Goal: Task Accomplishment & Management: Manage account settings

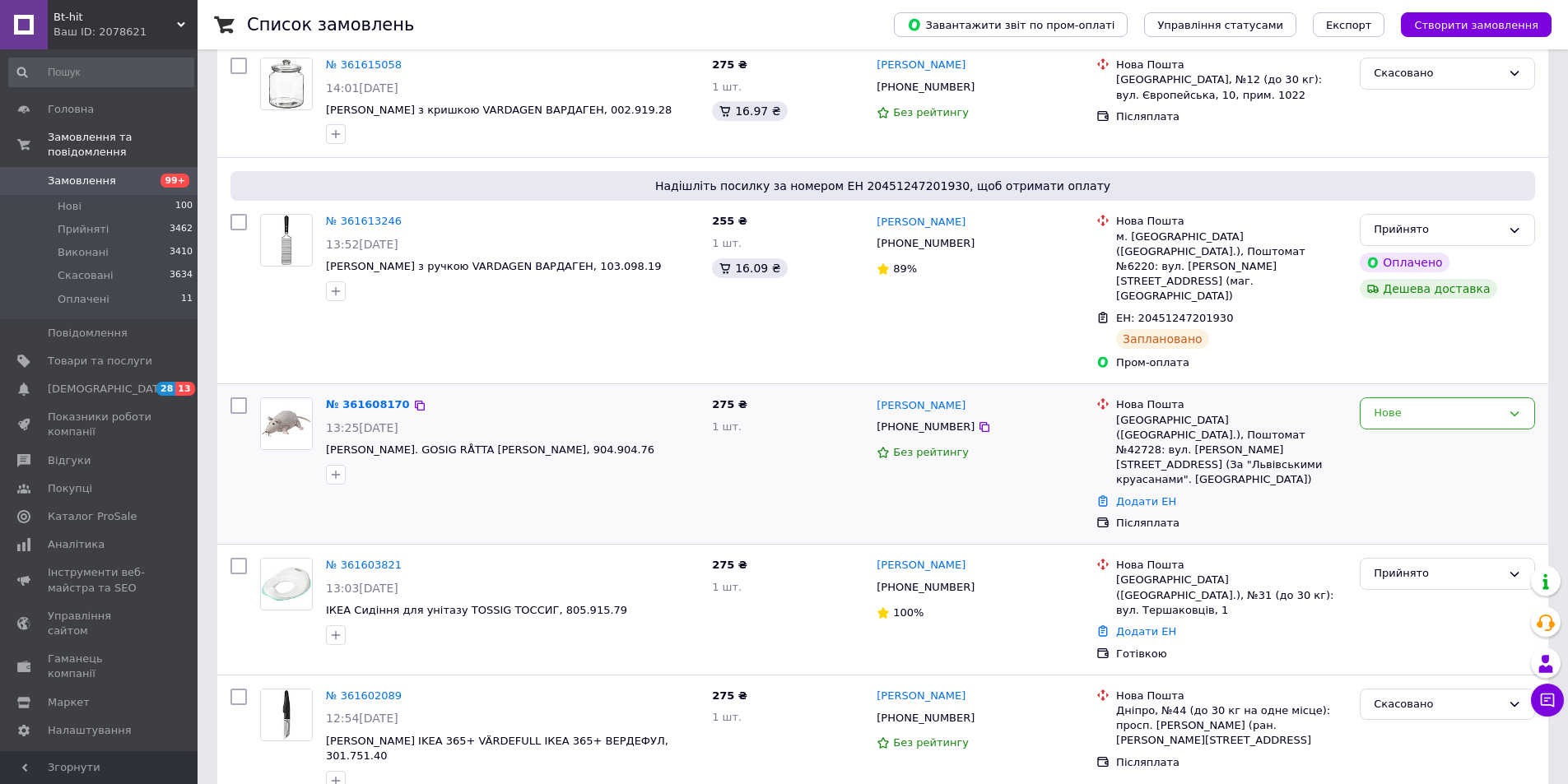
scroll to position [411, 0]
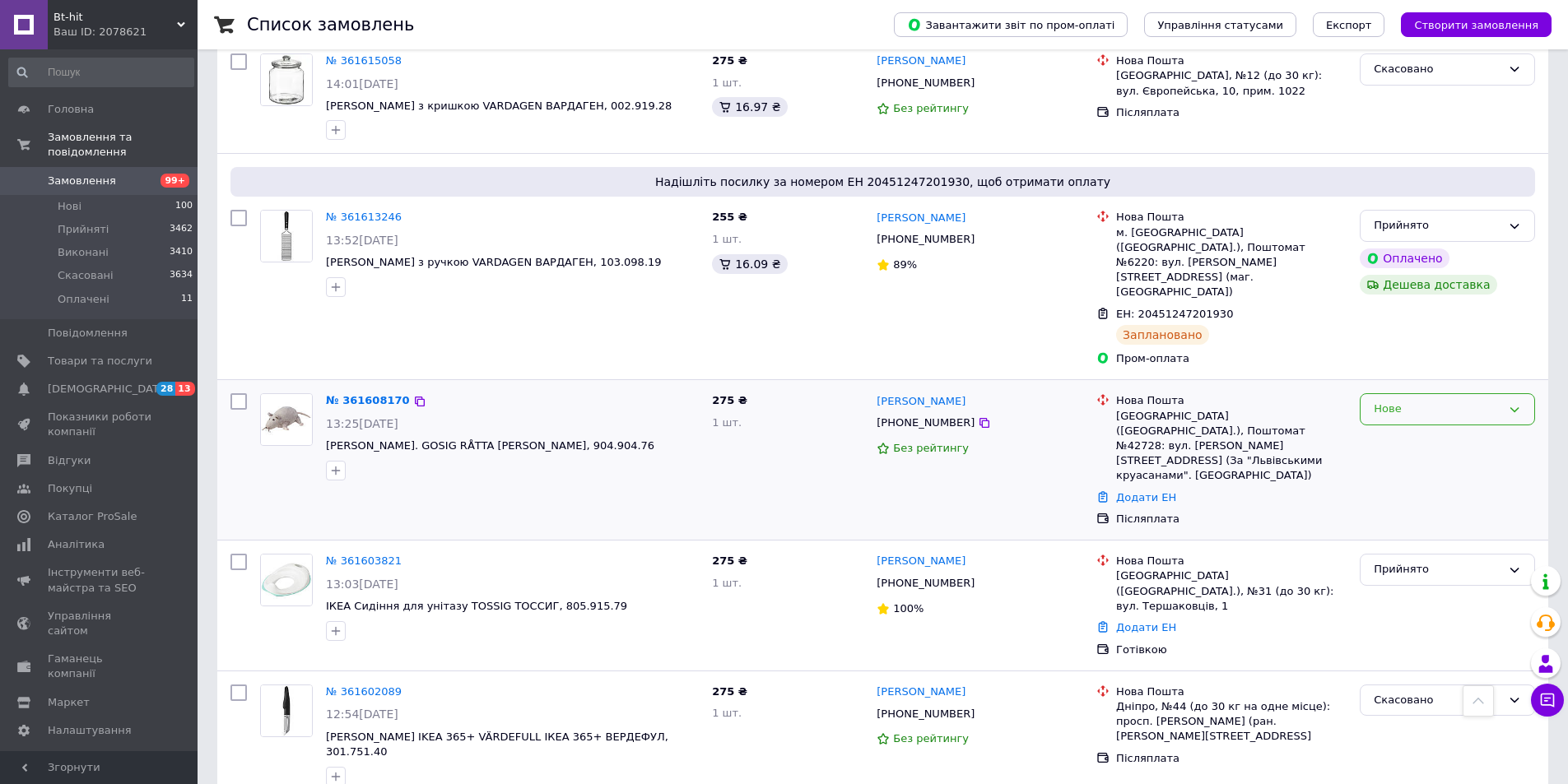
click at [1374, 400] on div "Нове" at bounding box center [1438, 409] width 127 height 17
click at [1385, 489] on li "Скасовано" at bounding box center [1447, 504] width 174 height 31
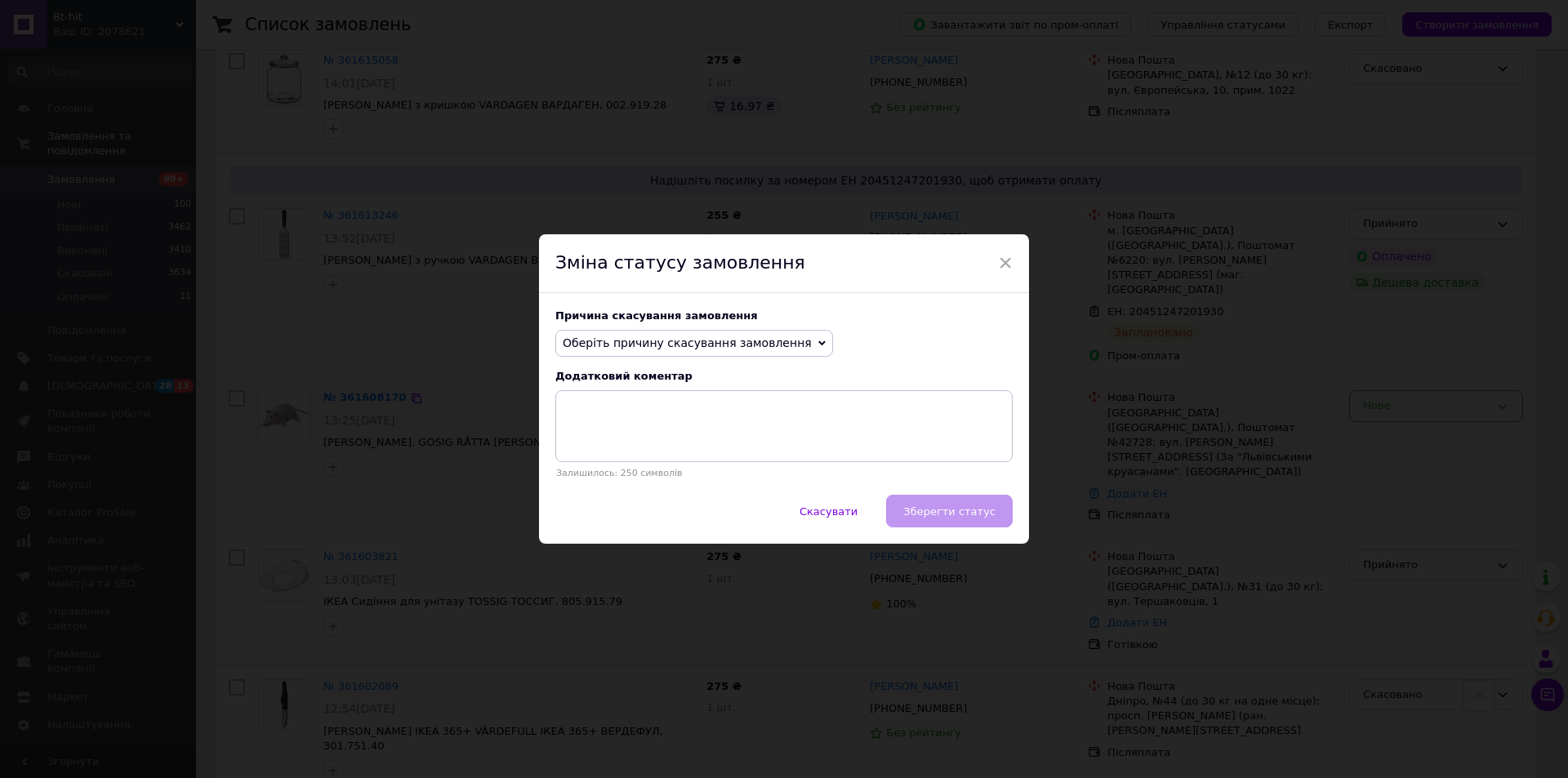
click at [759, 345] on span "Оберіть причину скасування замовлення" at bounding box center [687, 343] width 249 height 13
drag, startPoint x: 655, startPoint y: 444, endPoint x: 780, endPoint y: 489, distance: 132.9
click at [656, 444] on li "На прохання покупця" at bounding box center [694, 444] width 276 height 23
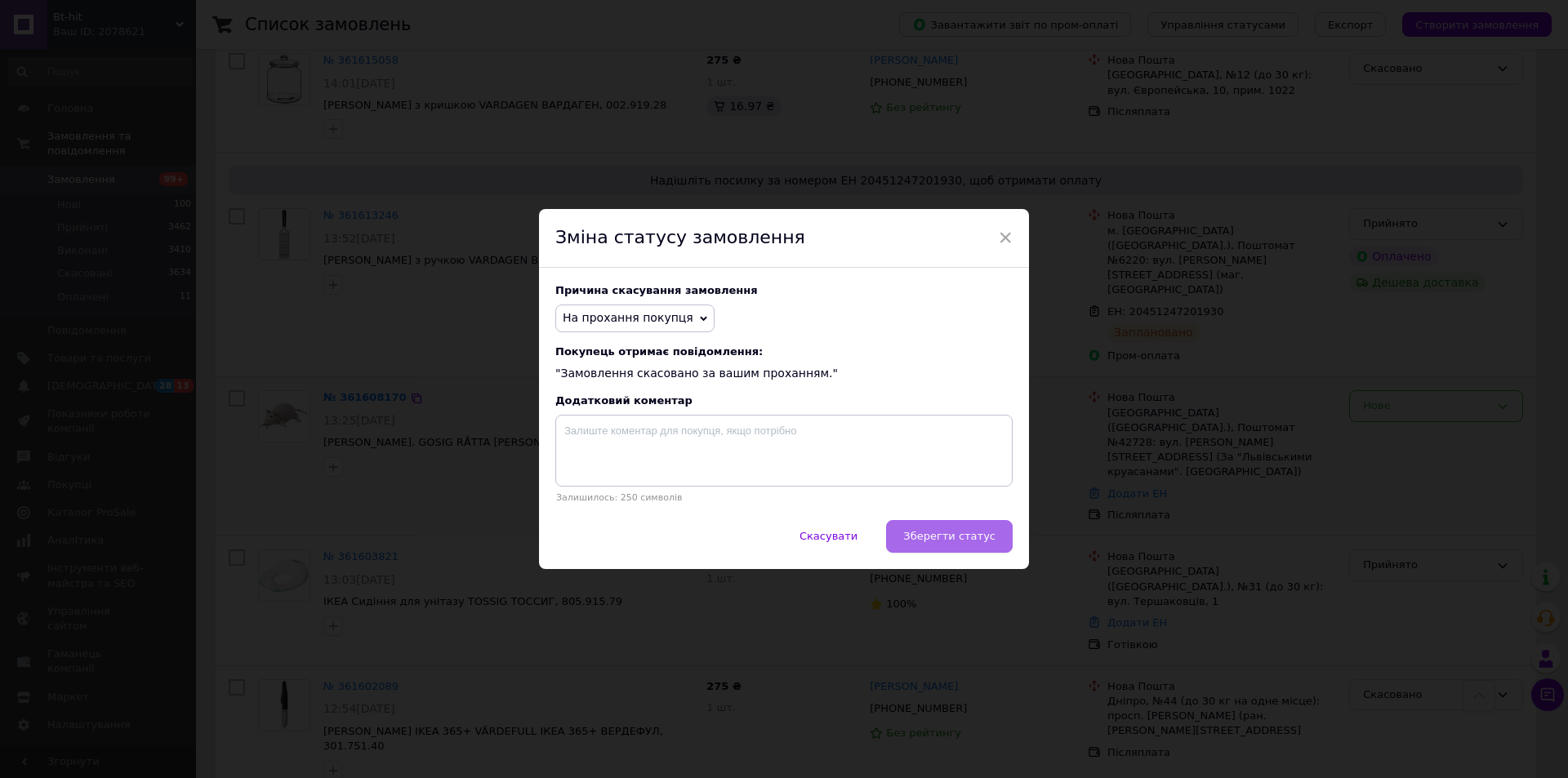
click at [935, 538] on span "Зберегти статус" at bounding box center [949, 536] width 92 height 12
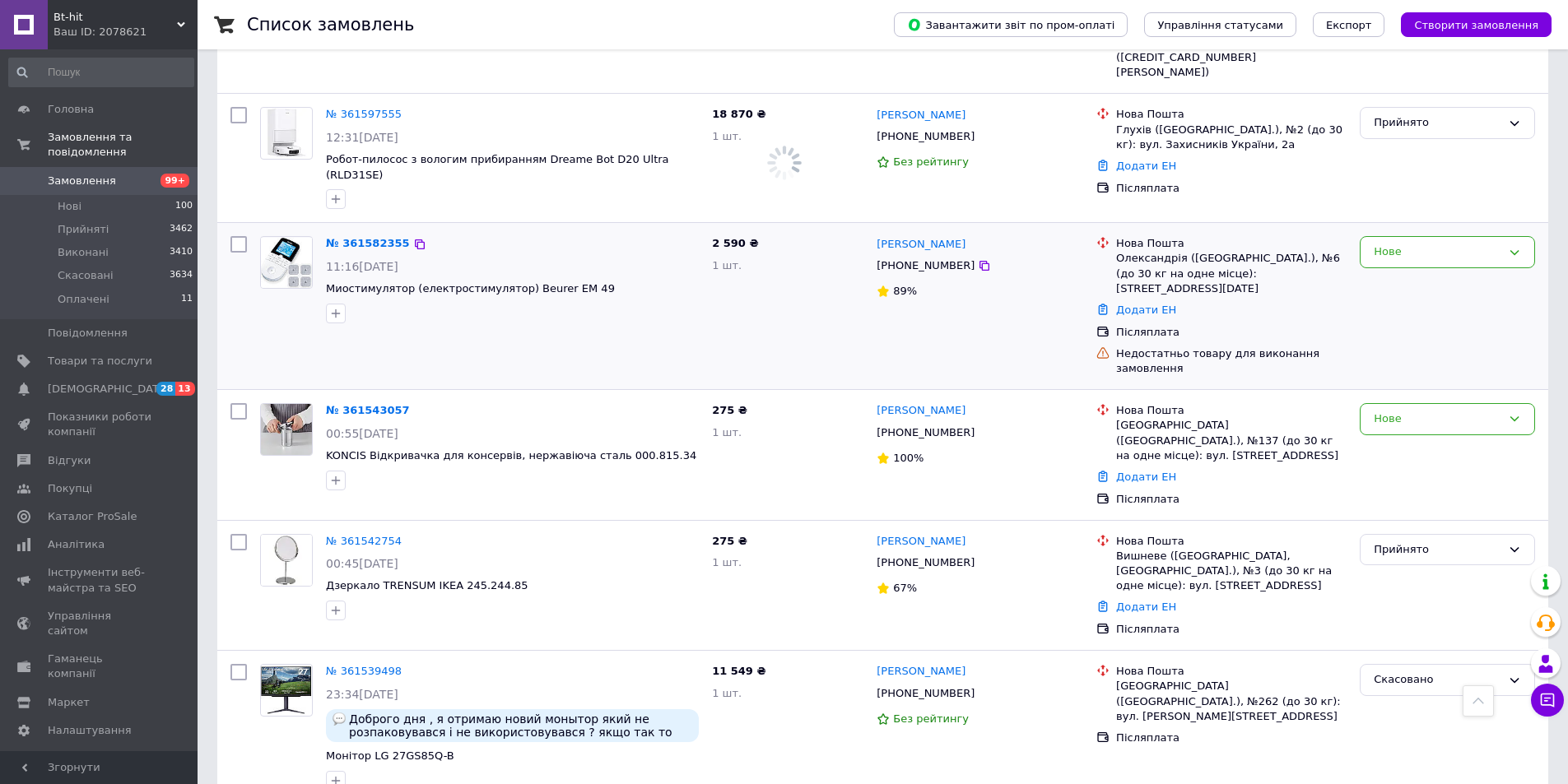
scroll to position [1233, 0]
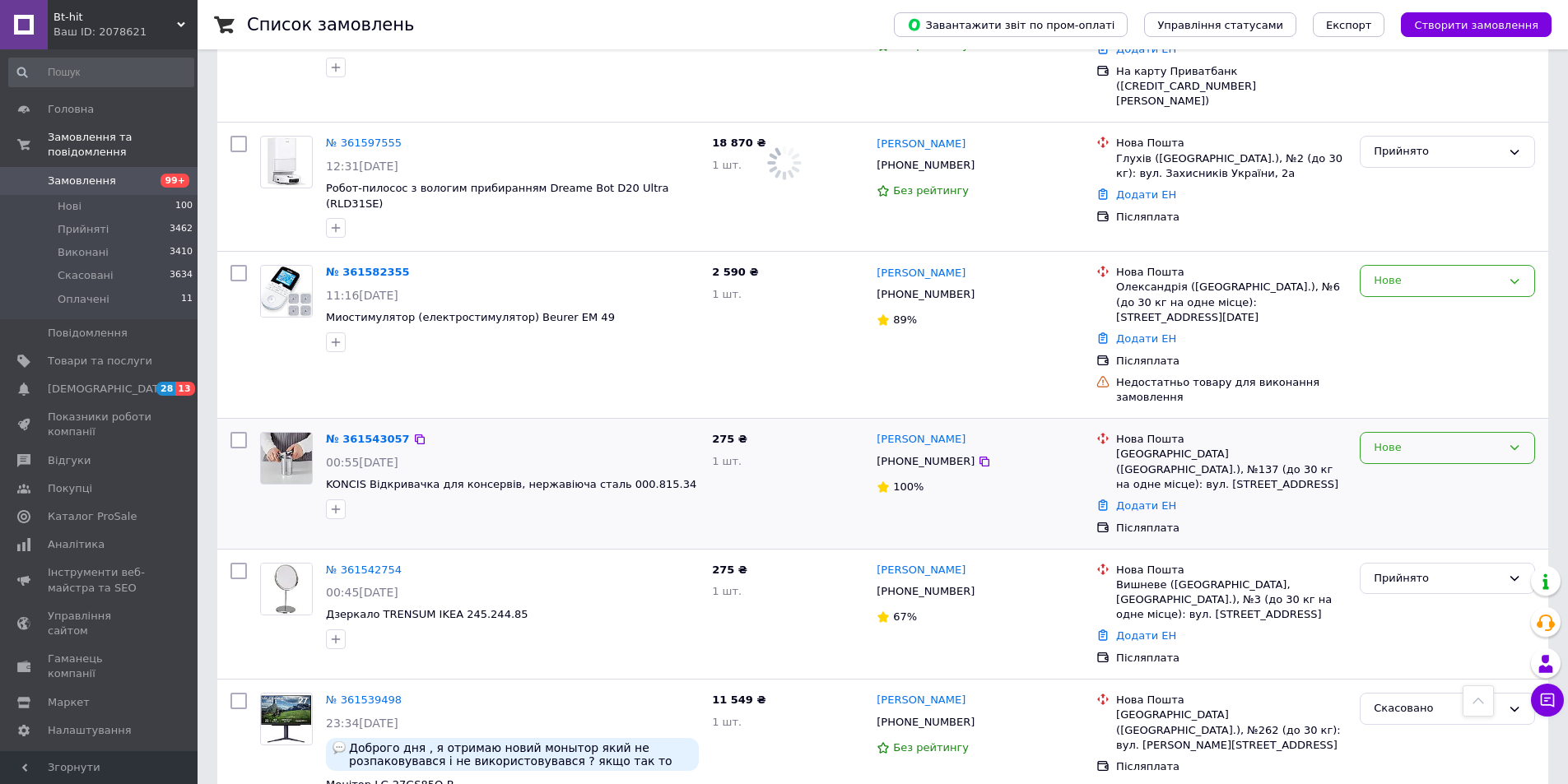
click at [1387, 439] on div "Нове" at bounding box center [1438, 447] width 127 height 17
click at [1393, 467] on li "Прийнято" at bounding box center [1447, 482] width 174 height 31
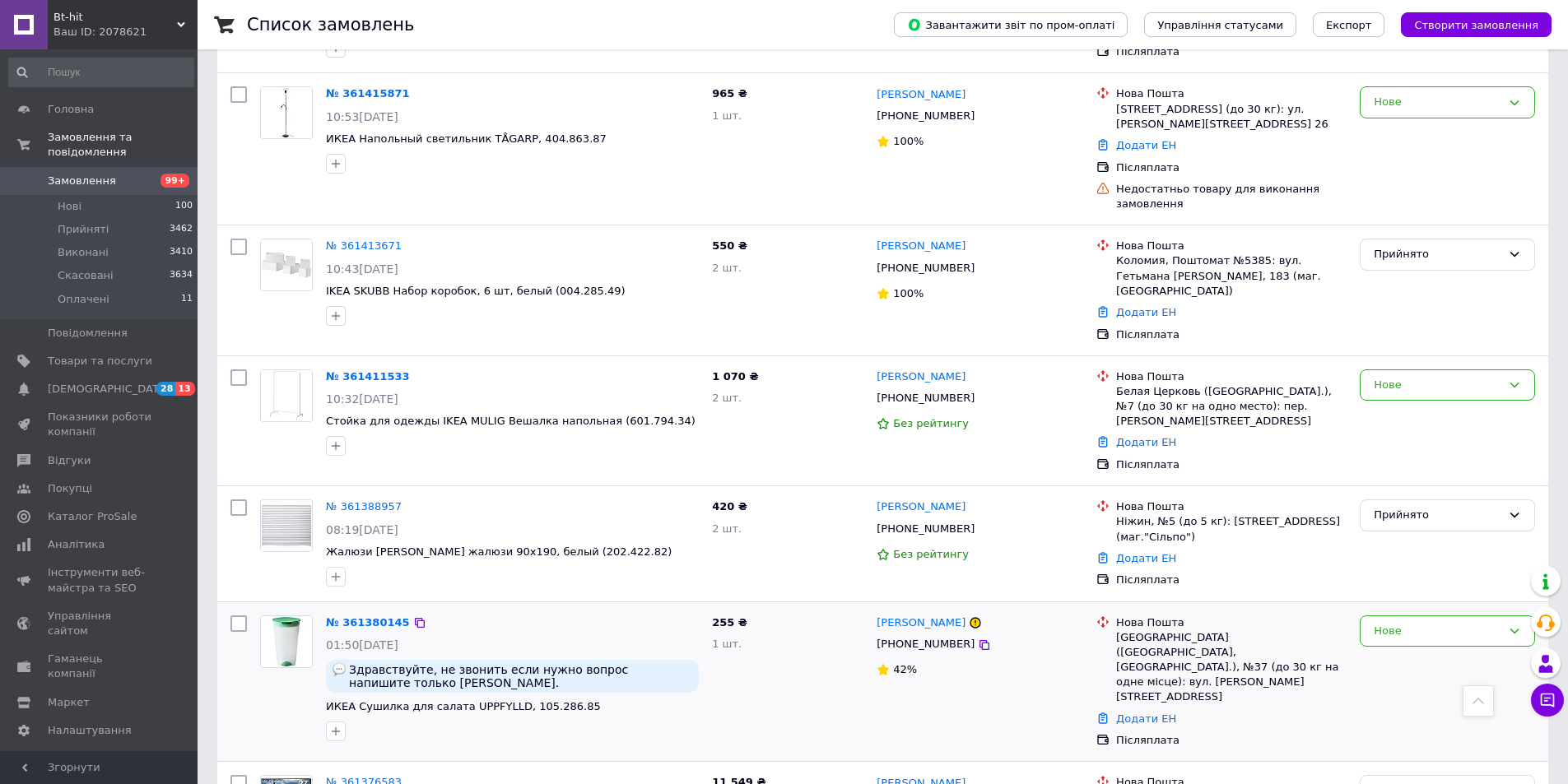
scroll to position [5000, 0]
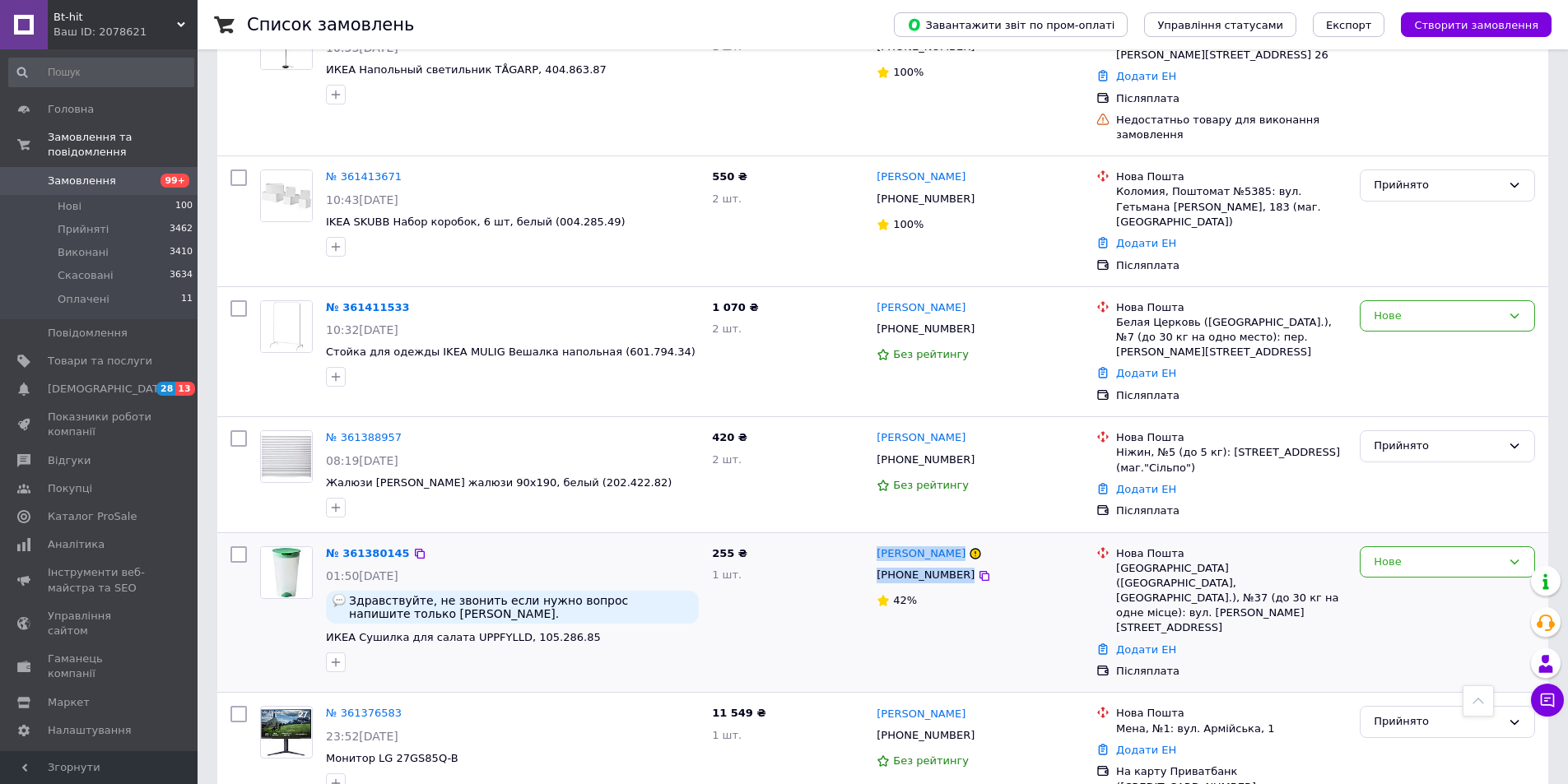
drag, startPoint x: 999, startPoint y: 309, endPoint x: 874, endPoint y: 281, distance: 128.1
click at [874, 540] on div "Елена Тимошева +380687315378 42%" at bounding box center [980, 613] width 220 height 147
copy div "Елена Тимошева +380687315378"
drag, startPoint x: 1226, startPoint y: 326, endPoint x: 1115, endPoint y: 293, distance: 115.8
click at [1115, 546] on div "Нова Пошта Запоріжжя (Запорізька обл., Запорізький р-н.), №37 (до 30 кг на одне…" at bounding box center [1231, 590] width 237 height 90
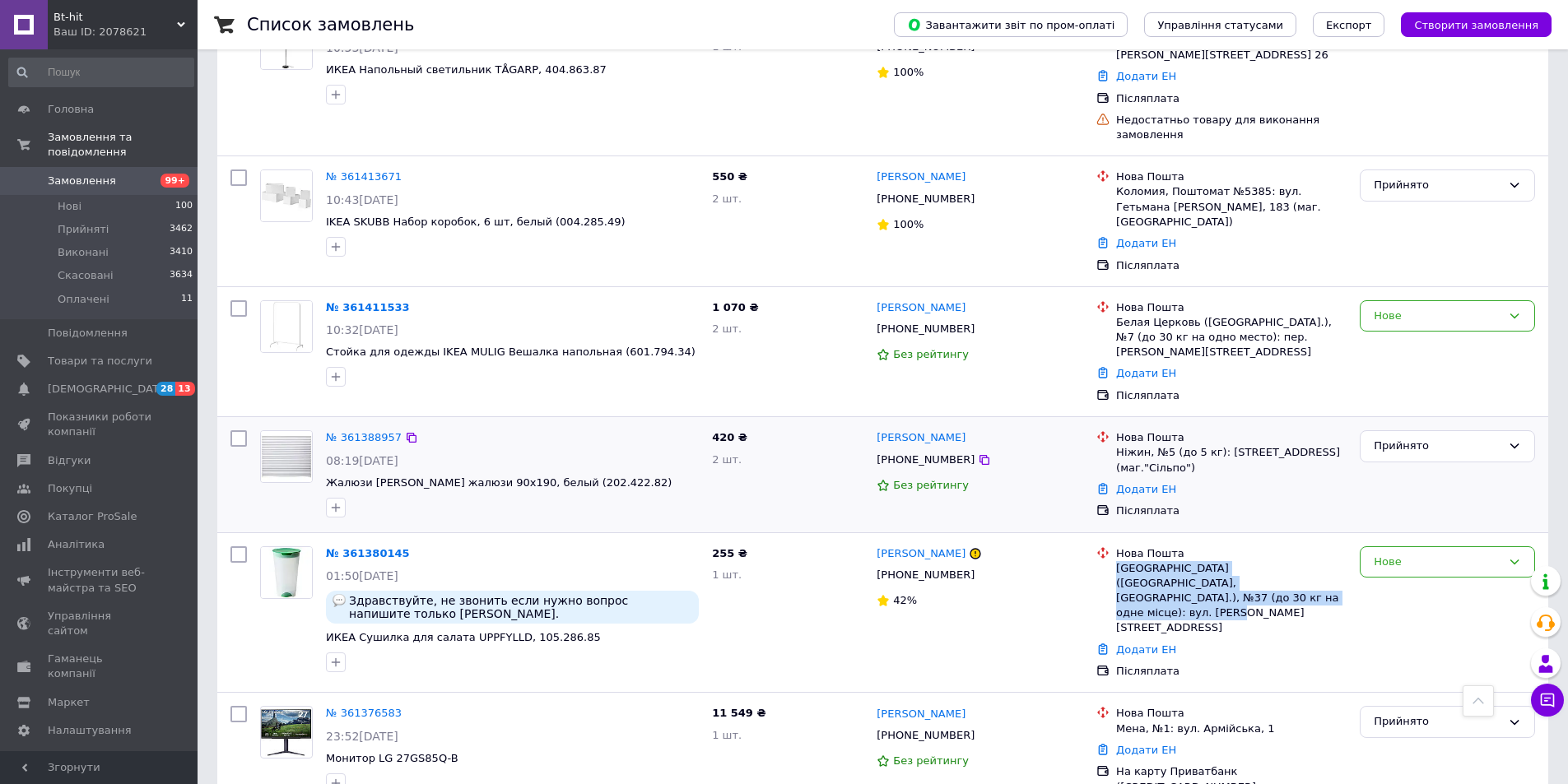
copy div "Запоріжжя (Запорізька обл., Запорізький р-н.), №37 (до 30 кг на одне місце): ву…"
click at [413, 547] on icon at bounding box center [420, 554] width 14 height 14
click at [1393, 554] on div "Нове" at bounding box center [1438, 562] width 127 height 17
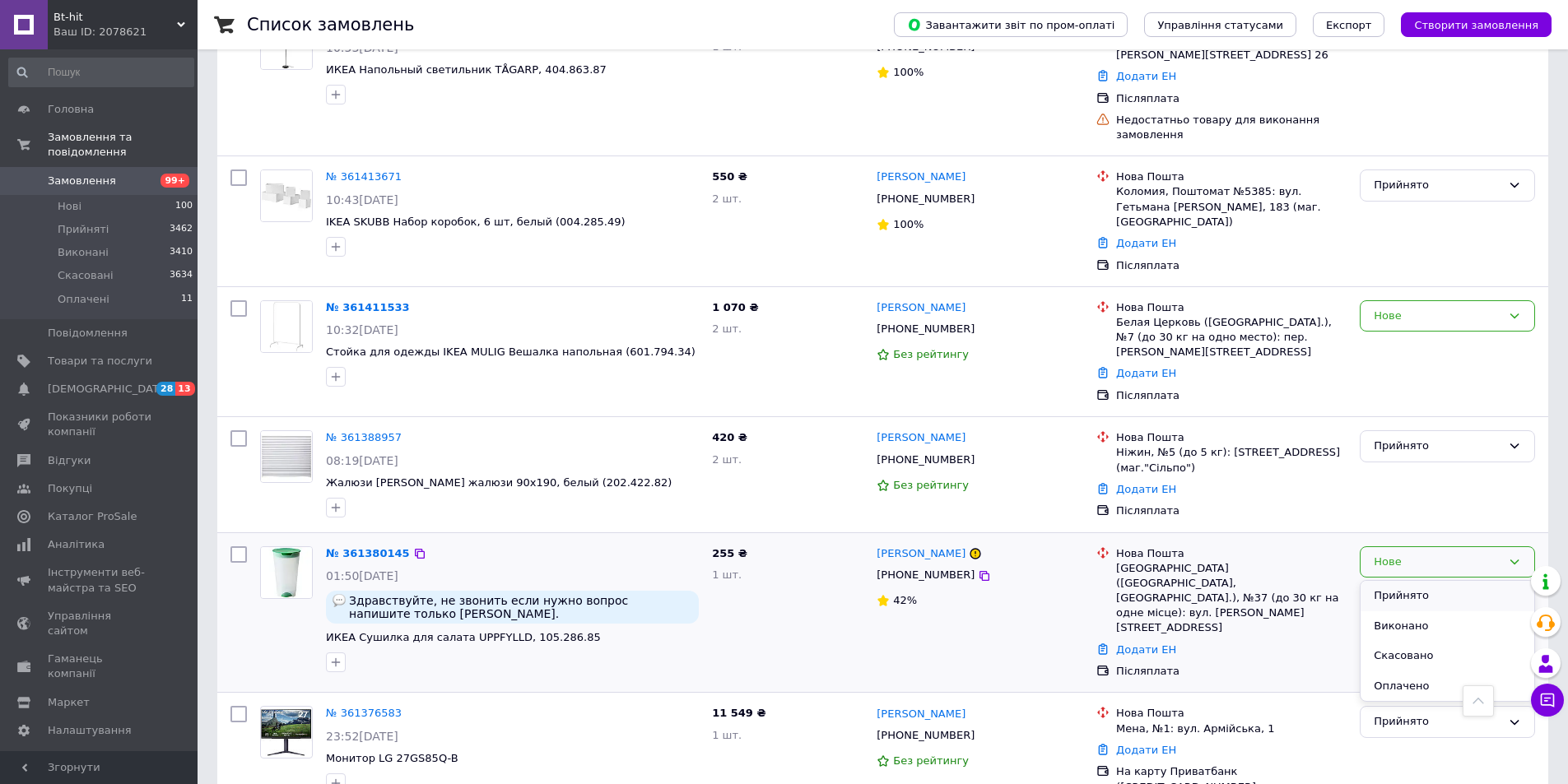
click at [1403, 581] on li "Прийнято" at bounding box center [1447, 596] width 174 height 31
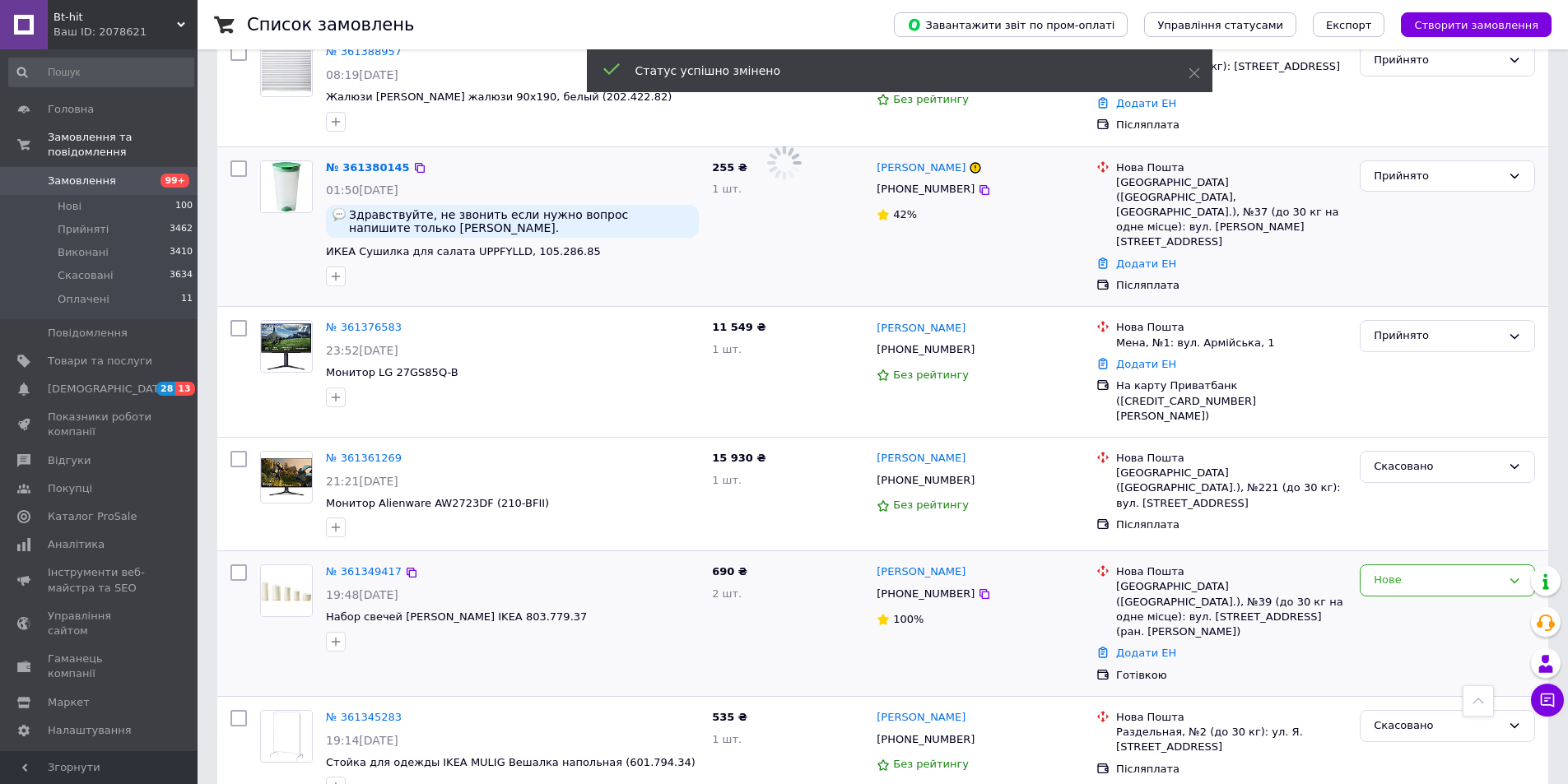
scroll to position [5329, 0]
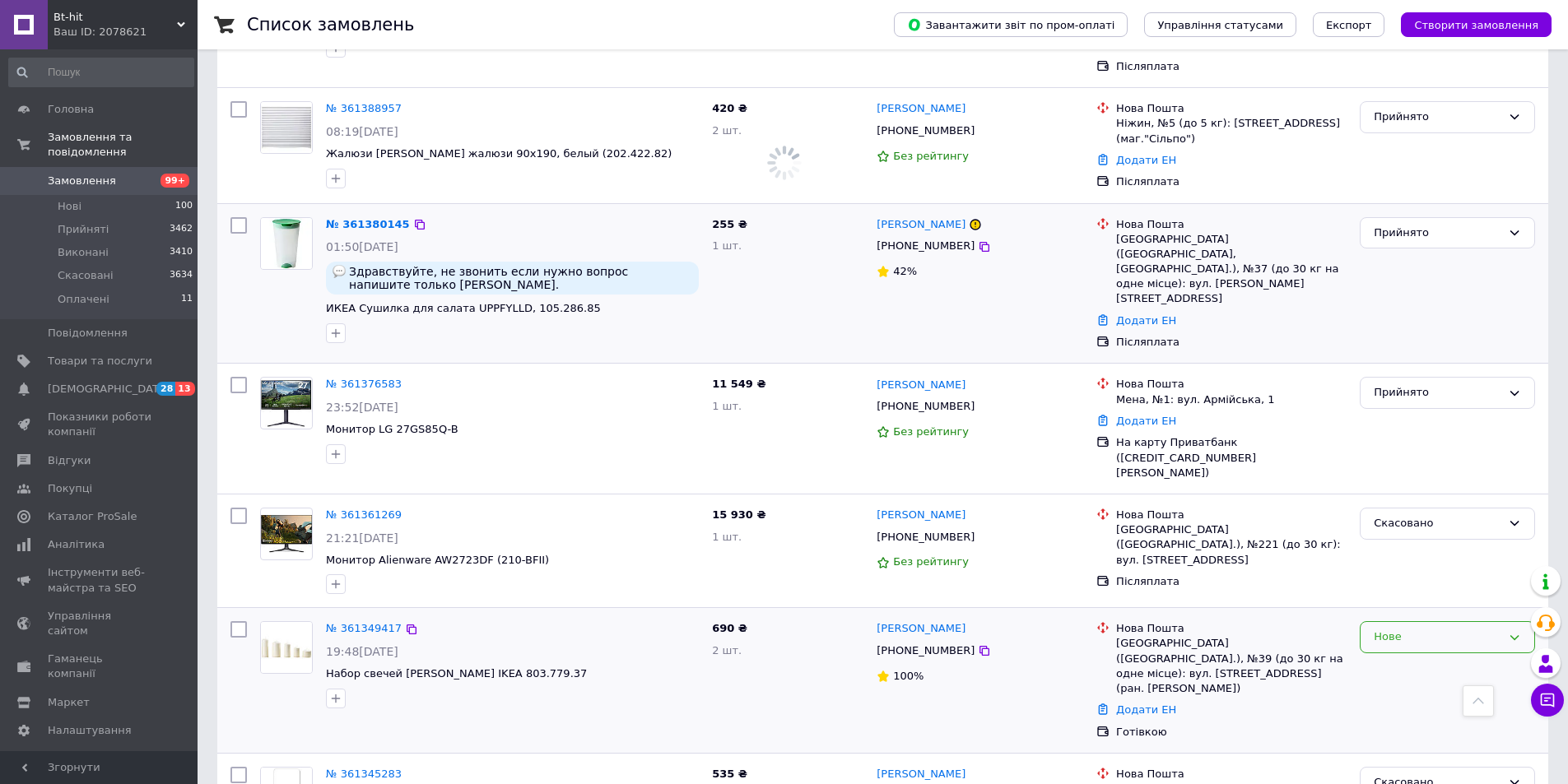
click at [1468, 629] on div "Нове" at bounding box center [1438, 637] width 127 height 17
click at [1435, 657] on li "Прийнято" at bounding box center [1447, 672] width 174 height 31
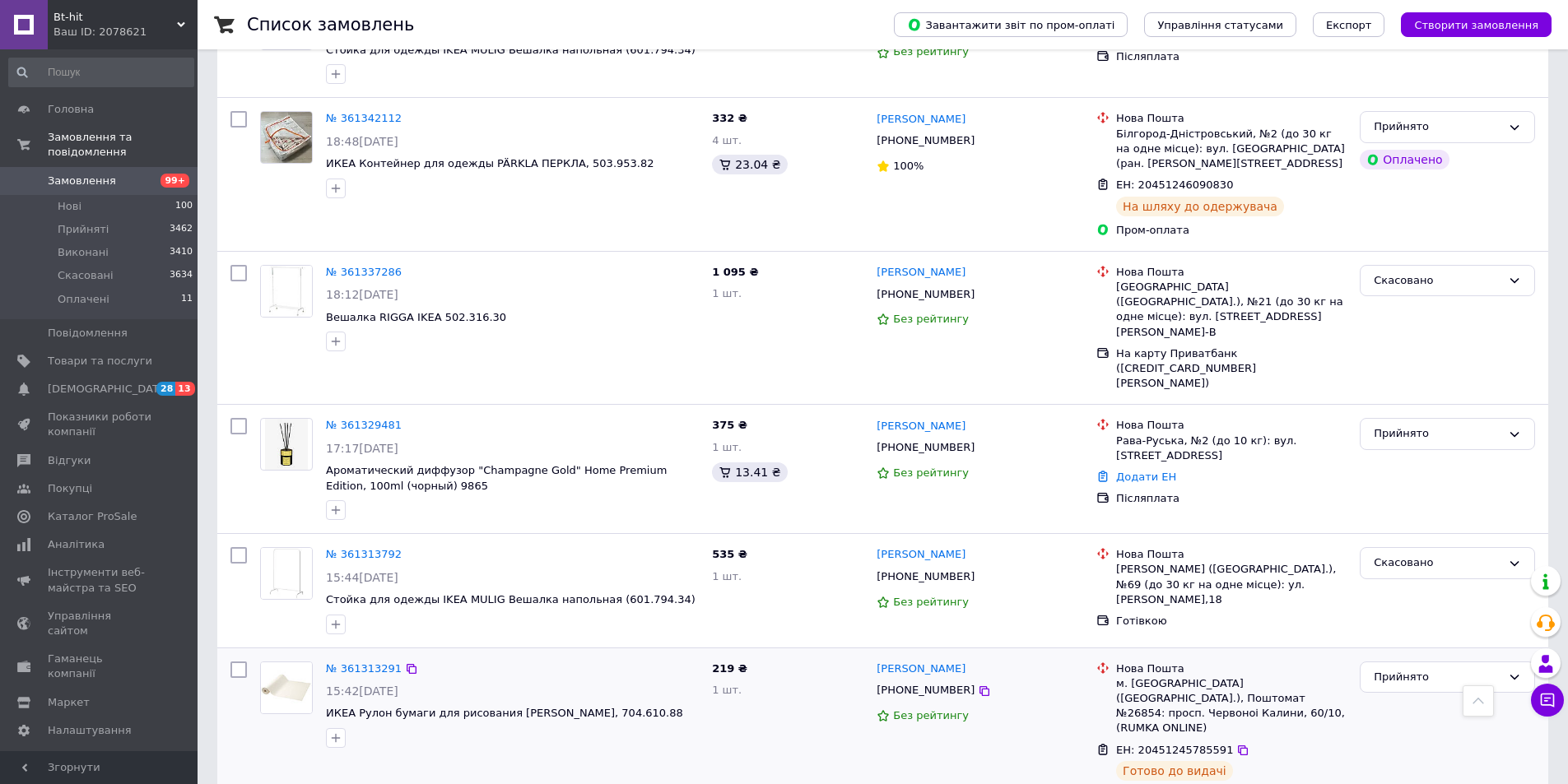
scroll to position [6151, 0]
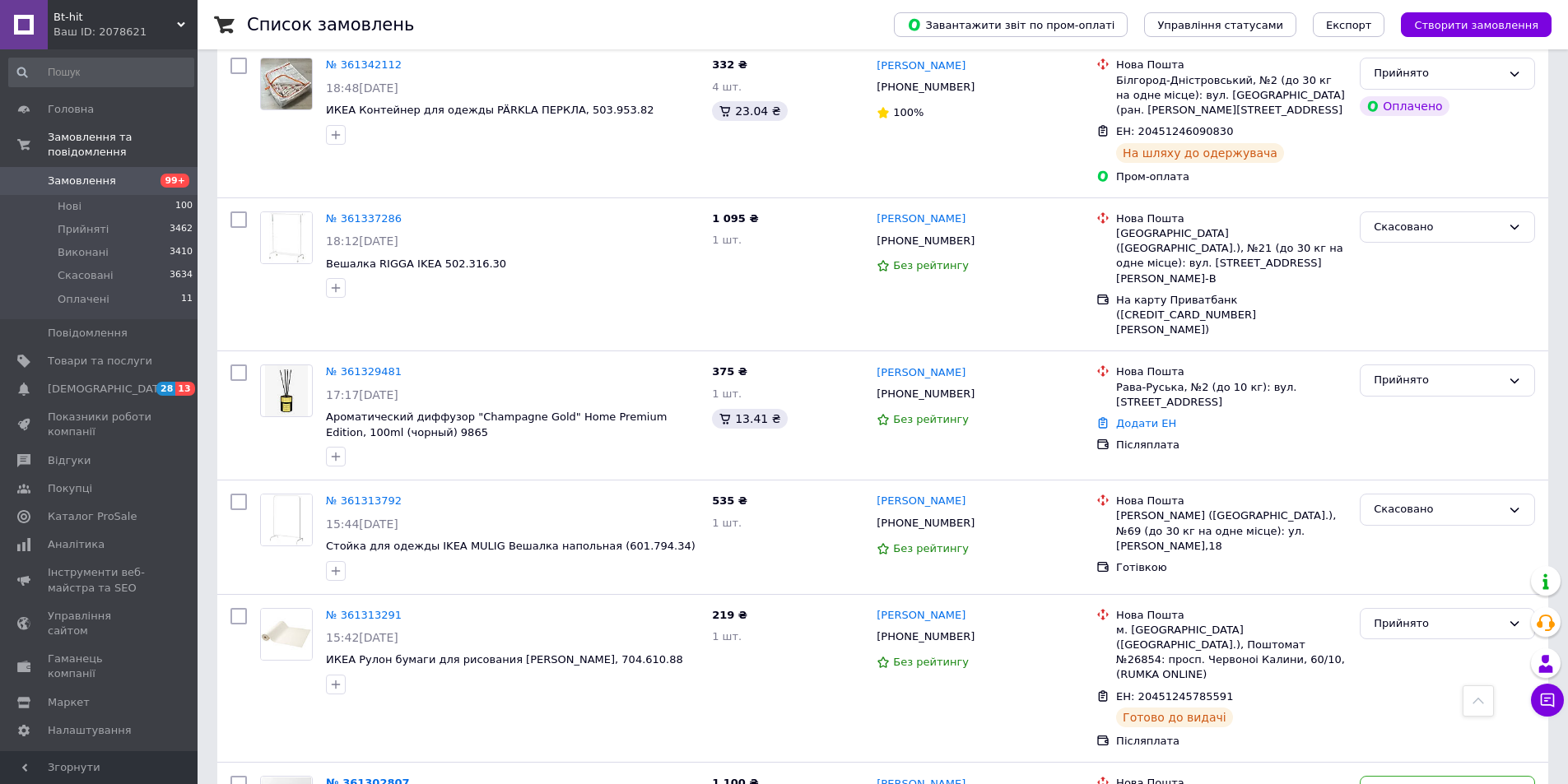
click at [347, 30] on h1 "Список замовлень" at bounding box center [330, 24] width 167 height 19
drag, startPoint x: 980, startPoint y: 442, endPoint x: 867, endPoint y: 428, distance: 113.9
copy div "4 шт. Ольга Литвиненко +380965727003"
drag, startPoint x: 1179, startPoint y: 450, endPoint x: 1117, endPoint y: 437, distance: 63.3
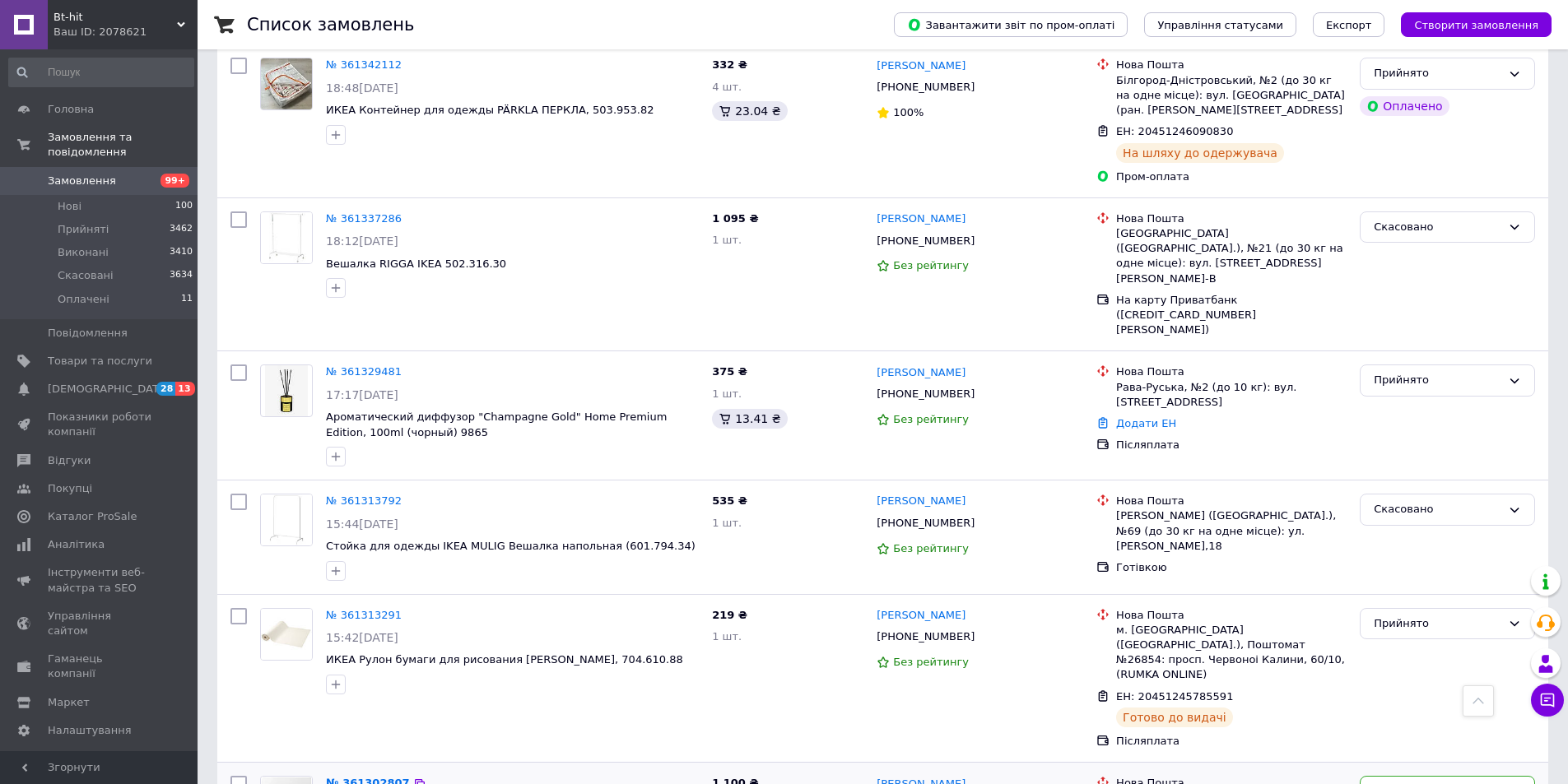
copy div "Дніпро, №81 (до 30 кг): вул. М. Кюрі, 5 (ТЦ "Neo Plaza")"
drag, startPoint x: 420, startPoint y: 467, endPoint x: 230, endPoint y: 277, distance: 268.7
copy span "Подставка для обуви IKEA GREJIG (403.298.68)"
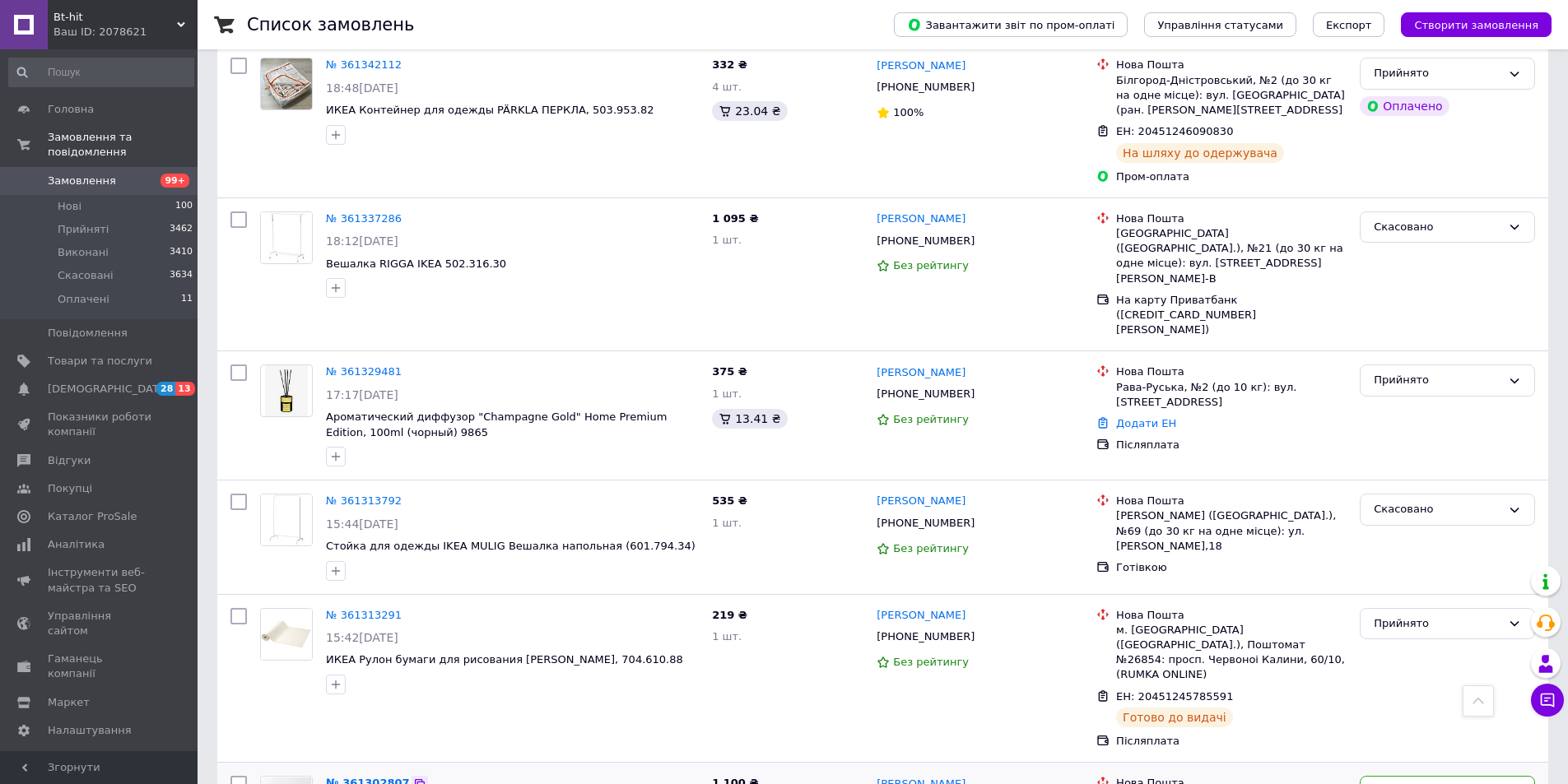
click at [415, 779] on icon at bounding box center [420, 784] width 10 height 10
click at [1382, 783] on div "Нове" at bounding box center [1438, 792] width 127 height 17
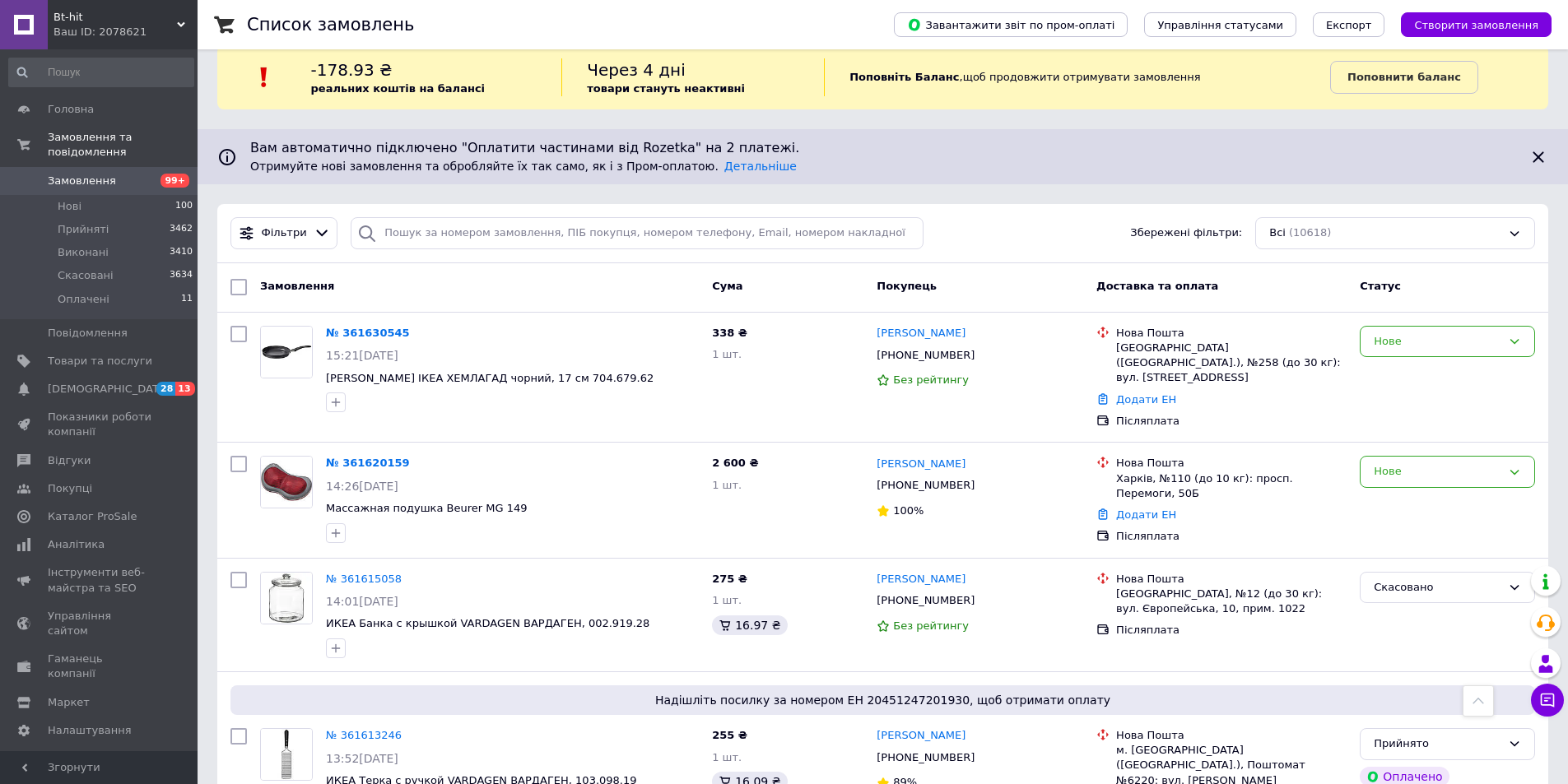
scroll to position [0, 0]
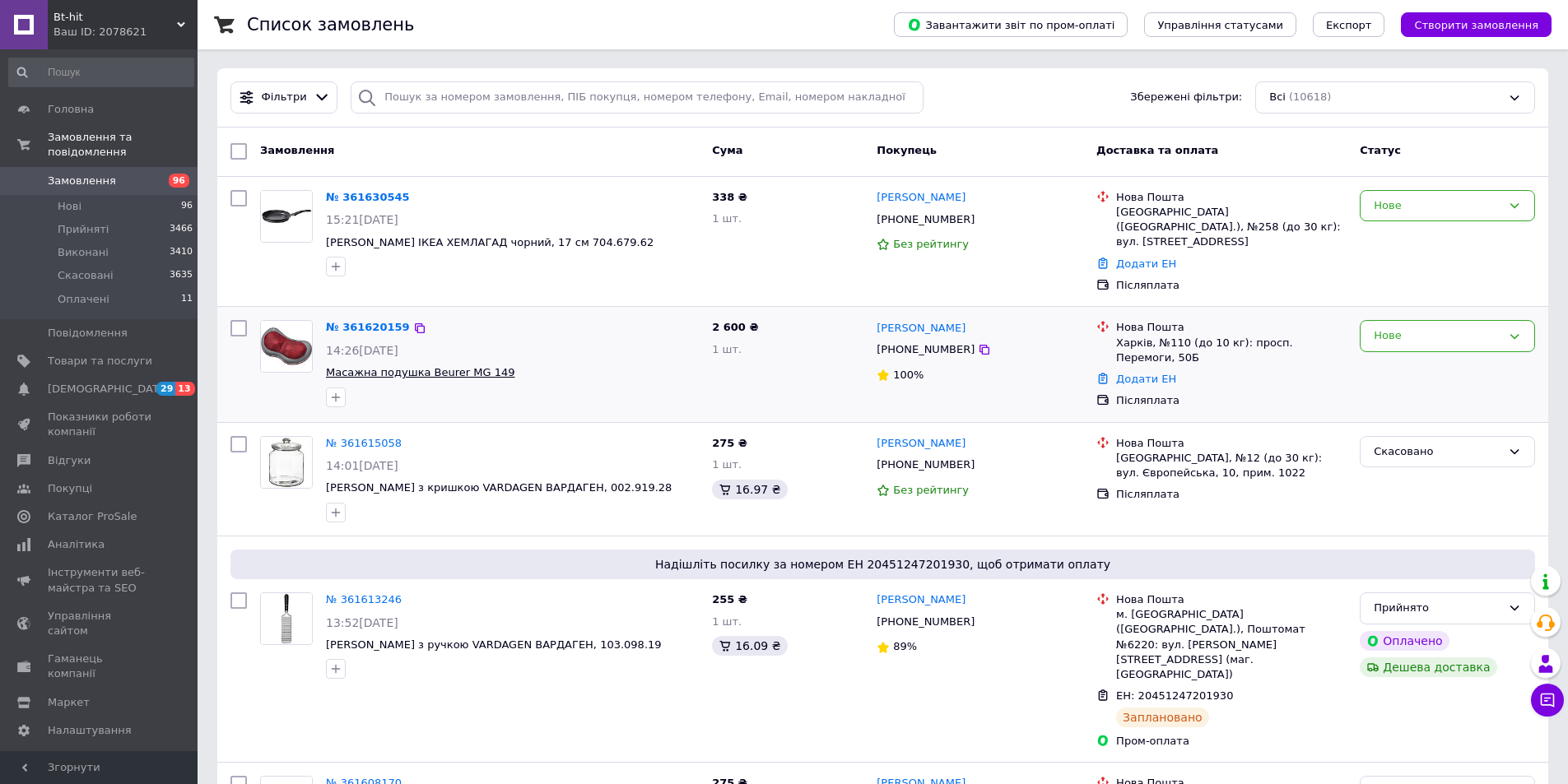
scroll to position [82, 0]
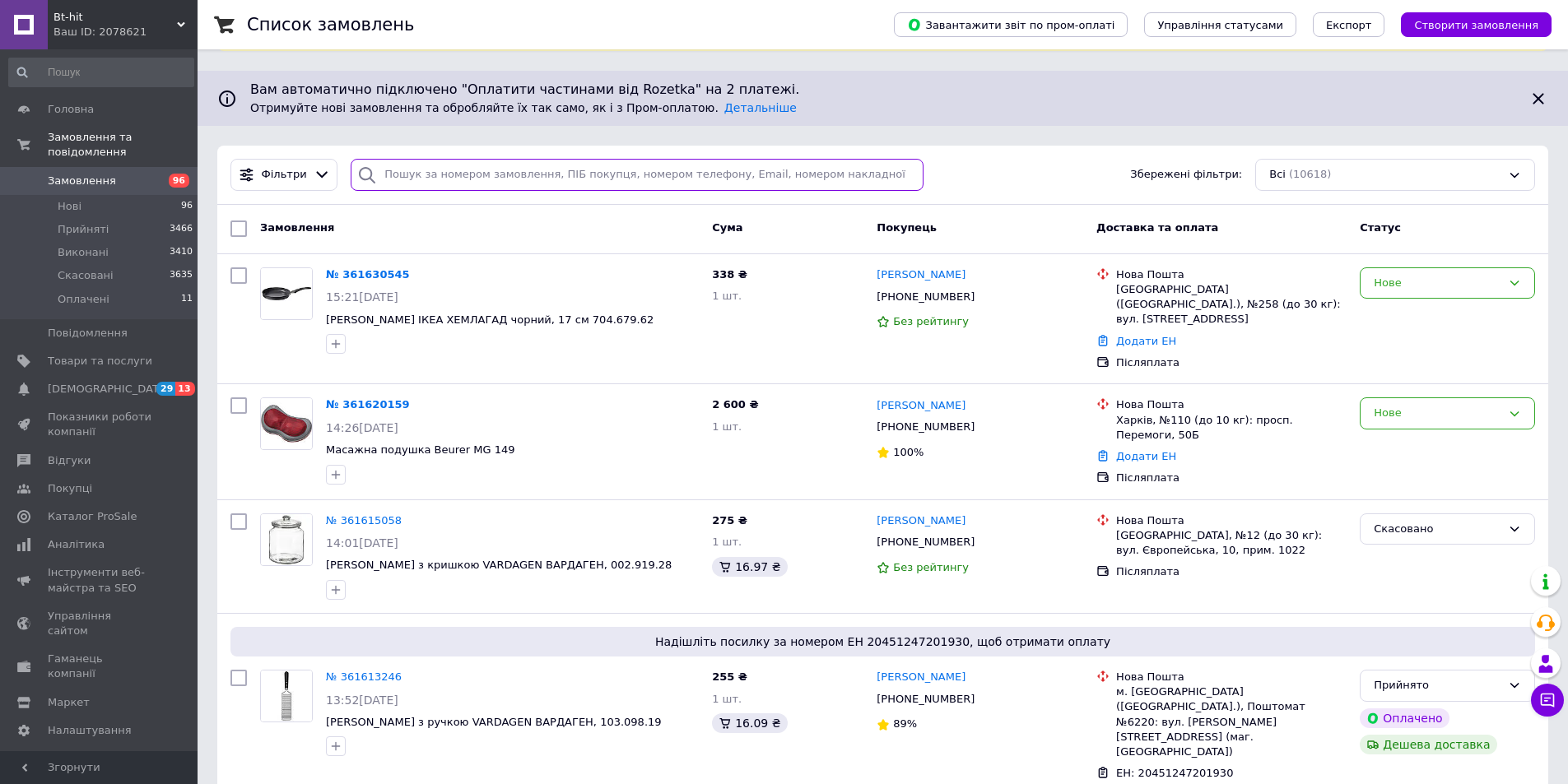
click at [426, 176] on input "search" at bounding box center [637, 175] width 573 height 32
paste input "361302807"
type input "361302807"
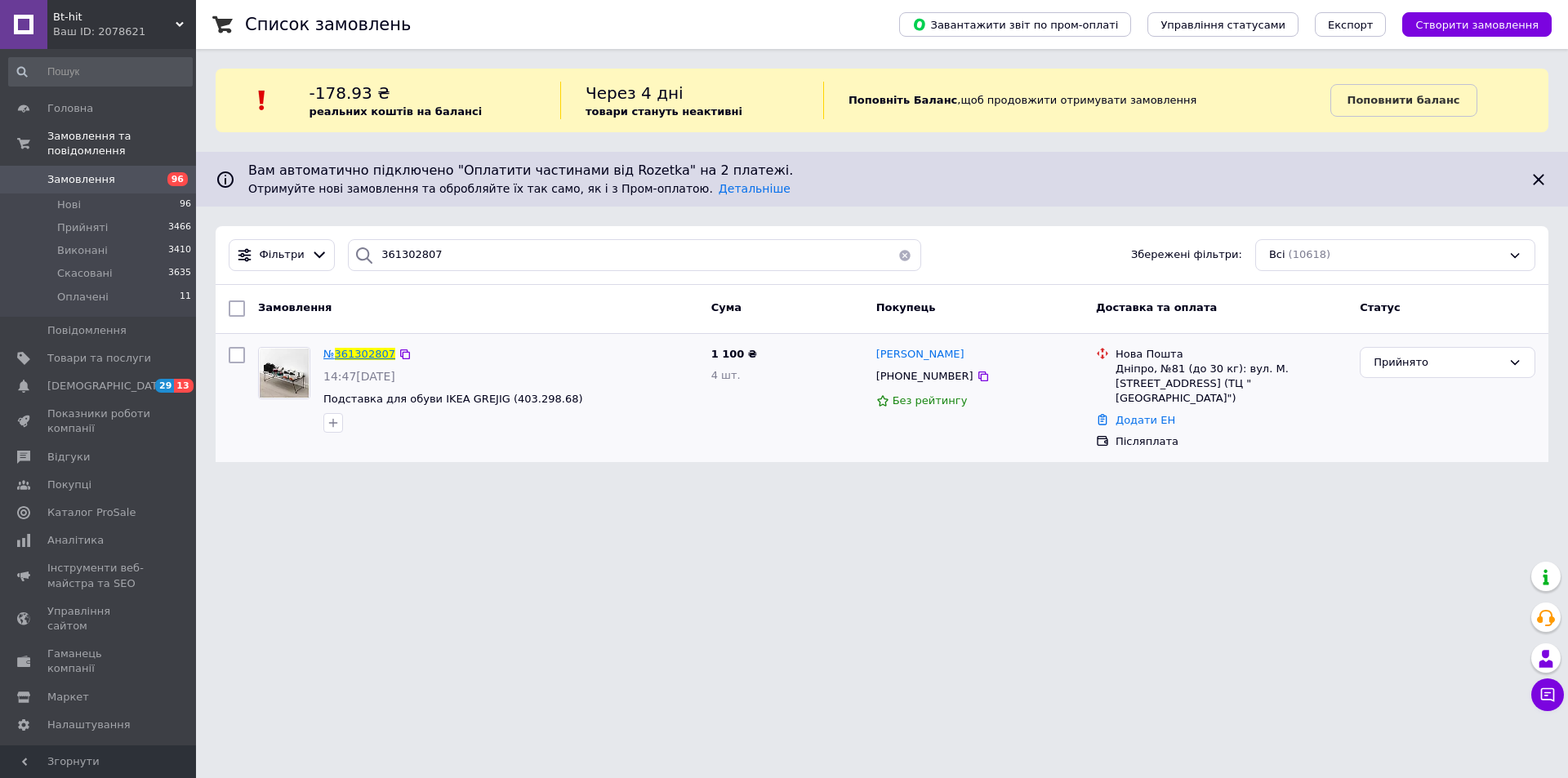
click at [365, 347] on span "№ 361302807" at bounding box center [359, 353] width 72 height 12
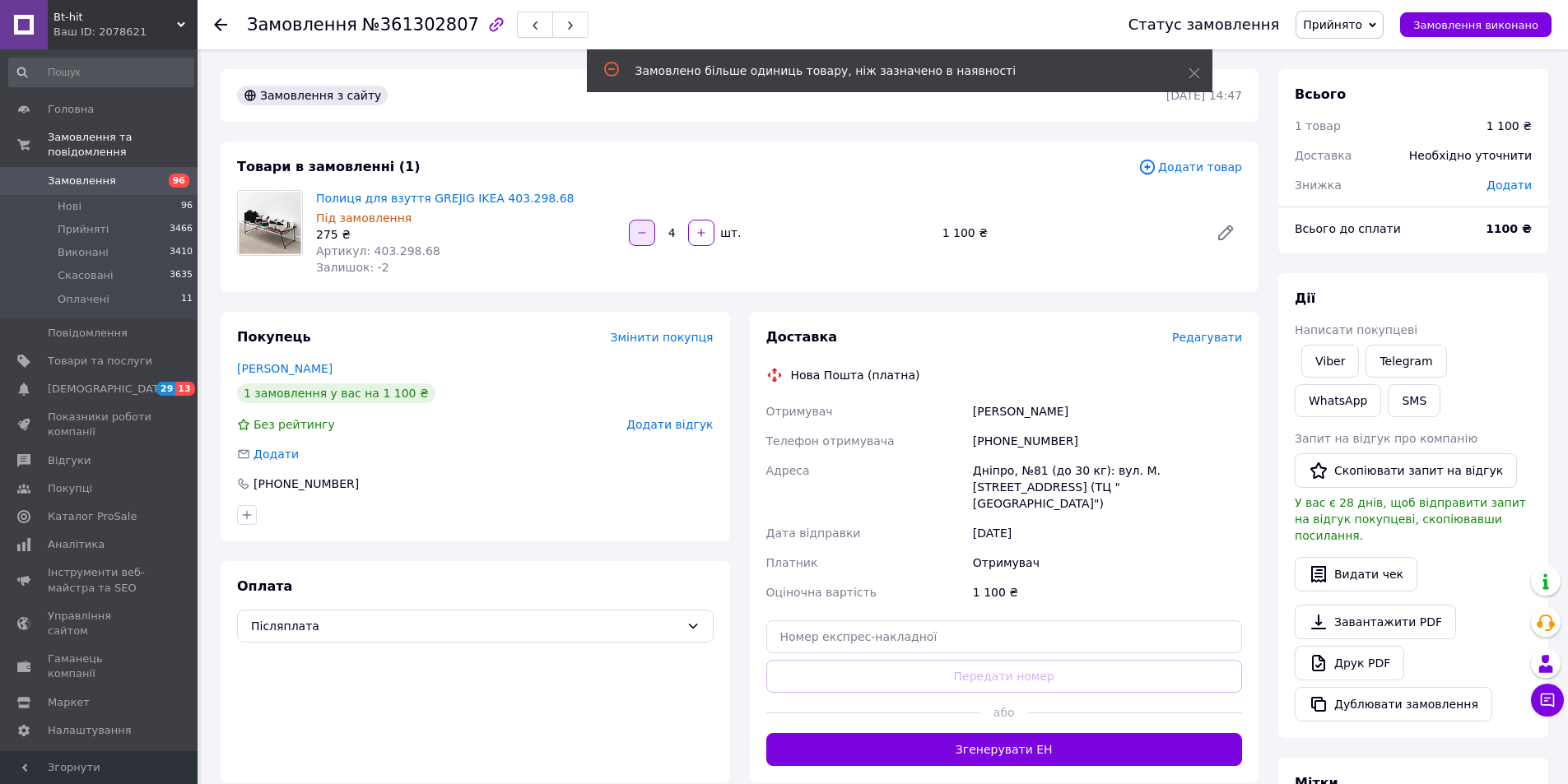
click at [649, 230] on button "button" at bounding box center [642, 232] width 26 height 26
type input "3"
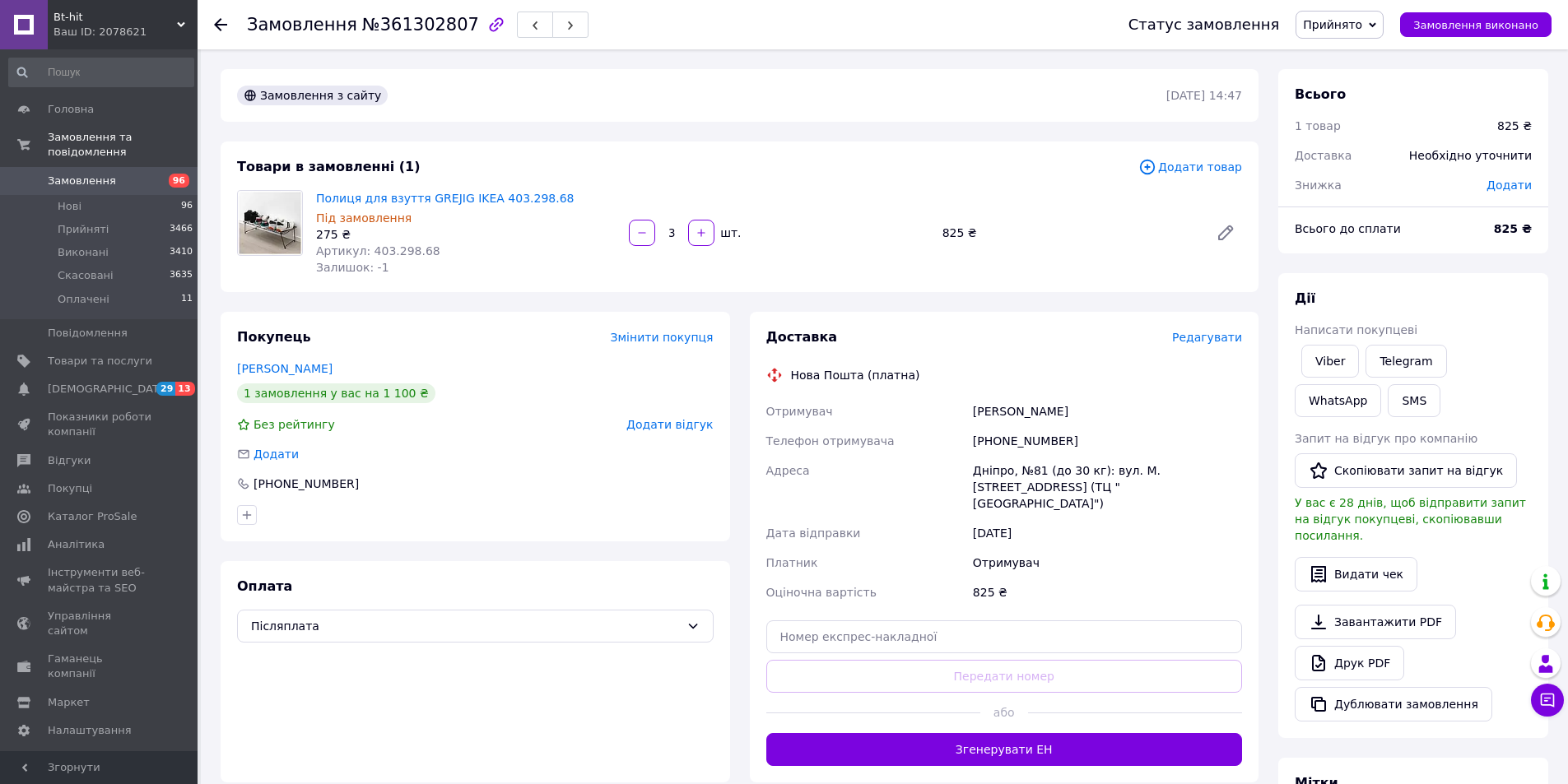
click at [89, 174] on span "Замовлення" at bounding box center [81, 180] width 69 height 14
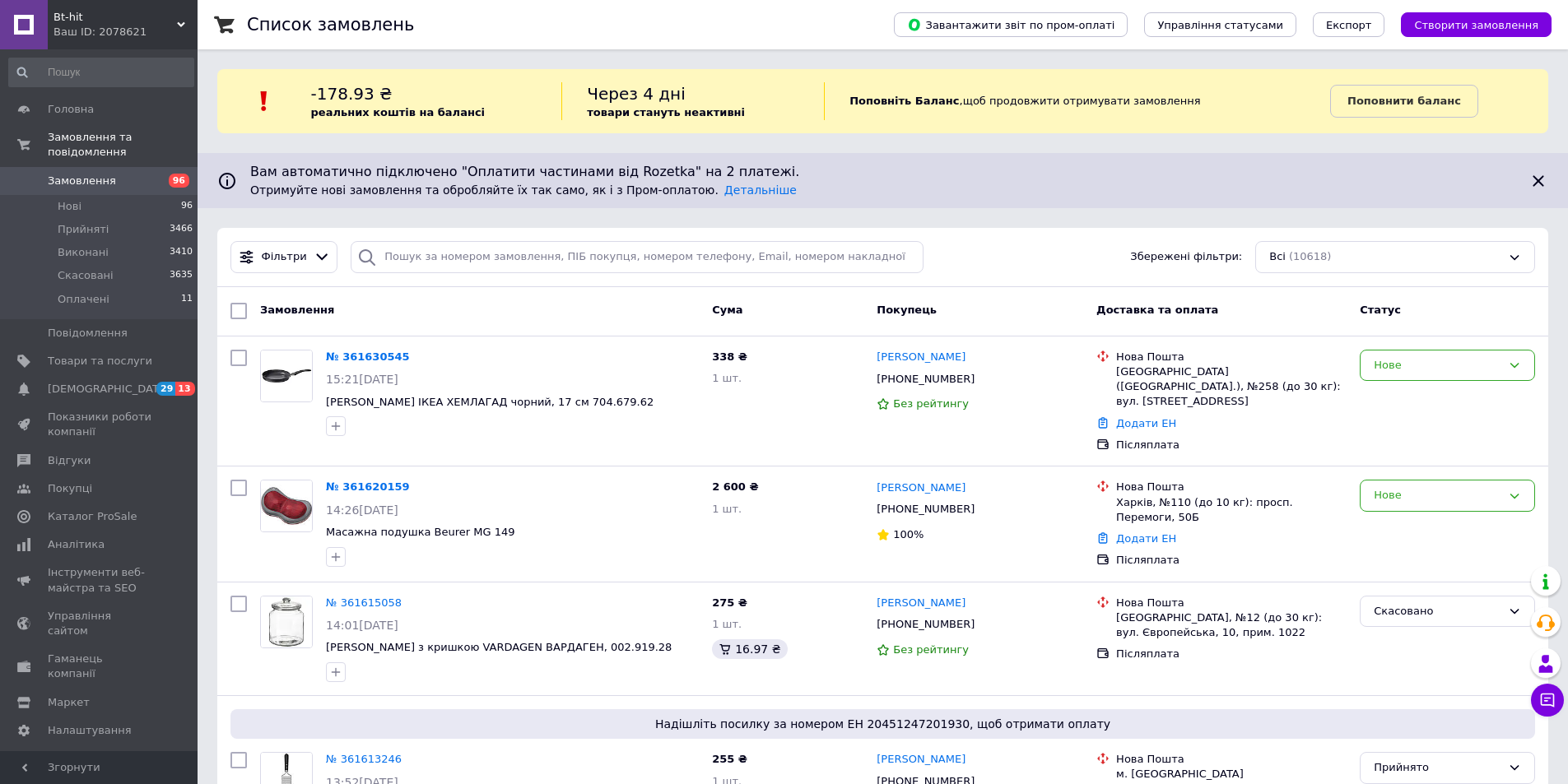
click at [409, 37] on div "Список замовлень" at bounding box center [554, 24] width 614 height 49
click at [538, 403] on span "[PERSON_NAME] ІКЕА ХЕМЛАГАД чорний, 17 см 704.679.62" at bounding box center [512, 402] width 372 height 15
copy span "704.679.62"
click at [379, 359] on link "№ 361630545" at bounding box center [368, 356] width 84 height 13
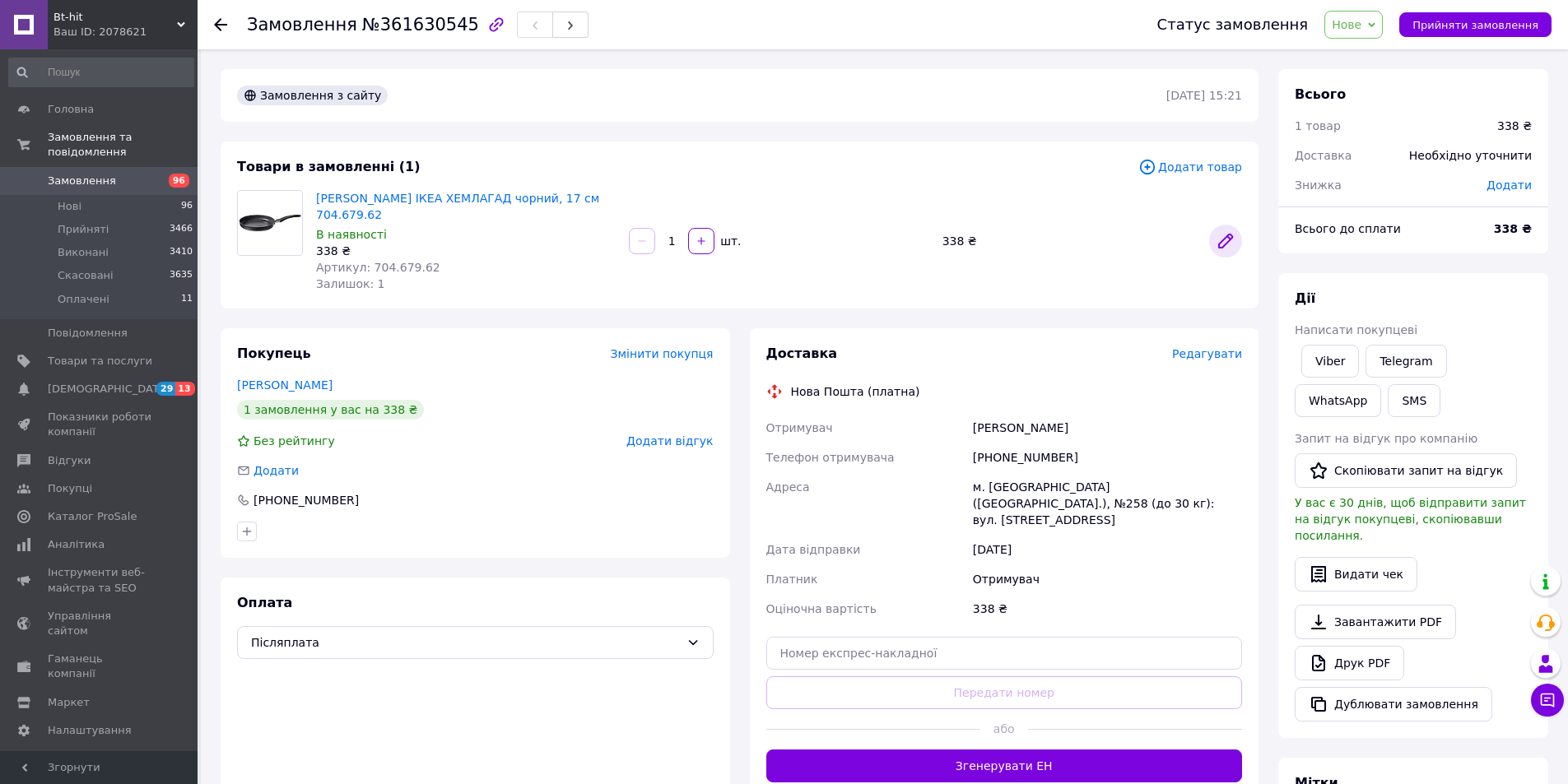
click at [1224, 236] on icon at bounding box center [1225, 241] width 14 height 14
click at [108, 174] on span "Замовлення" at bounding box center [99, 180] width 104 height 14
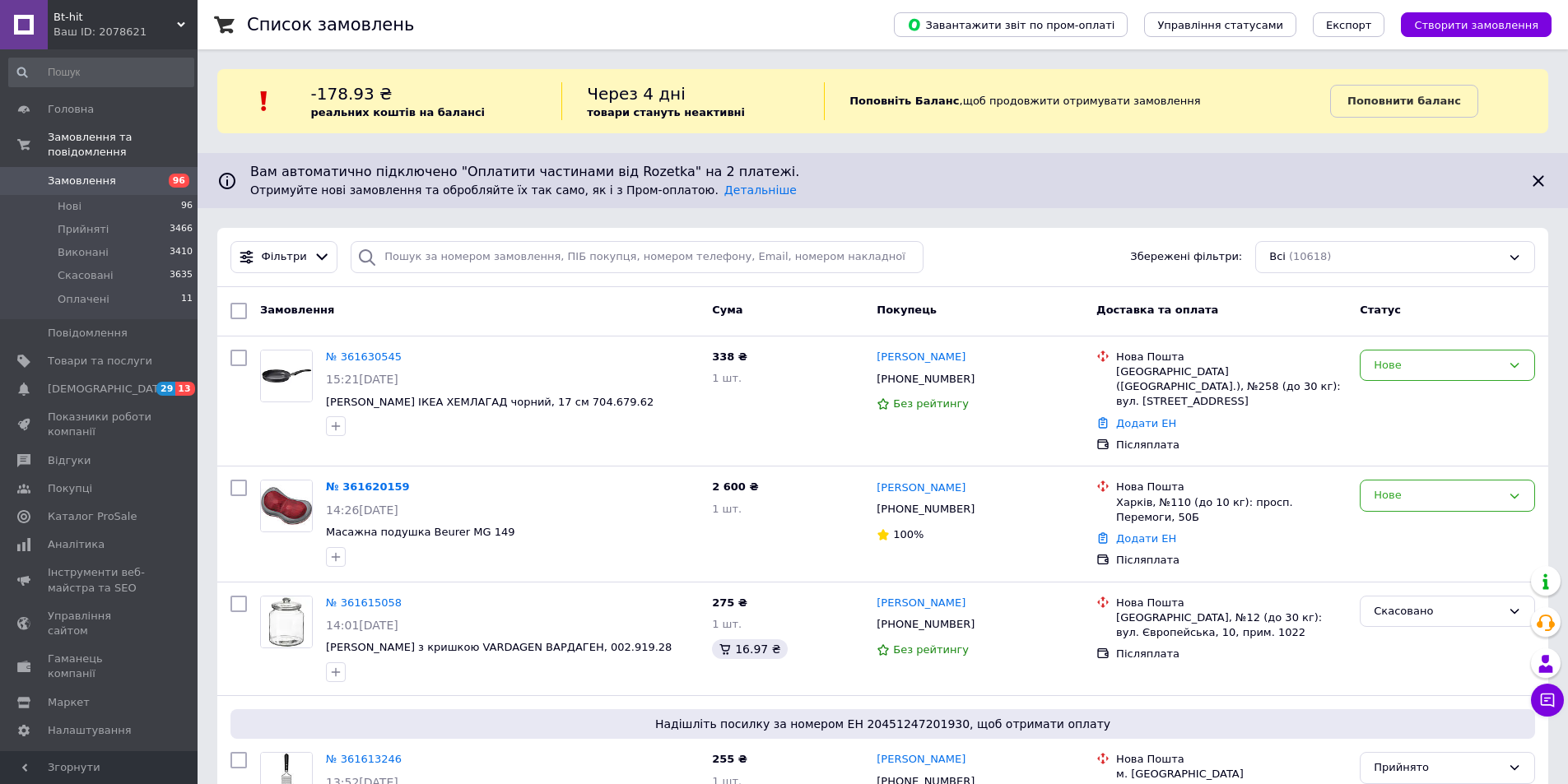
click at [97, 24] on span "Bt-hit" at bounding box center [115, 16] width 124 height 14
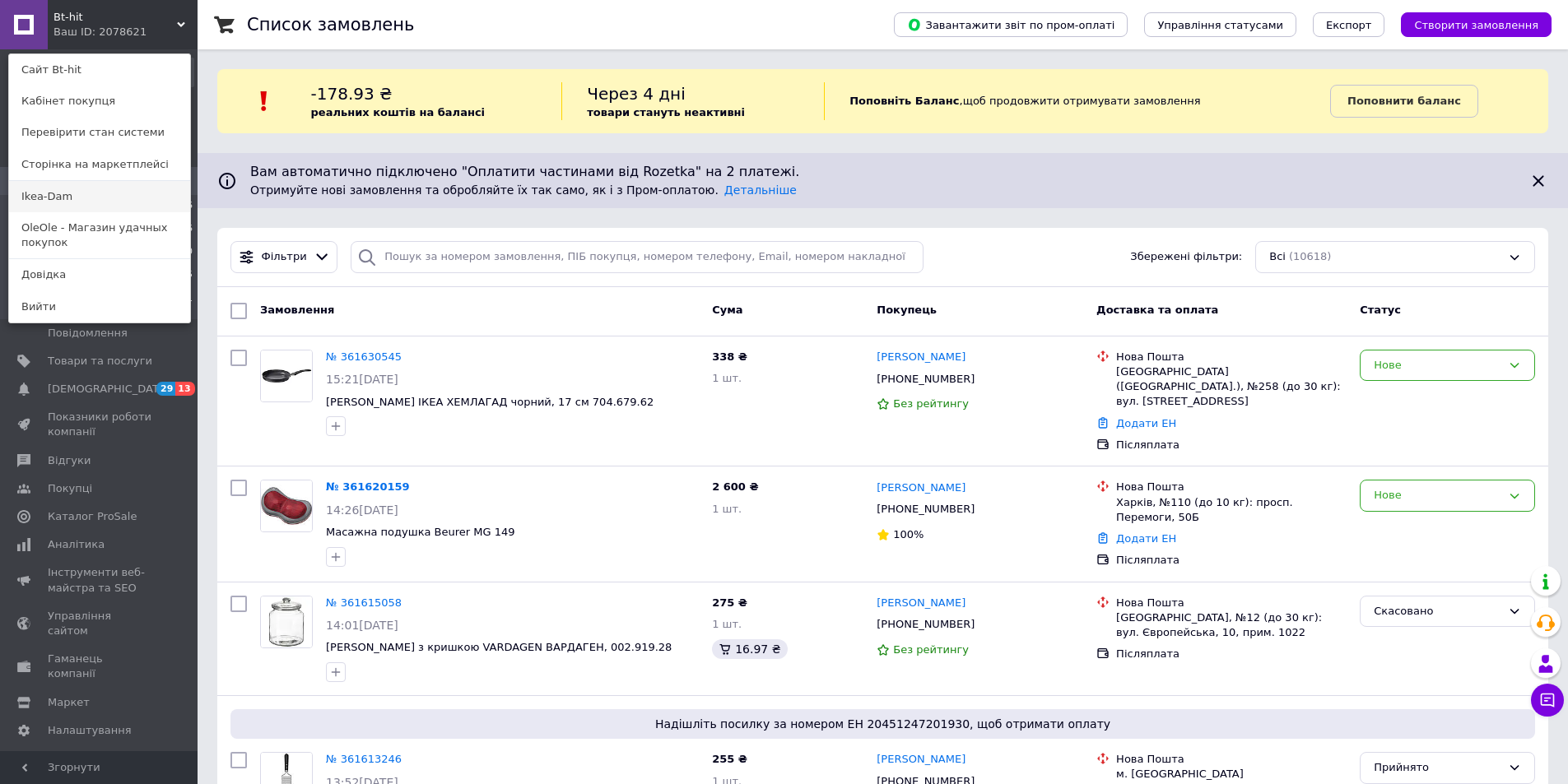
click at [76, 195] on link "Ikea-Dam" at bounding box center [99, 197] width 181 height 31
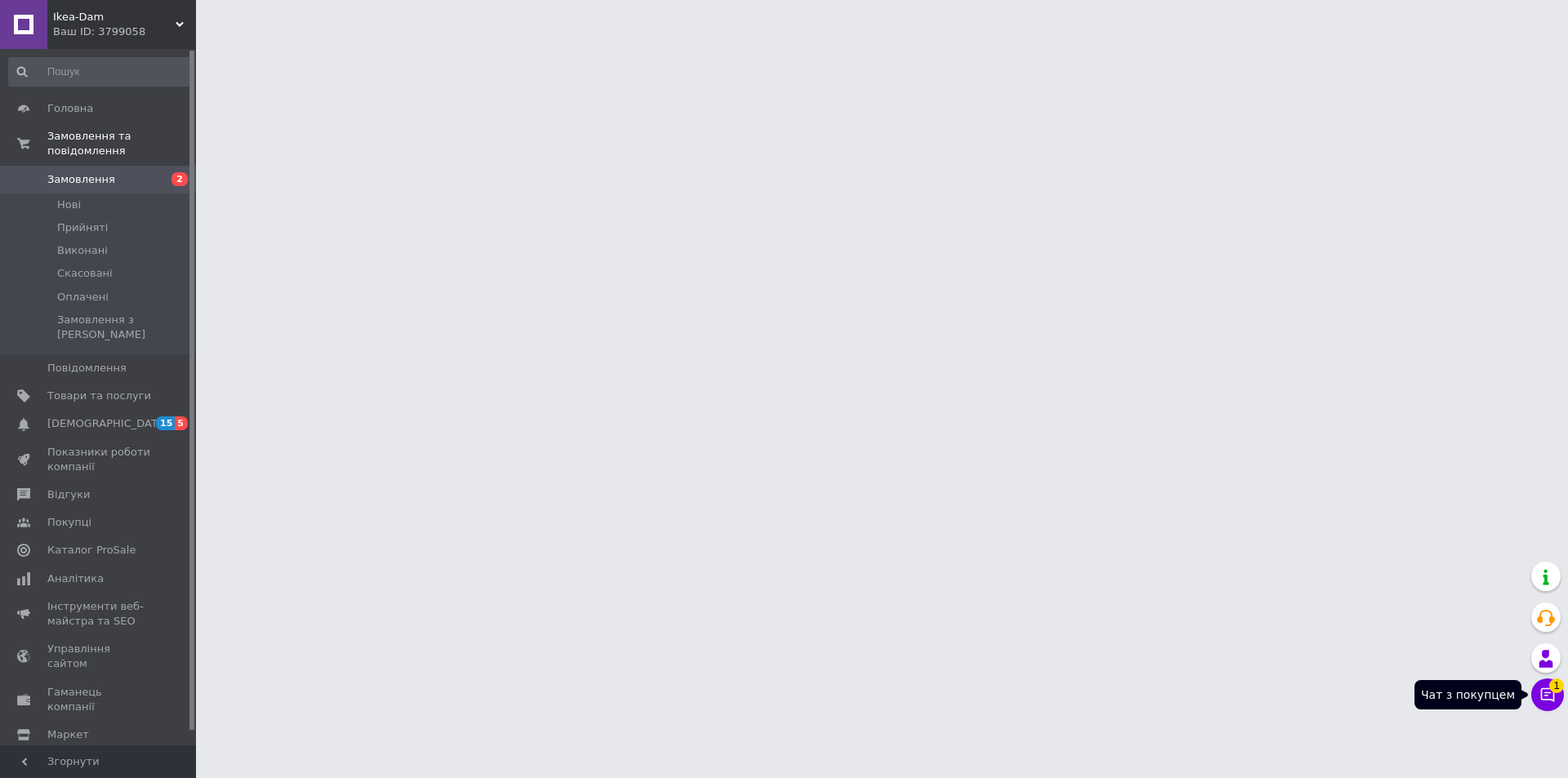
click at [1549, 698] on icon at bounding box center [1547, 694] width 16 height 16
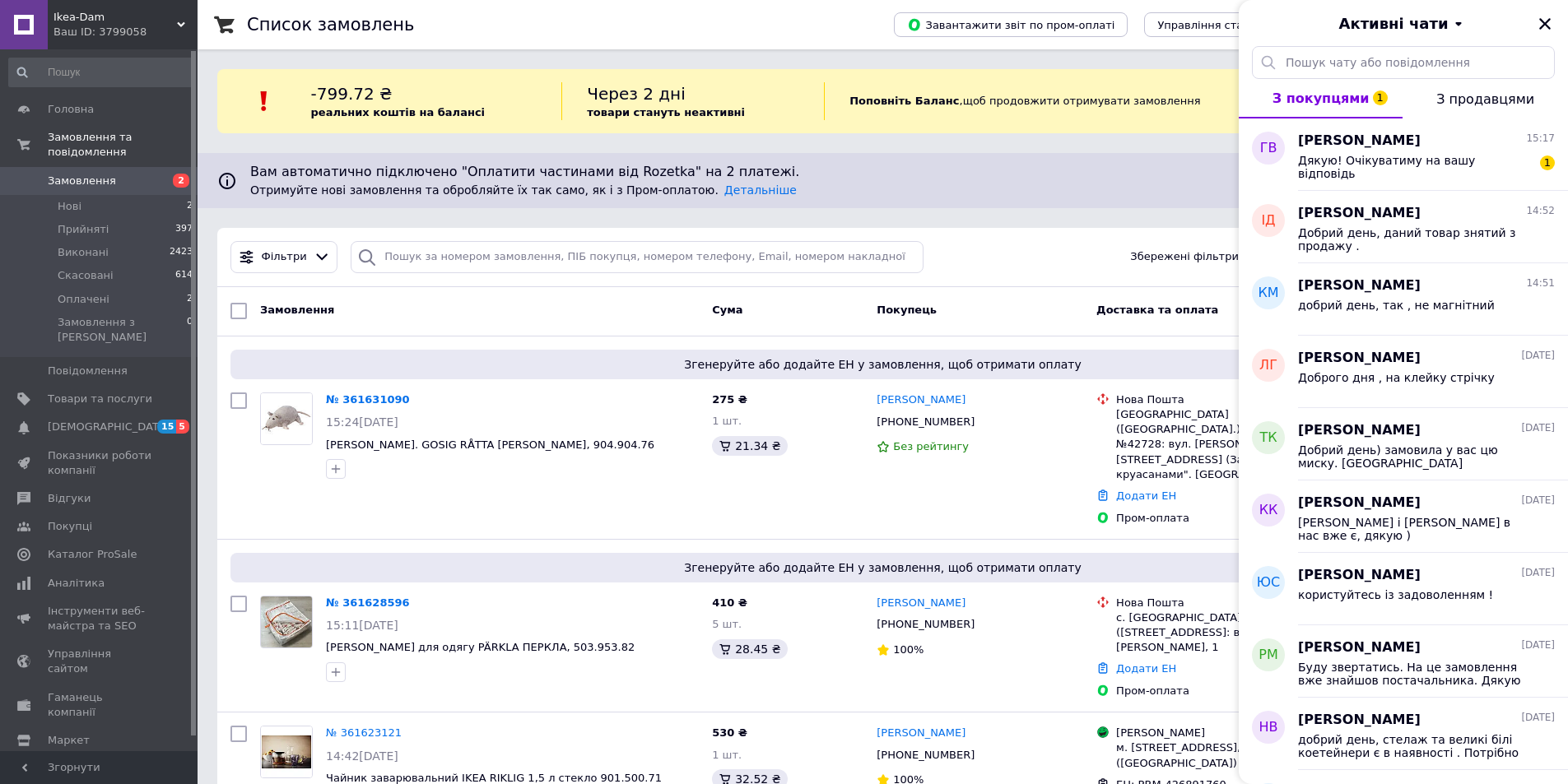
drag, startPoint x: 1546, startPoint y: 19, endPoint x: 1544, endPoint y: 29, distance: 10.2
click at [1546, 19] on icon "Закрити" at bounding box center [1544, 23] width 14 height 14
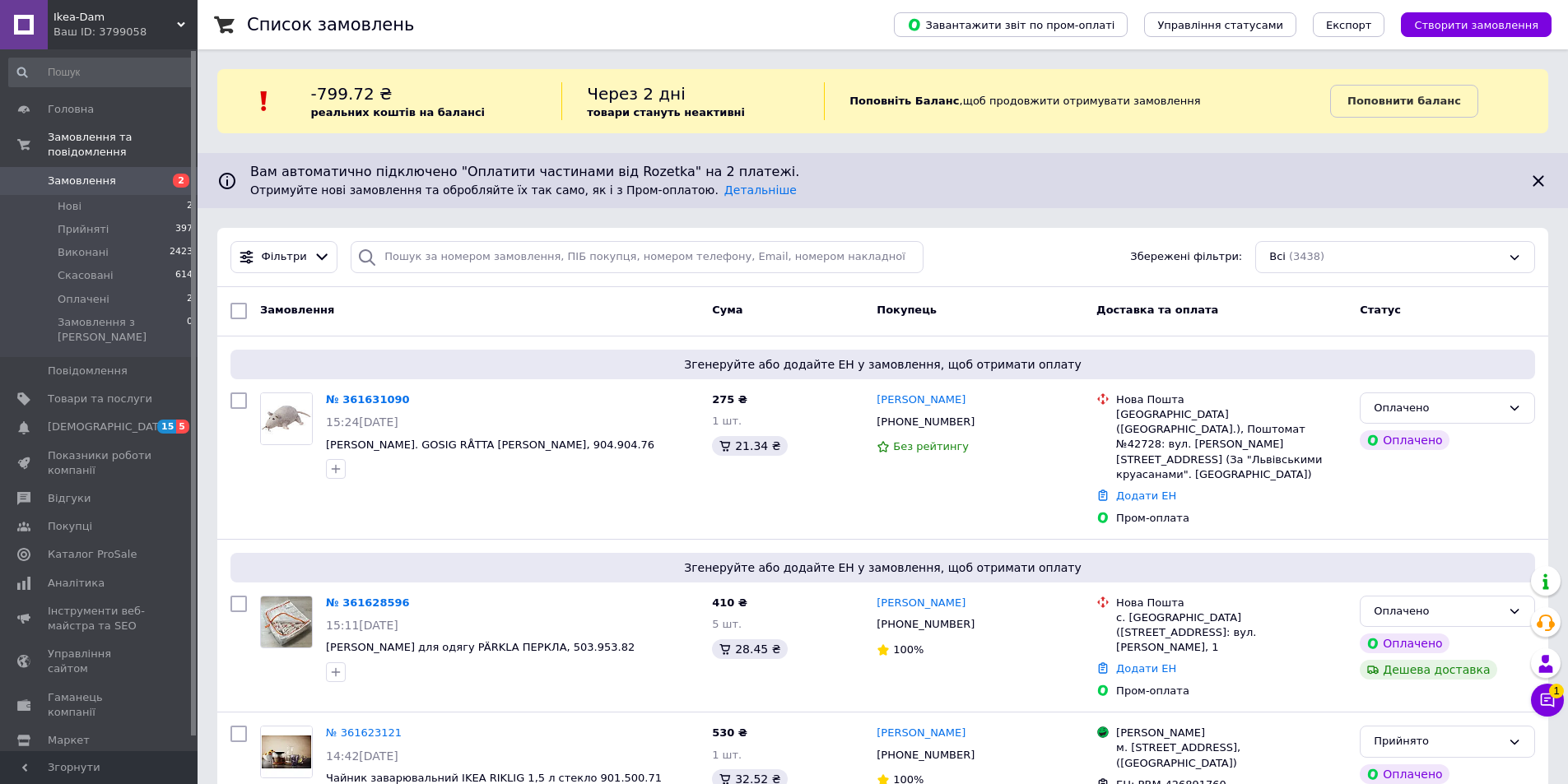
click at [428, 28] on div "Список замовлень" at bounding box center [554, 24] width 614 height 49
click at [378, 400] on link "№ 361631090" at bounding box center [368, 399] width 84 height 13
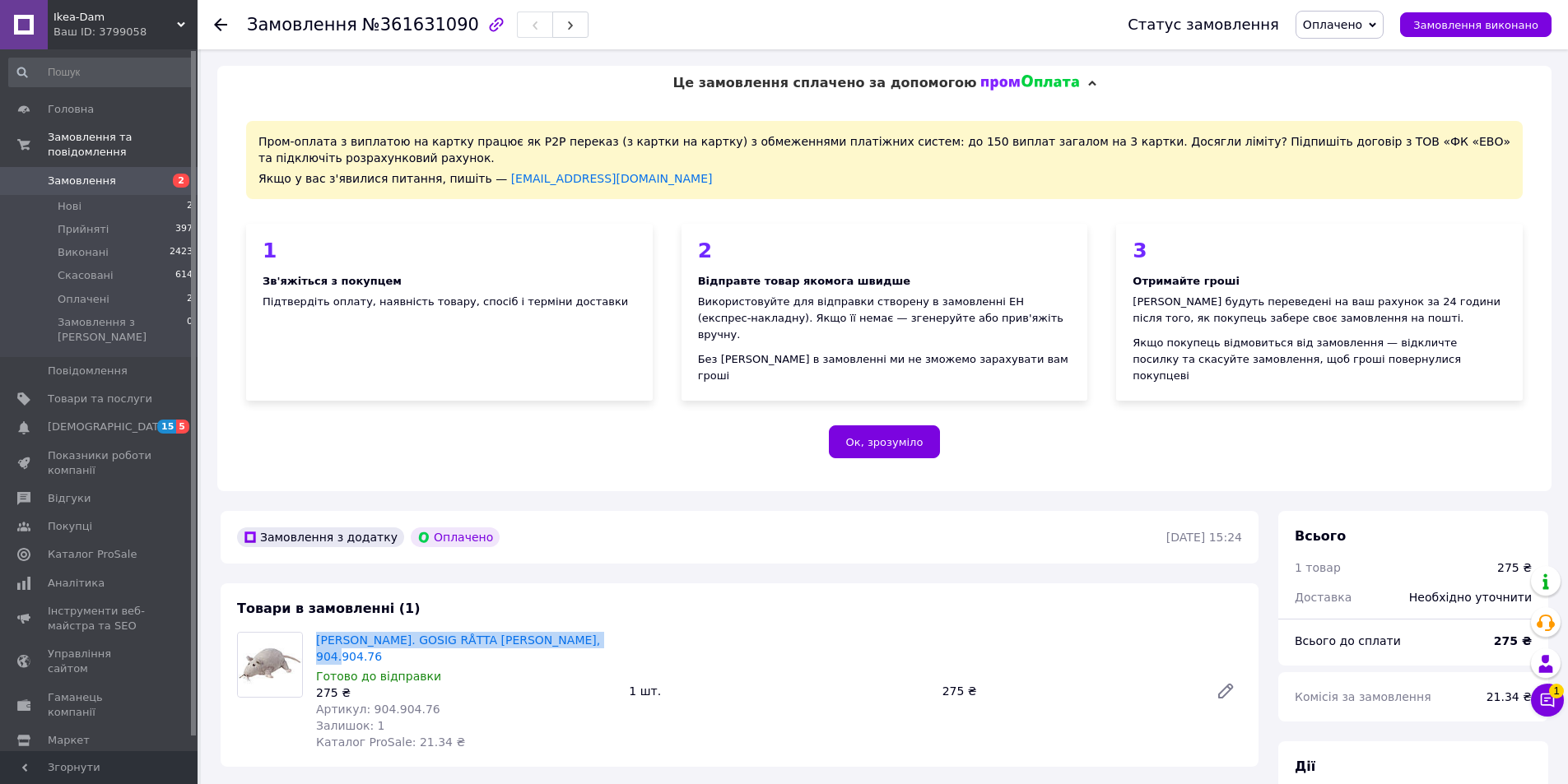
drag, startPoint x: 590, startPoint y: 628, endPoint x: 315, endPoint y: 630, distance: 275.0
click at [315, 630] on div "ІКЕА Плюш. GOSIG RÅTTA ГОСИГ РОТТА, 904.904.76 Готово до відправки 275 ₴ Артику…" at bounding box center [466, 691] width 313 height 125
copy link "[PERSON_NAME]. GOSIG RÅTTA [PERSON_NAME], 904.904.76"
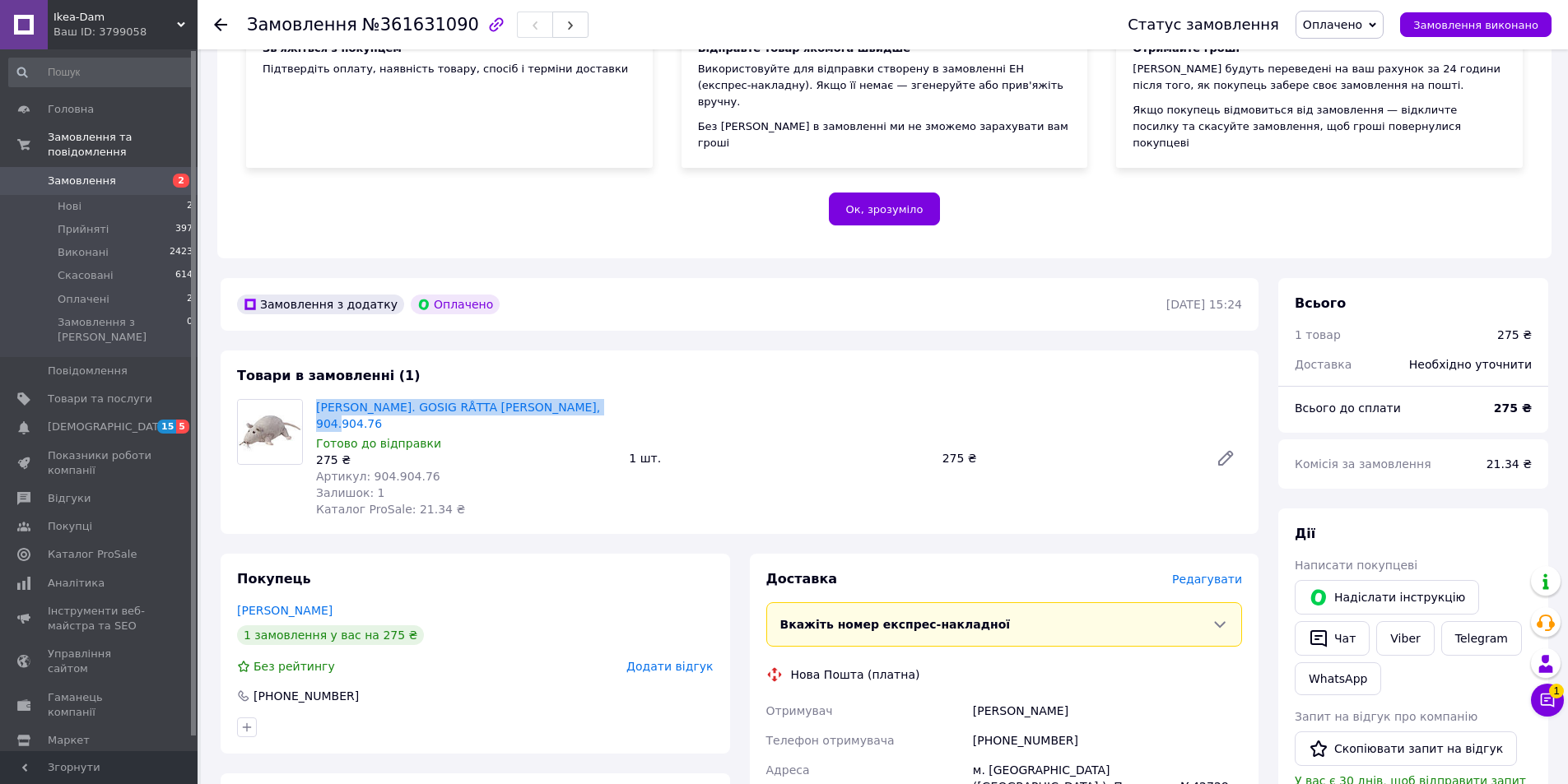
scroll to position [247, 0]
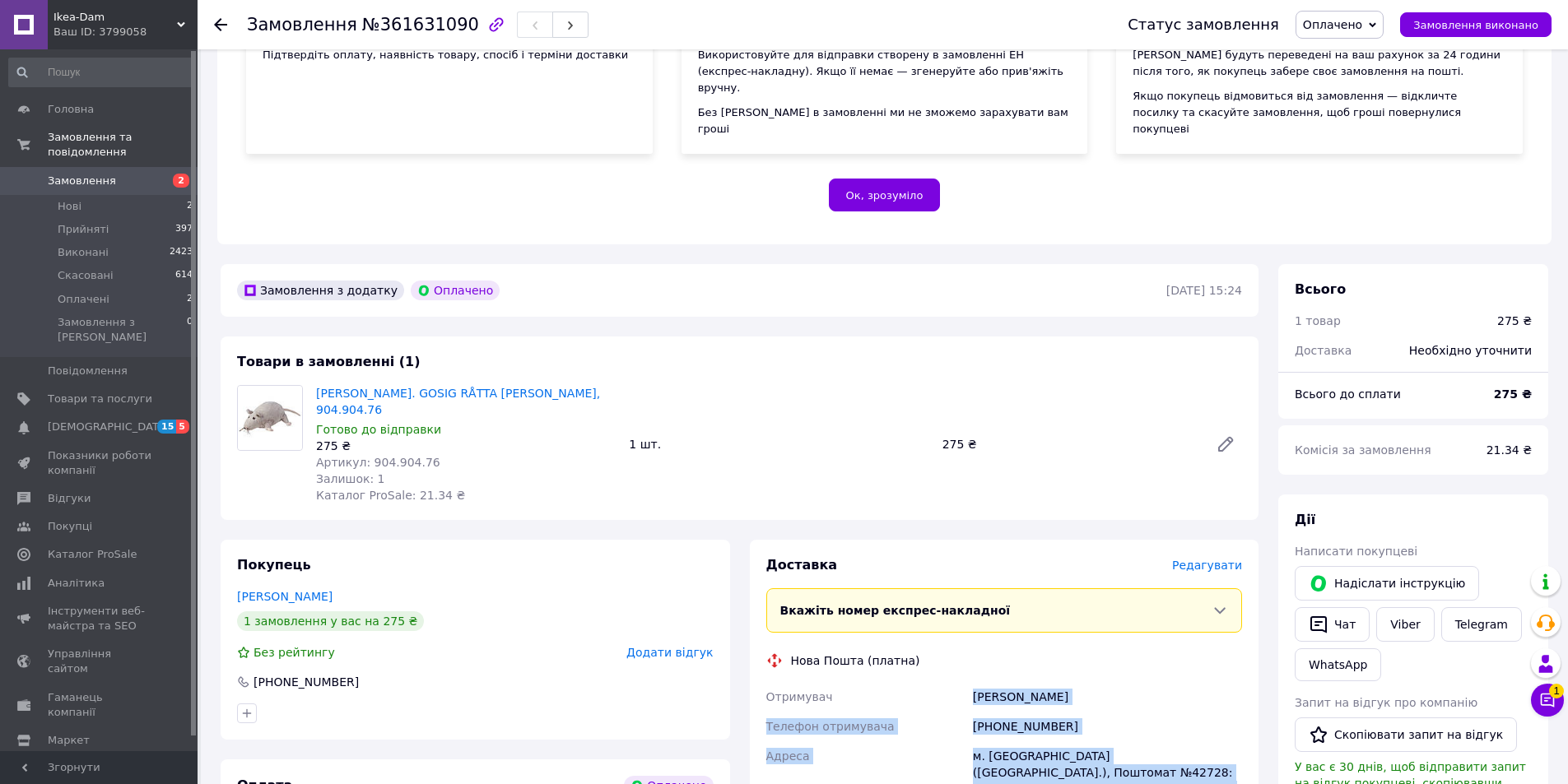
drag, startPoint x: 967, startPoint y: 663, endPoint x: 731, endPoint y: 549, distance: 262.1
copy div "Отримувач Борис Марта Телефон отримувача +380971692410 Адреса м. Львів (Львівсь…"
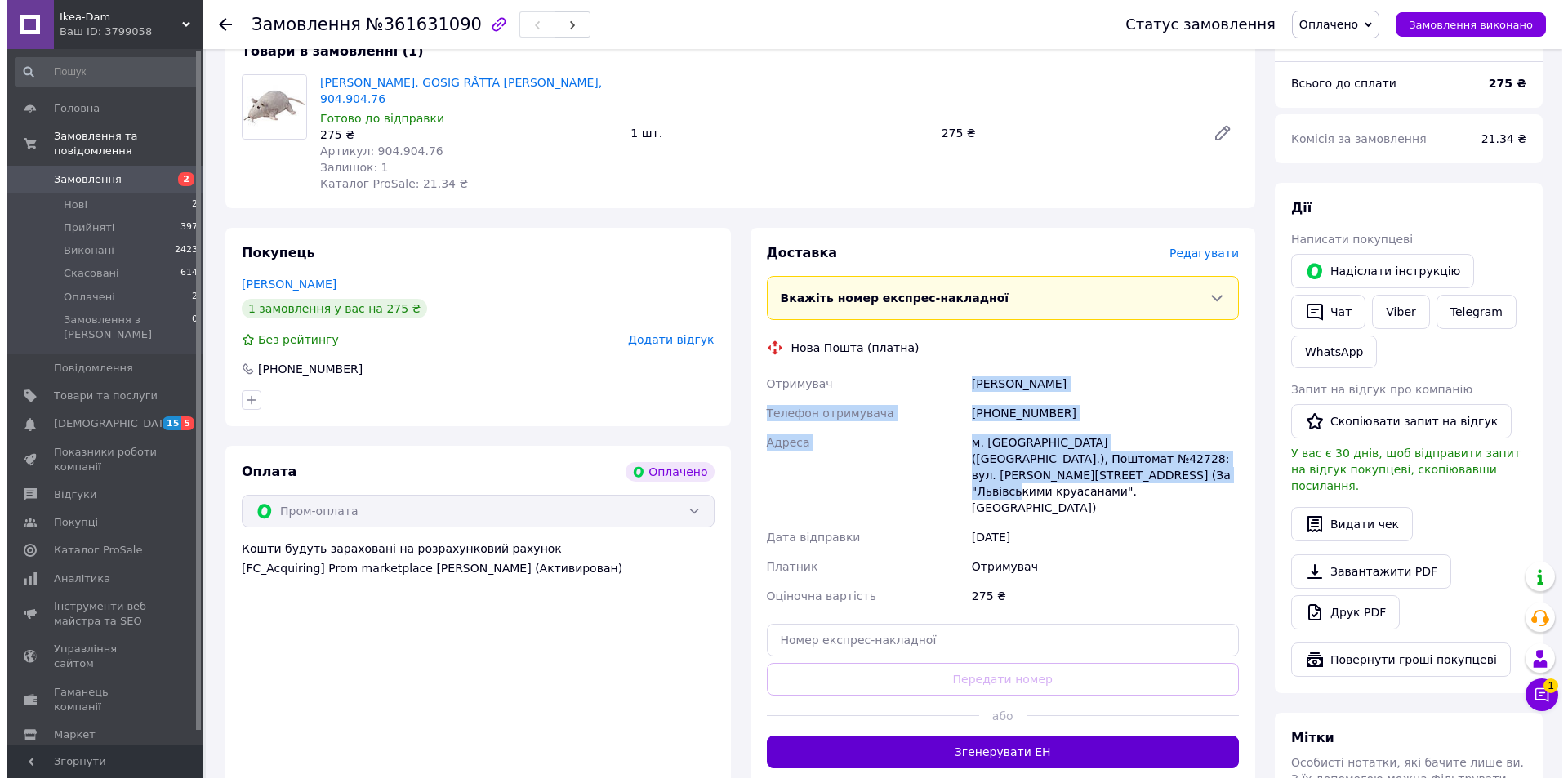
scroll to position [571, 0]
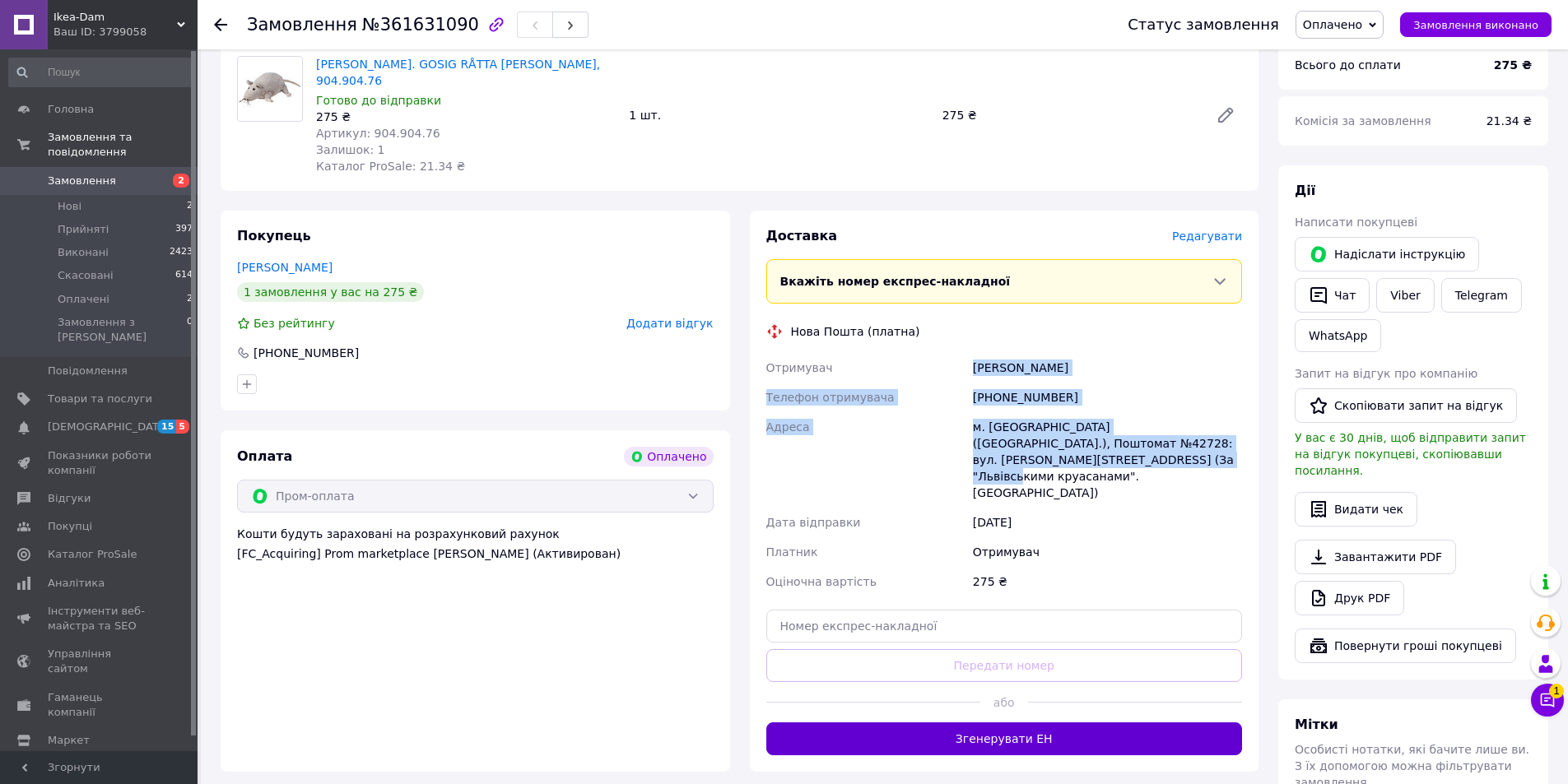
click at [1043, 722] on button "Згенерувати ЕН" at bounding box center [1004, 739] width 477 height 33
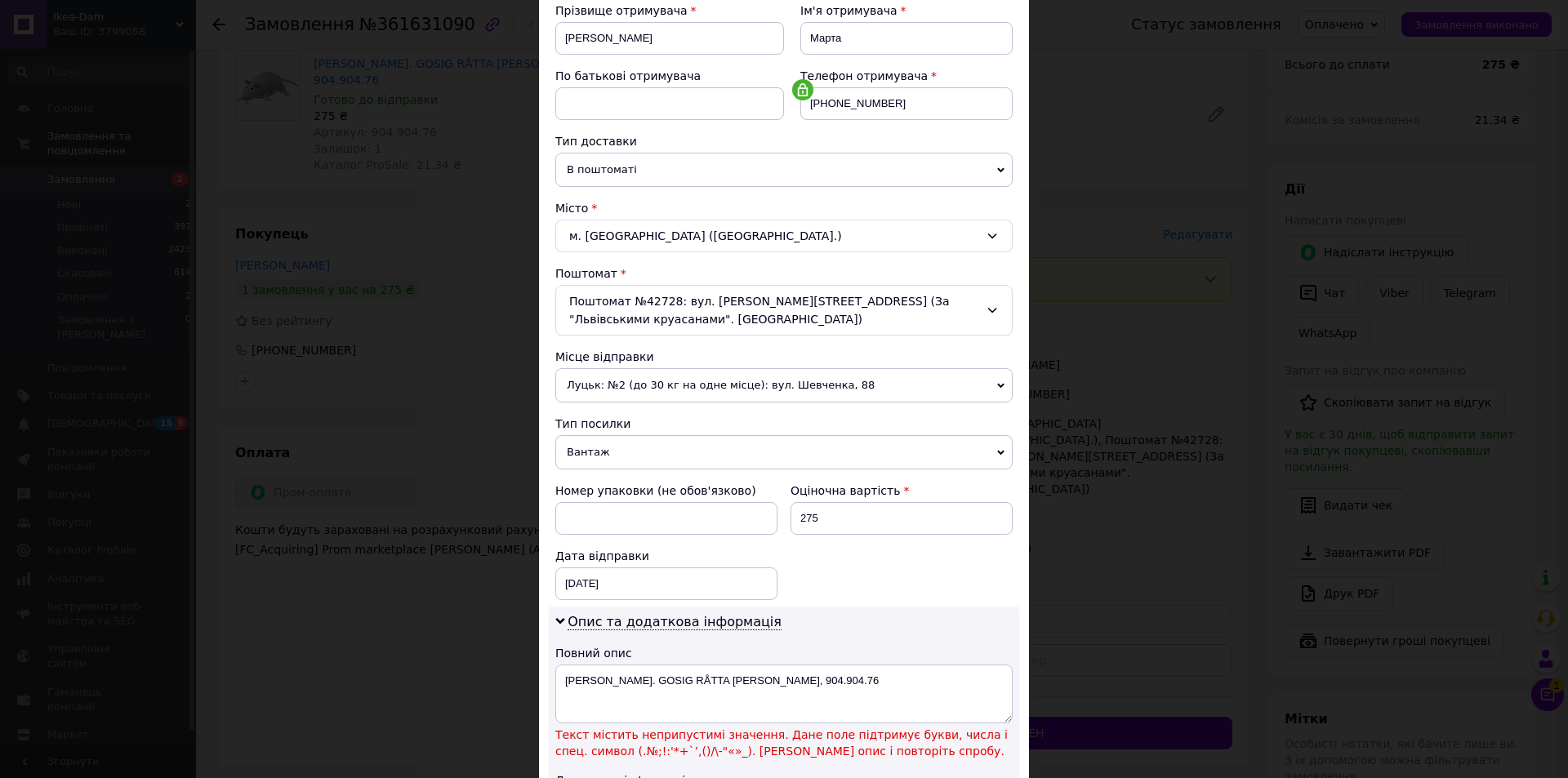
scroll to position [326, 0]
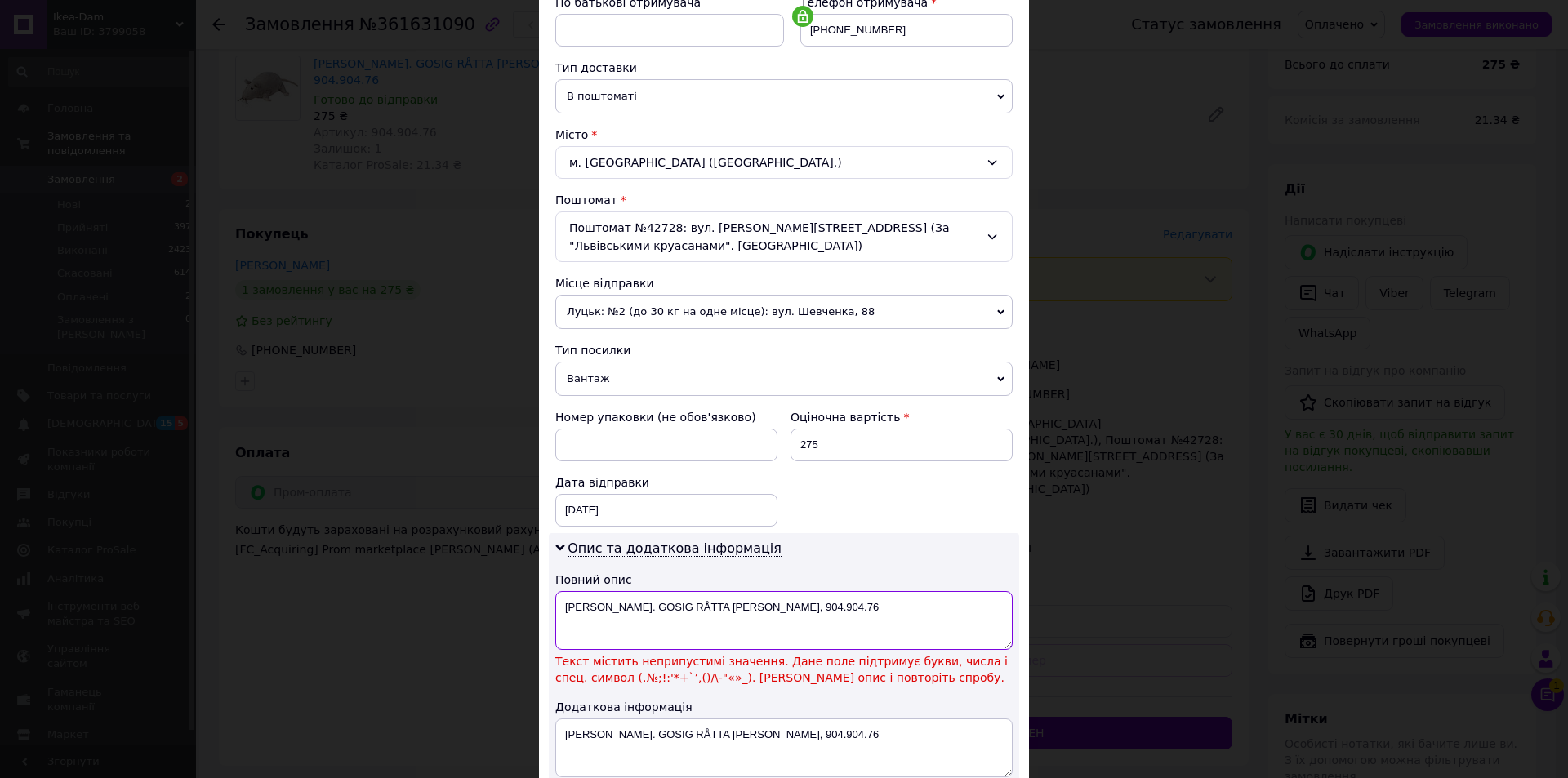
drag, startPoint x: 623, startPoint y: 606, endPoint x: 956, endPoint y: 613, distance: 333.1
click at [956, 613] on textarea "[PERSON_NAME]. GOSIG RÅTTA [PERSON_NAME], 904.904.76" at bounding box center [784, 620] width 458 height 58
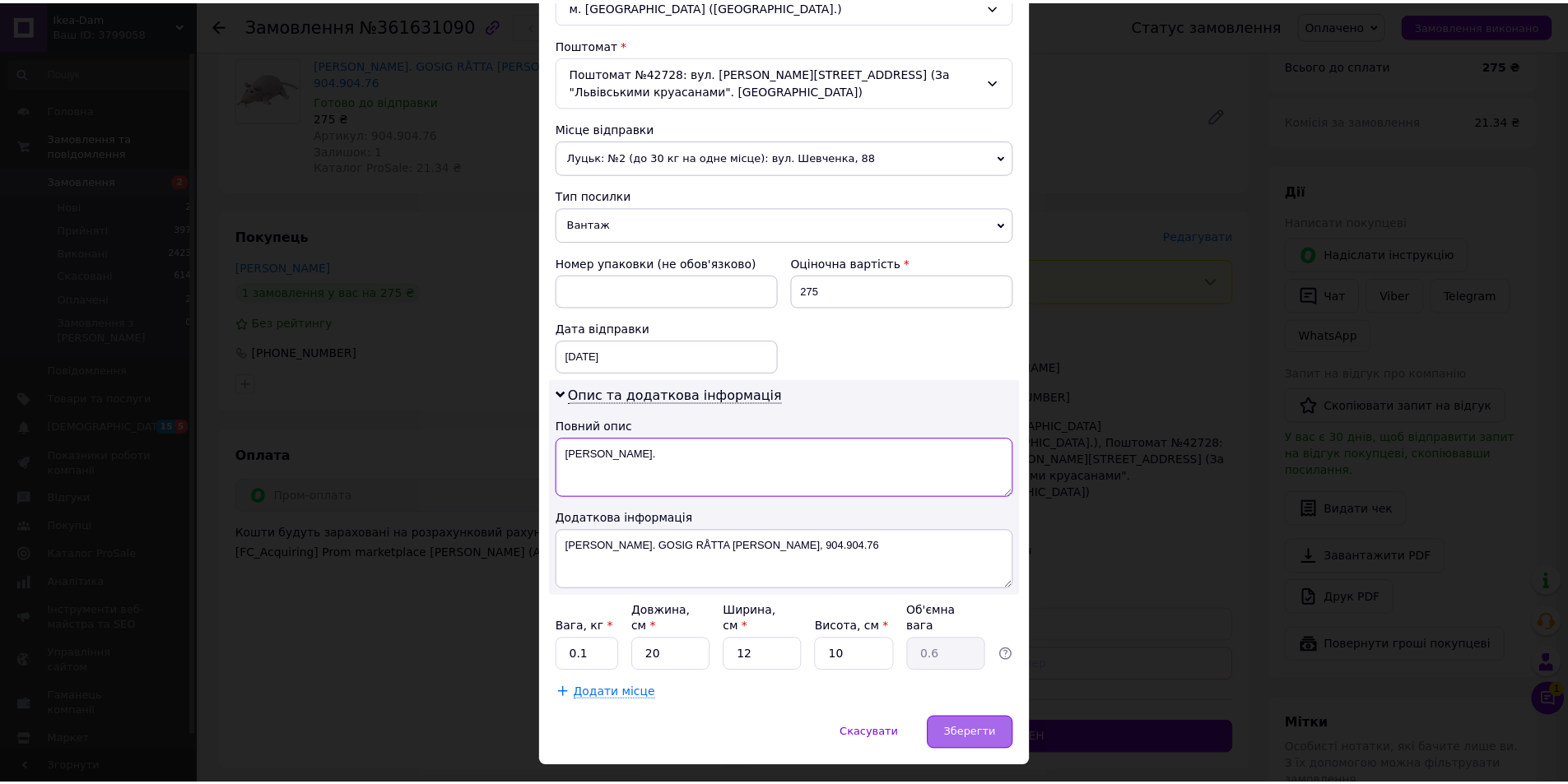
scroll to position [494, 0]
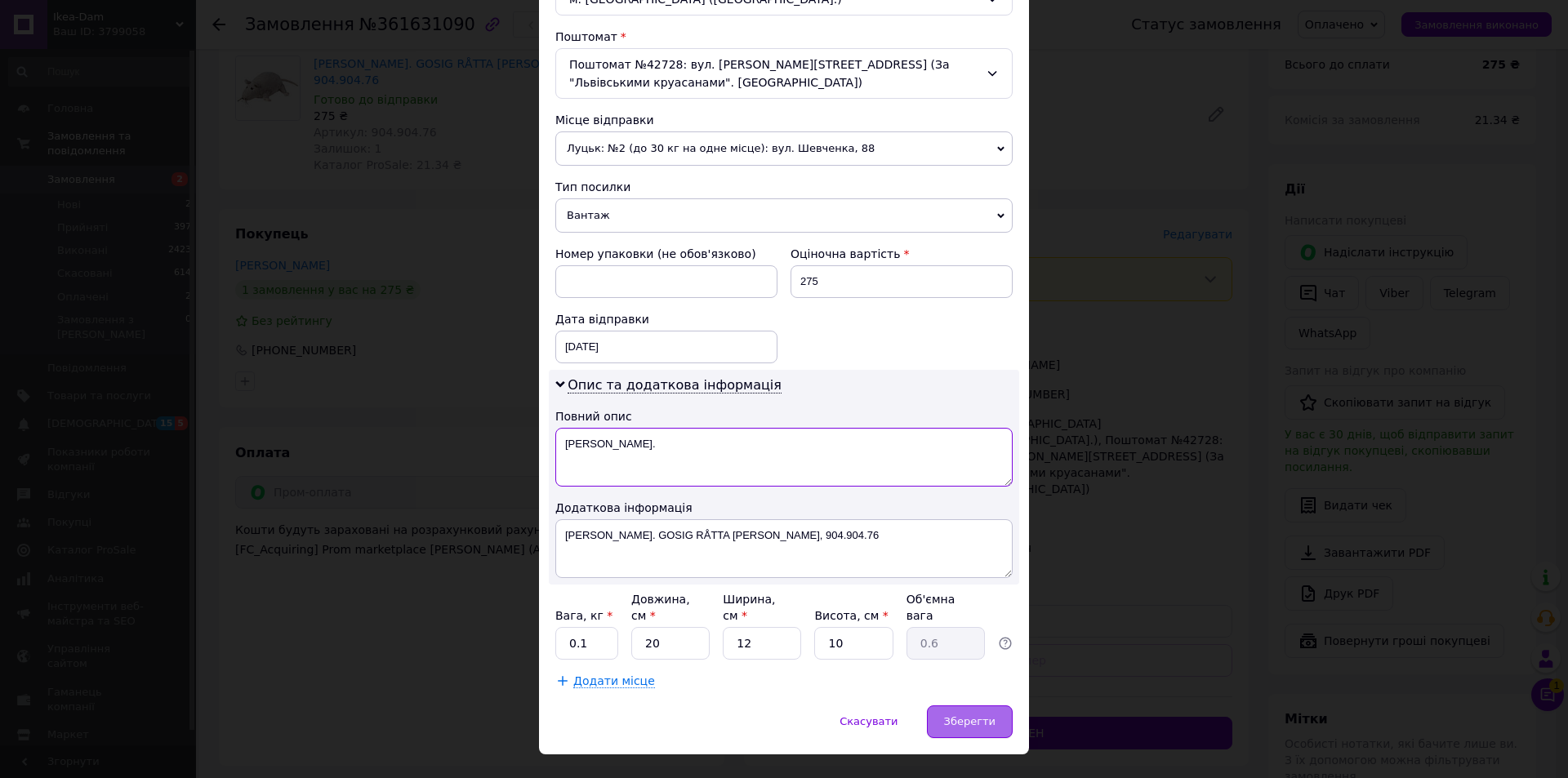
type textarea "ІКЕА Плюш."
click at [958, 715] on span "Зберегти" at bounding box center [970, 721] width 52 height 12
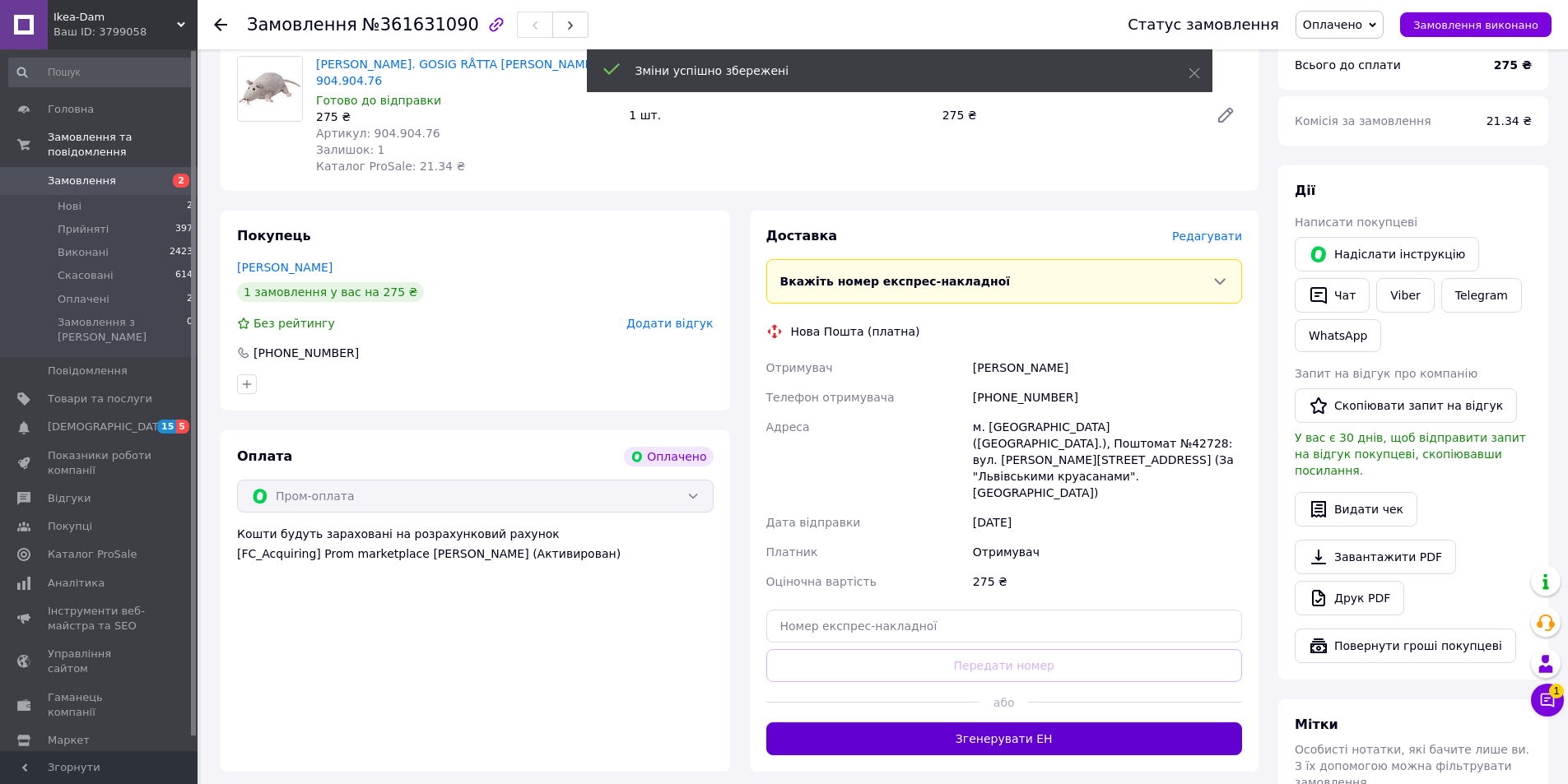
click at [1014, 722] on button "Згенерувати ЕН" at bounding box center [1004, 739] width 477 height 33
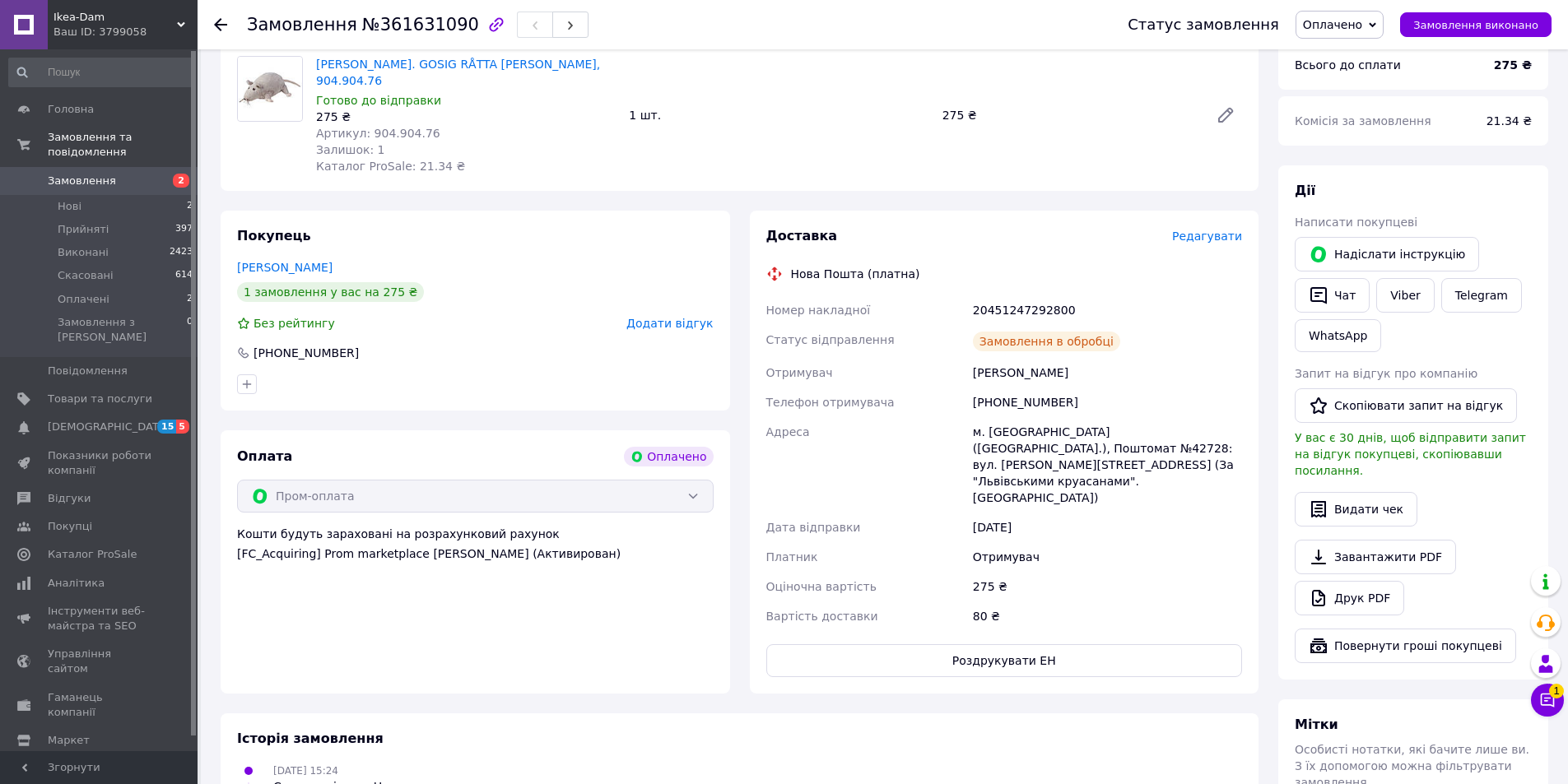
click at [1027, 295] on div "20451247292800" at bounding box center [1108, 310] width 276 height 30
copy div "20451247292800"
click at [394, 31] on span "№361631090" at bounding box center [420, 24] width 117 height 19
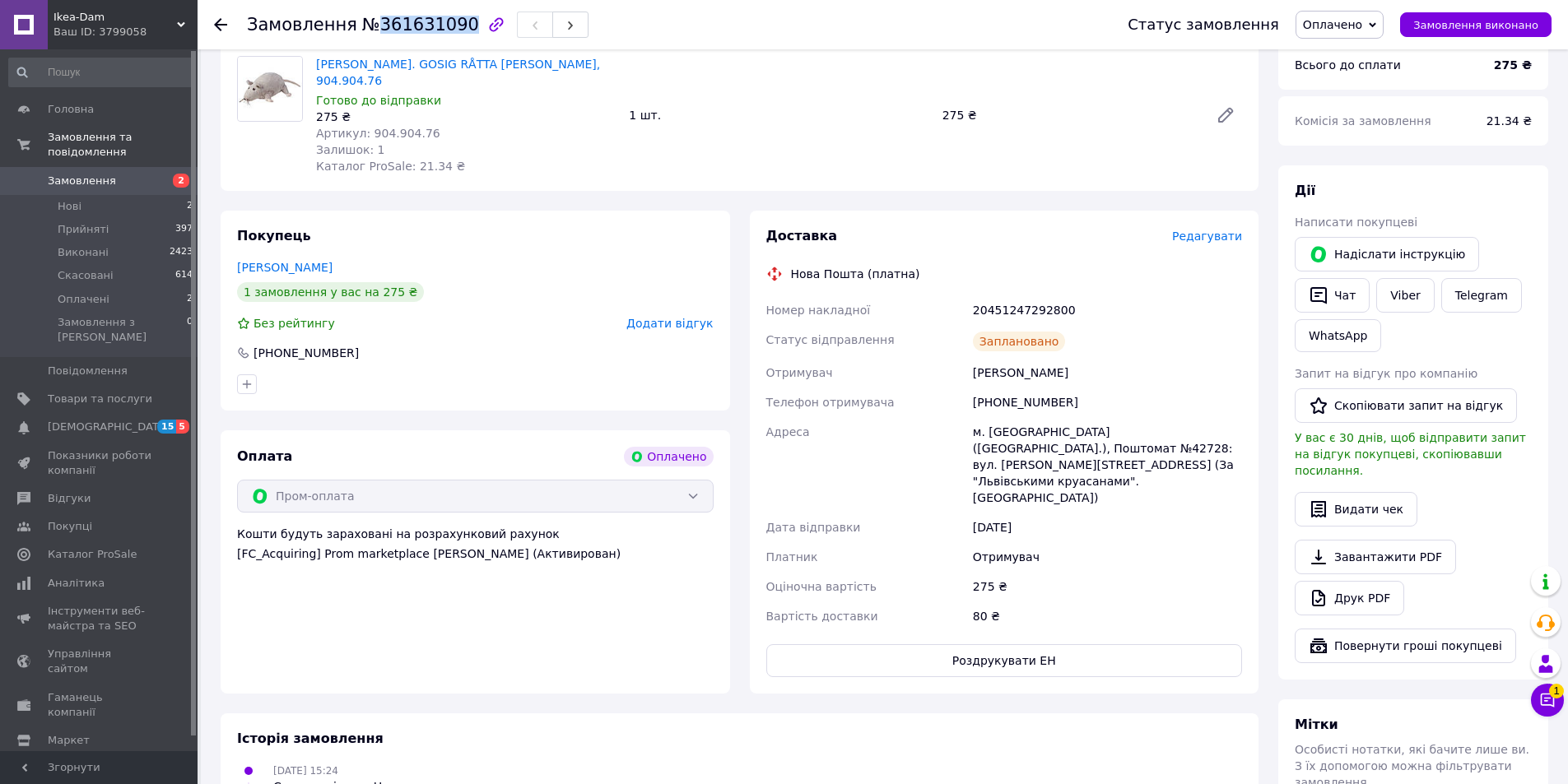
copy span "361631090"
click at [1344, 25] on span "Оплачено" at bounding box center [1332, 25] width 59 height 14
click at [1351, 57] on li "Прийнято" at bounding box center [1339, 58] width 87 height 25
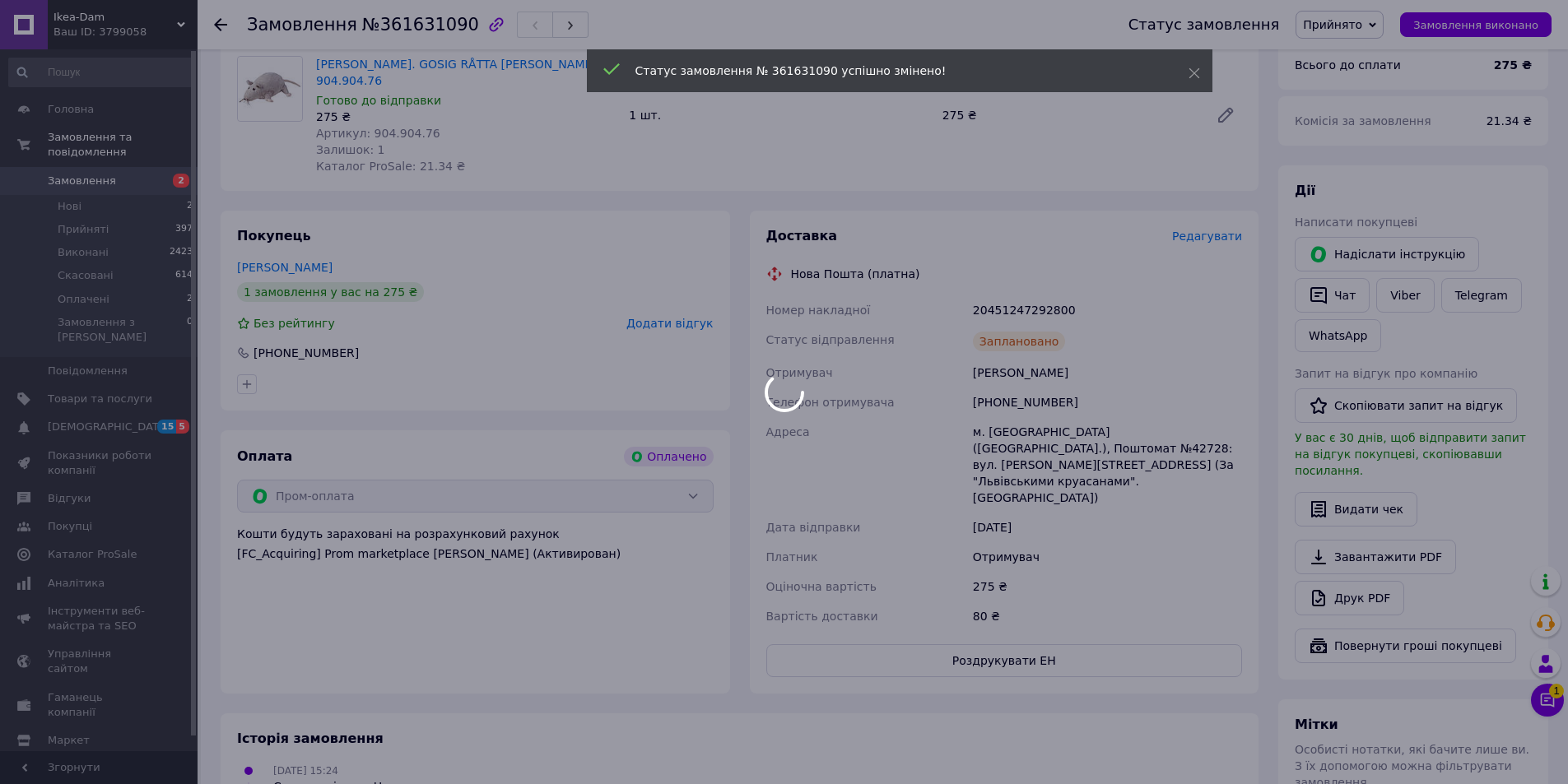
click at [129, 159] on div at bounding box center [784, 392] width 1568 height 784
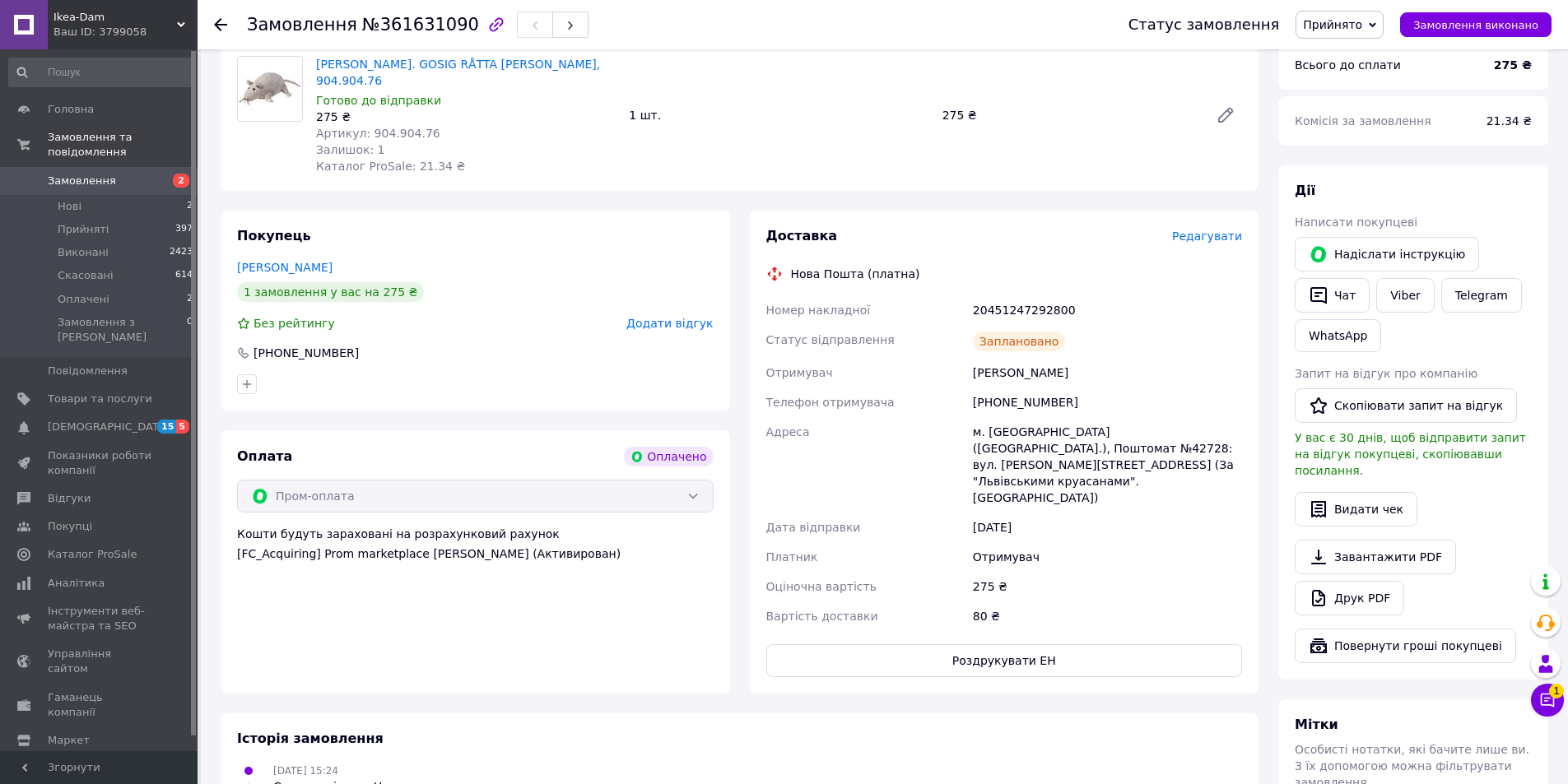
click at [144, 174] on span "Замовлення" at bounding box center [99, 180] width 104 height 14
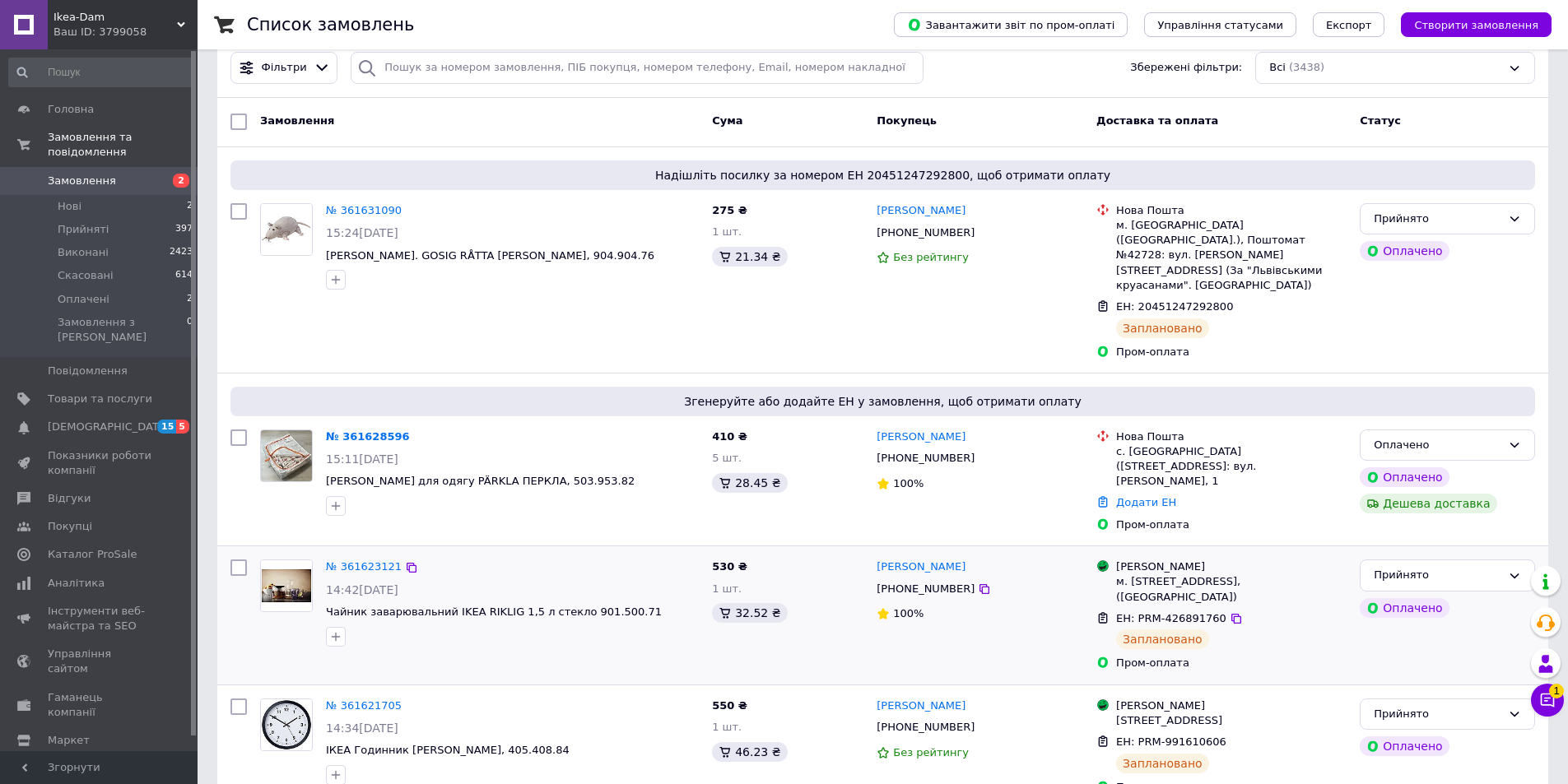
scroll to position [247, 0]
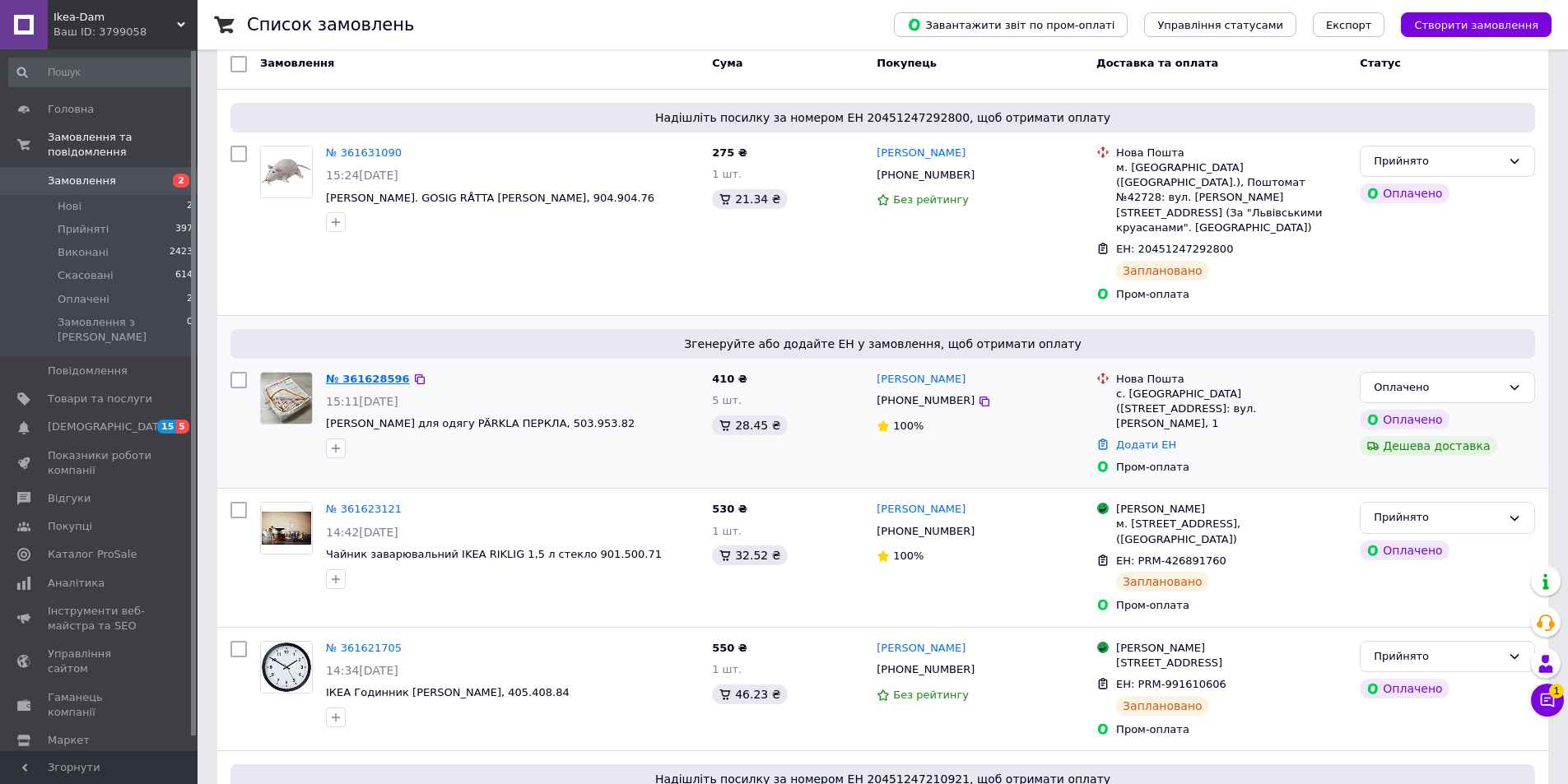
click at [360, 372] on link "№ 361628596" at bounding box center [368, 378] width 84 height 13
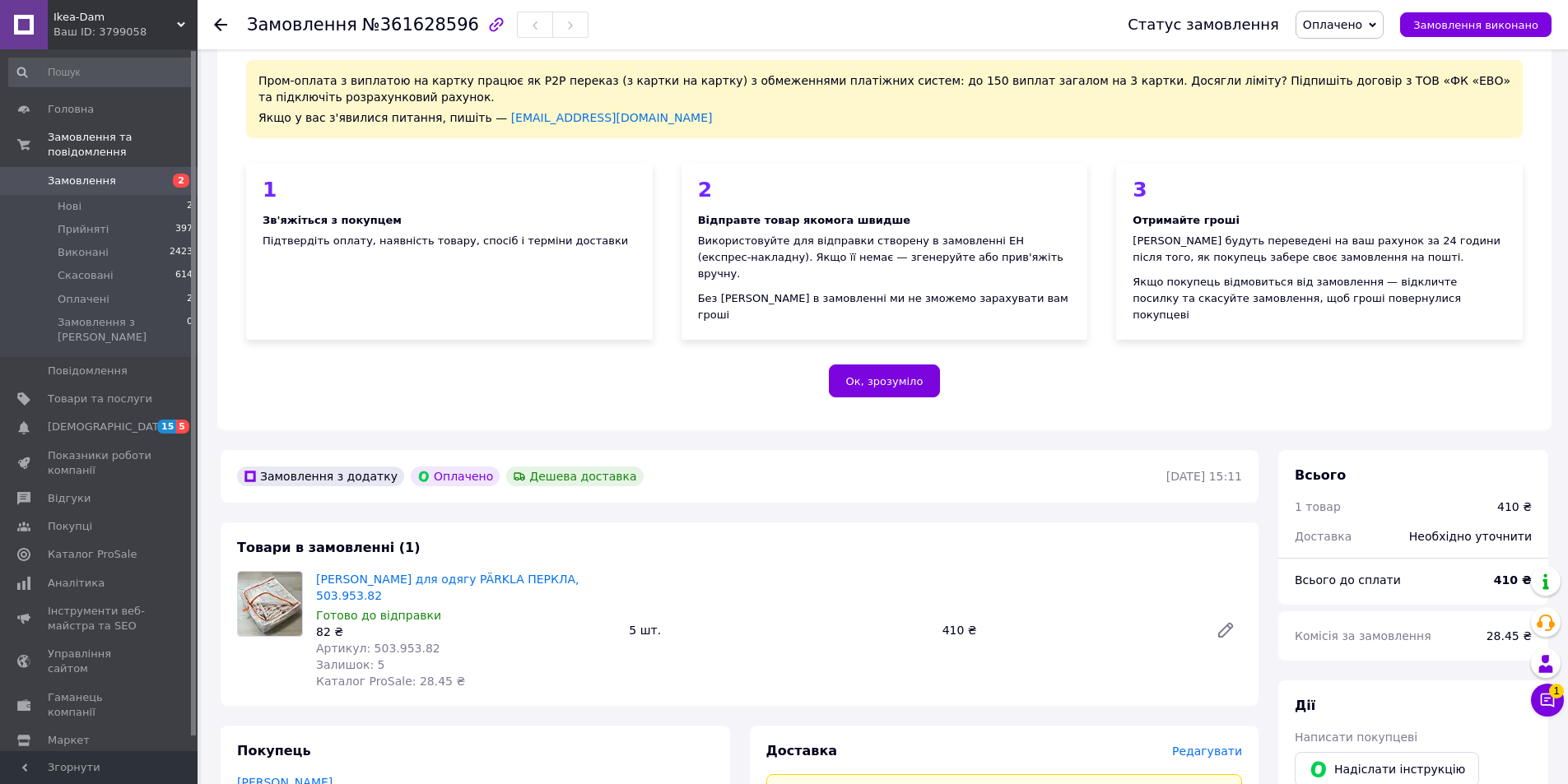
scroll to position [329, 0]
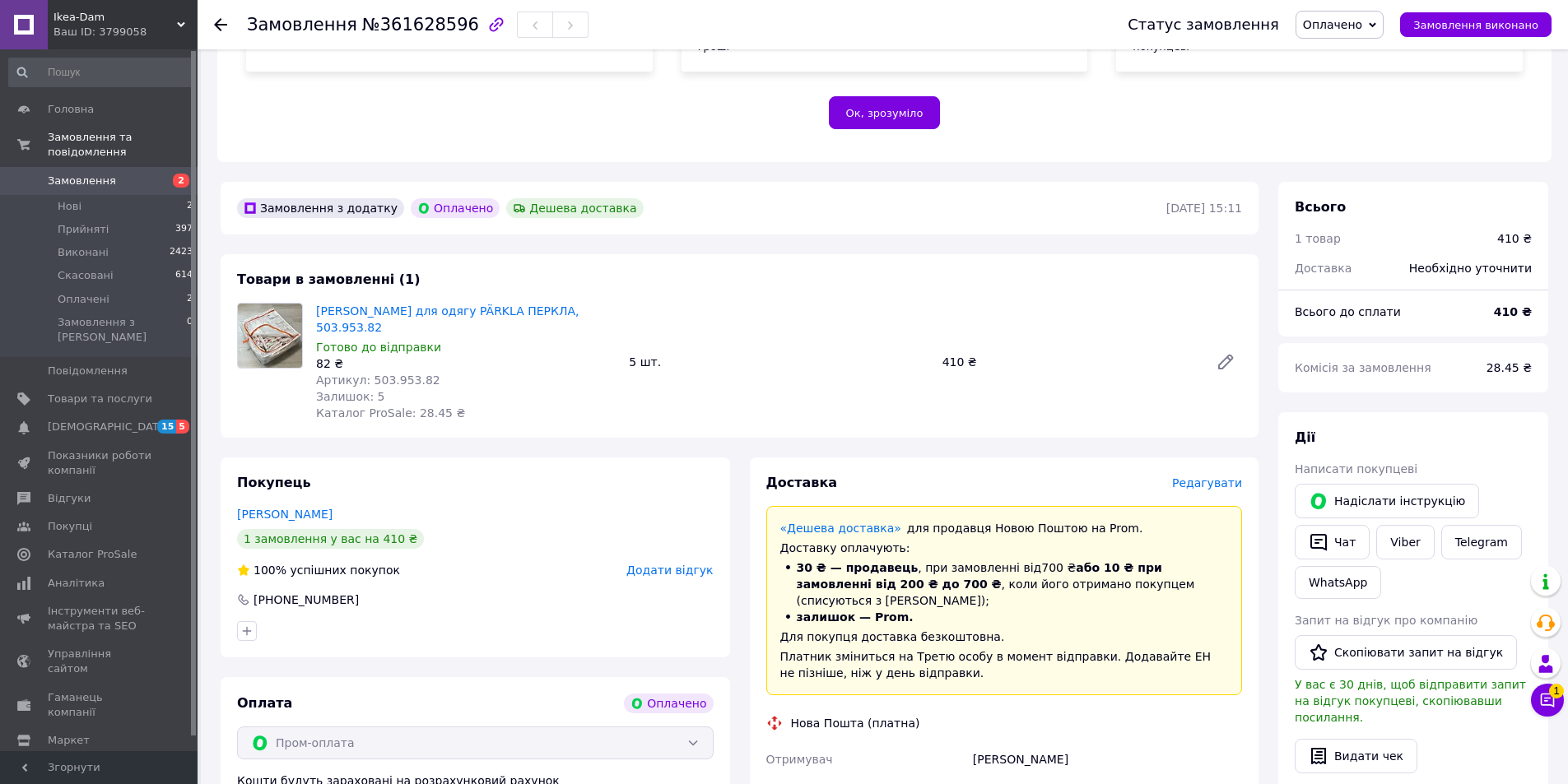
drag, startPoint x: 599, startPoint y: 295, endPoint x: 312, endPoint y: 299, distance: 287.0
click at [312, 299] on div "ІКЕА Контейнер для одягу PÄRKLA ПЕРКЛА, 503.953.82 Готово до відправки 82 ₴ Арт…" at bounding box center [466, 362] width 313 height 125
copy link "[PERSON_NAME] для одягу PÄRKLA ПЕРКЛА, 503.953.82"
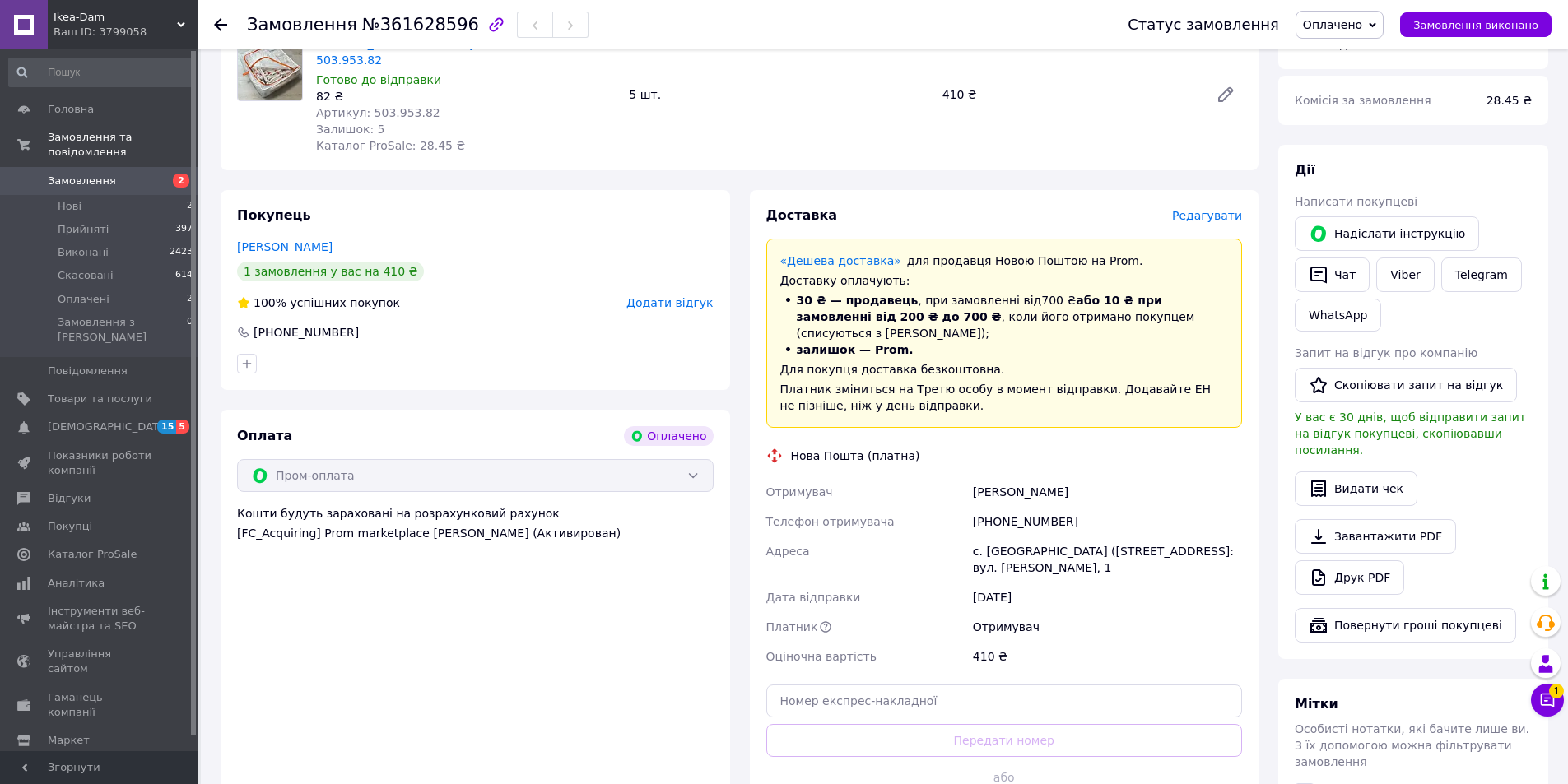
scroll to position [658, 0]
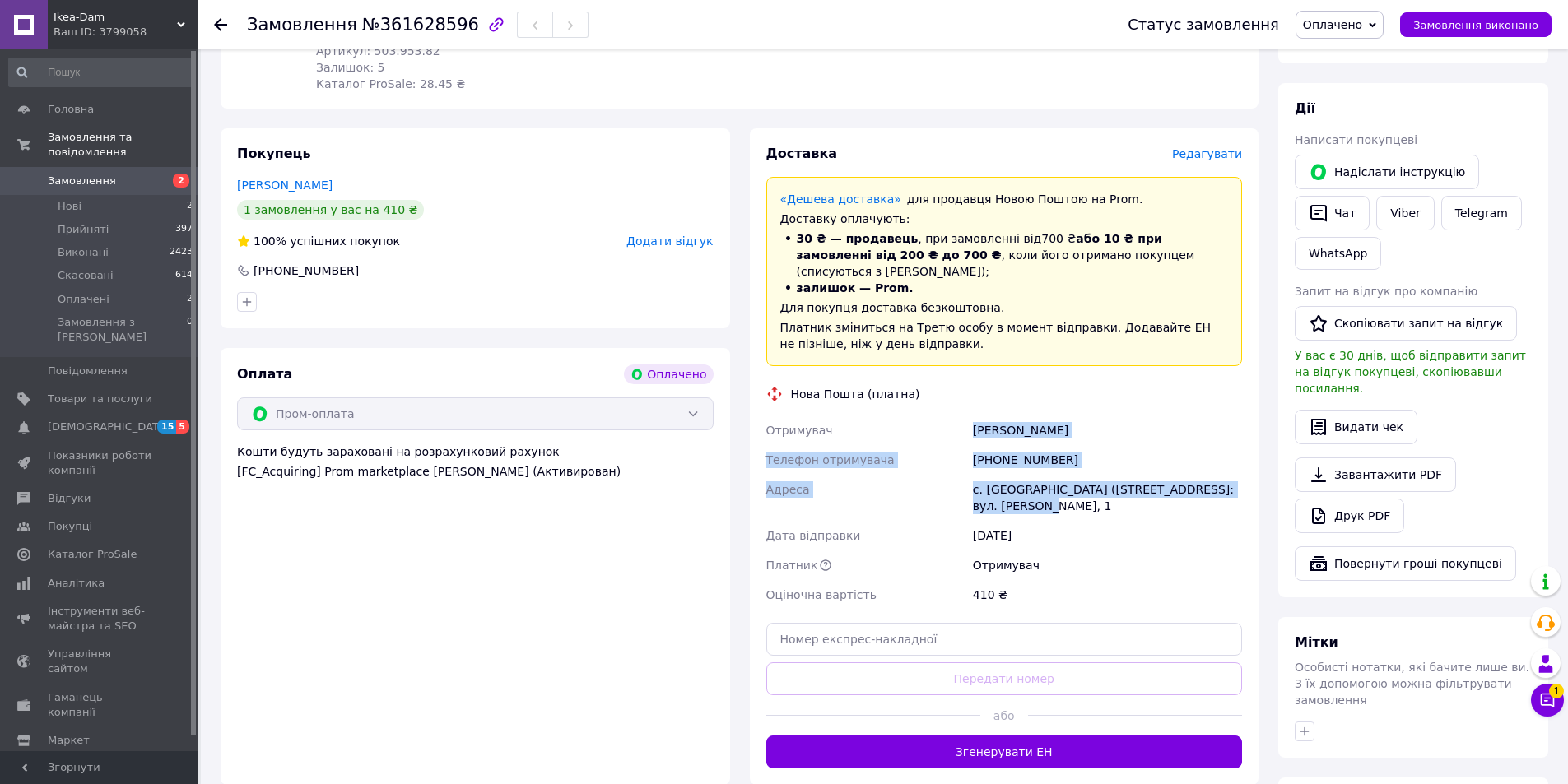
drag, startPoint x: 976, startPoint y: 379, endPoint x: 1158, endPoint y: 458, distance: 198.4
click at [1158, 458] on div "Отримувач Лупачова Катерина Телефон отримувача +380996642295 Адреса с. Соколівк…" at bounding box center [1004, 512] width 483 height 194
copy div "Лупачова Катерина Телефон отримувача +380996642295 Адреса с. Соколівка (Черкась…"
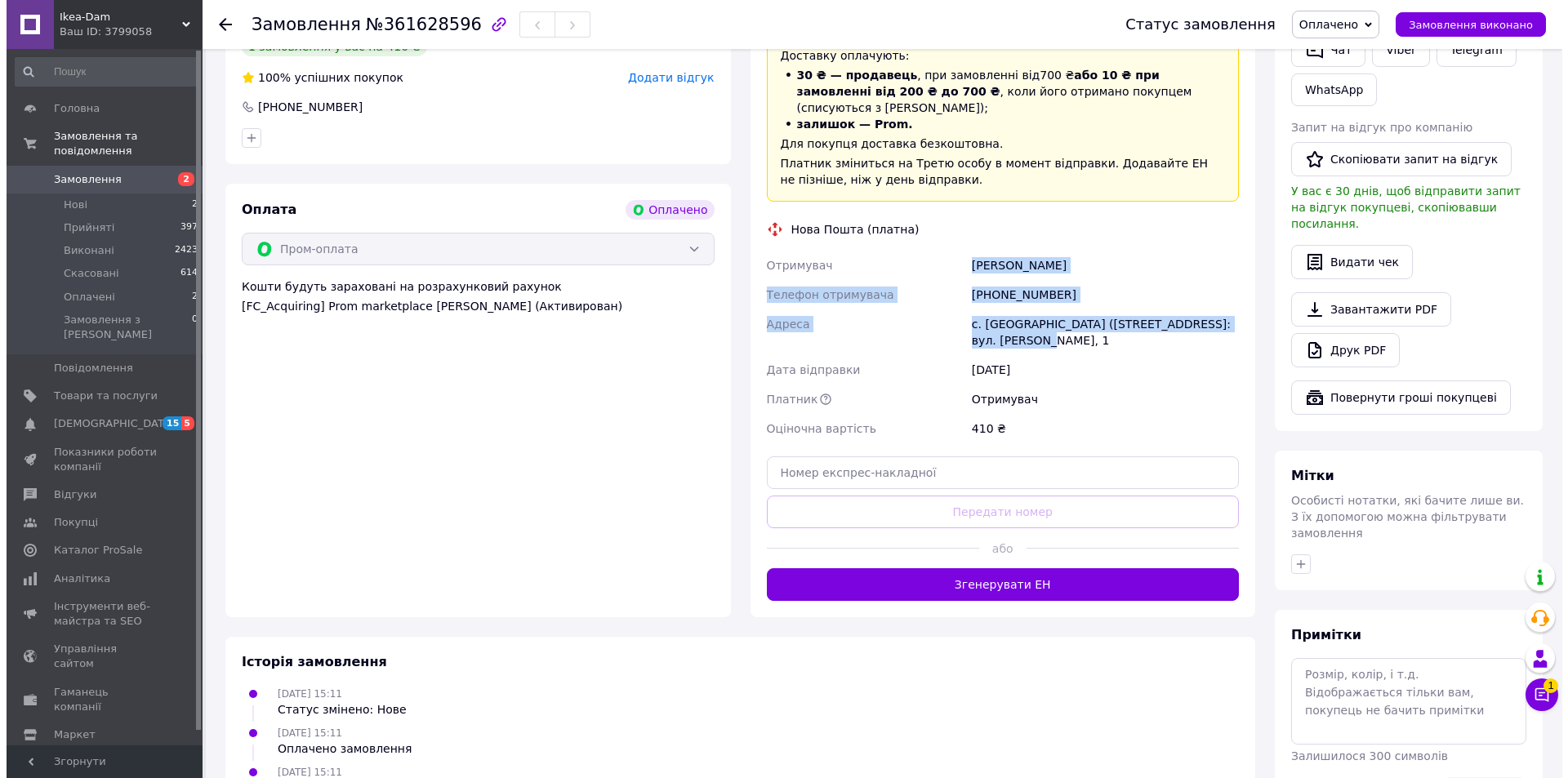
scroll to position [816, 0]
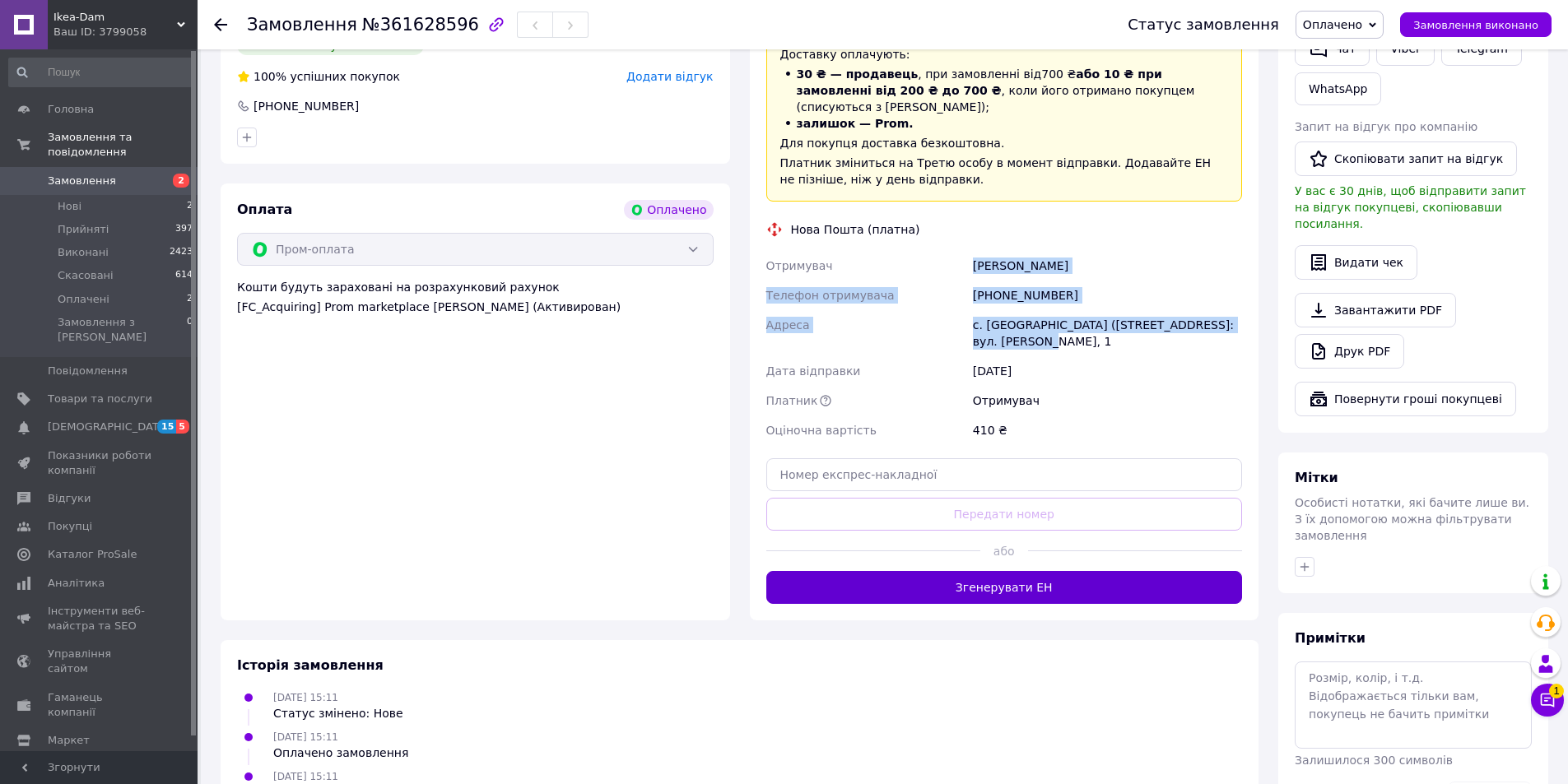
click at [1017, 571] on button "Згенерувати ЕН" at bounding box center [1004, 587] width 477 height 33
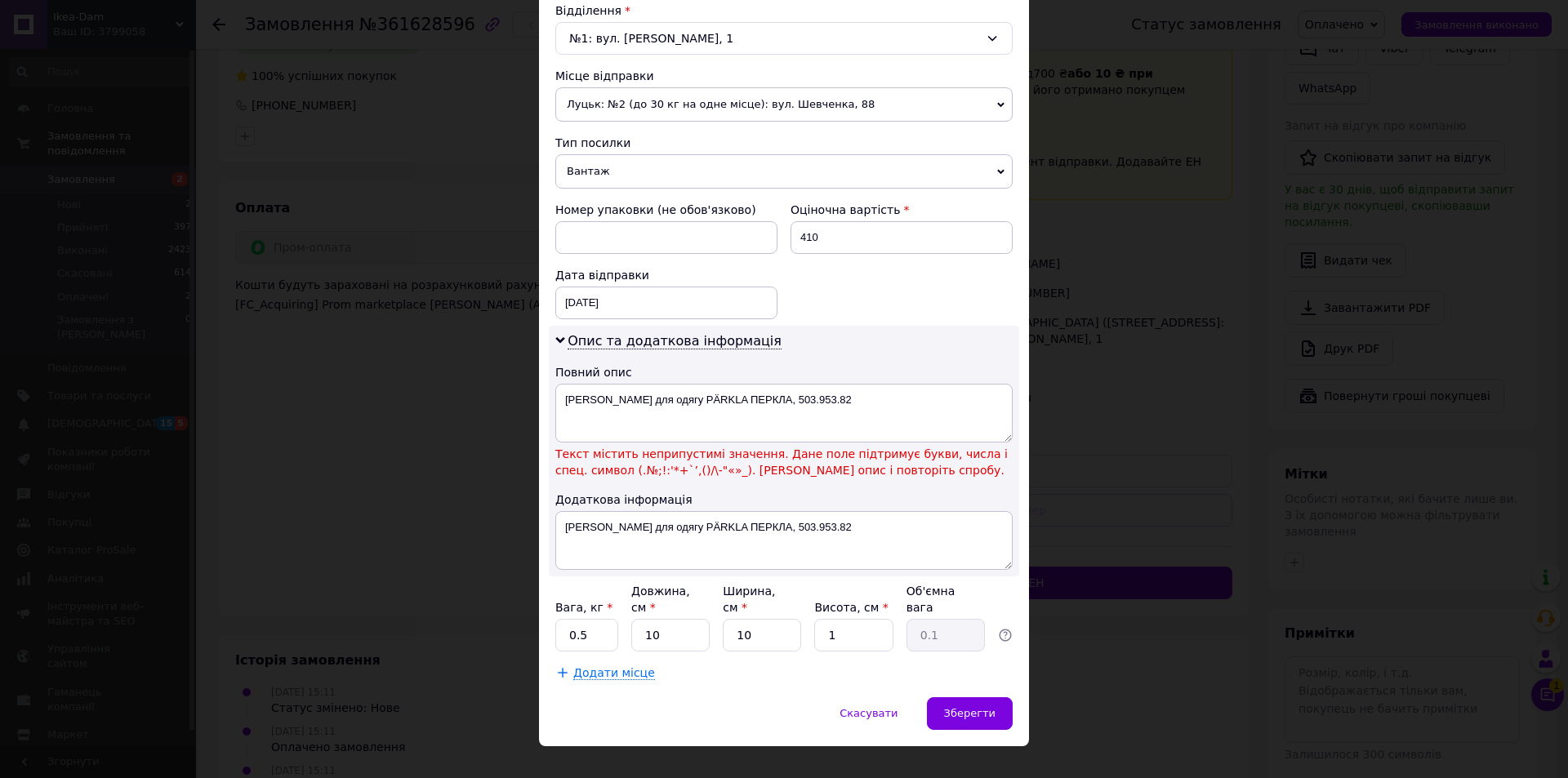
scroll to position [524, 0]
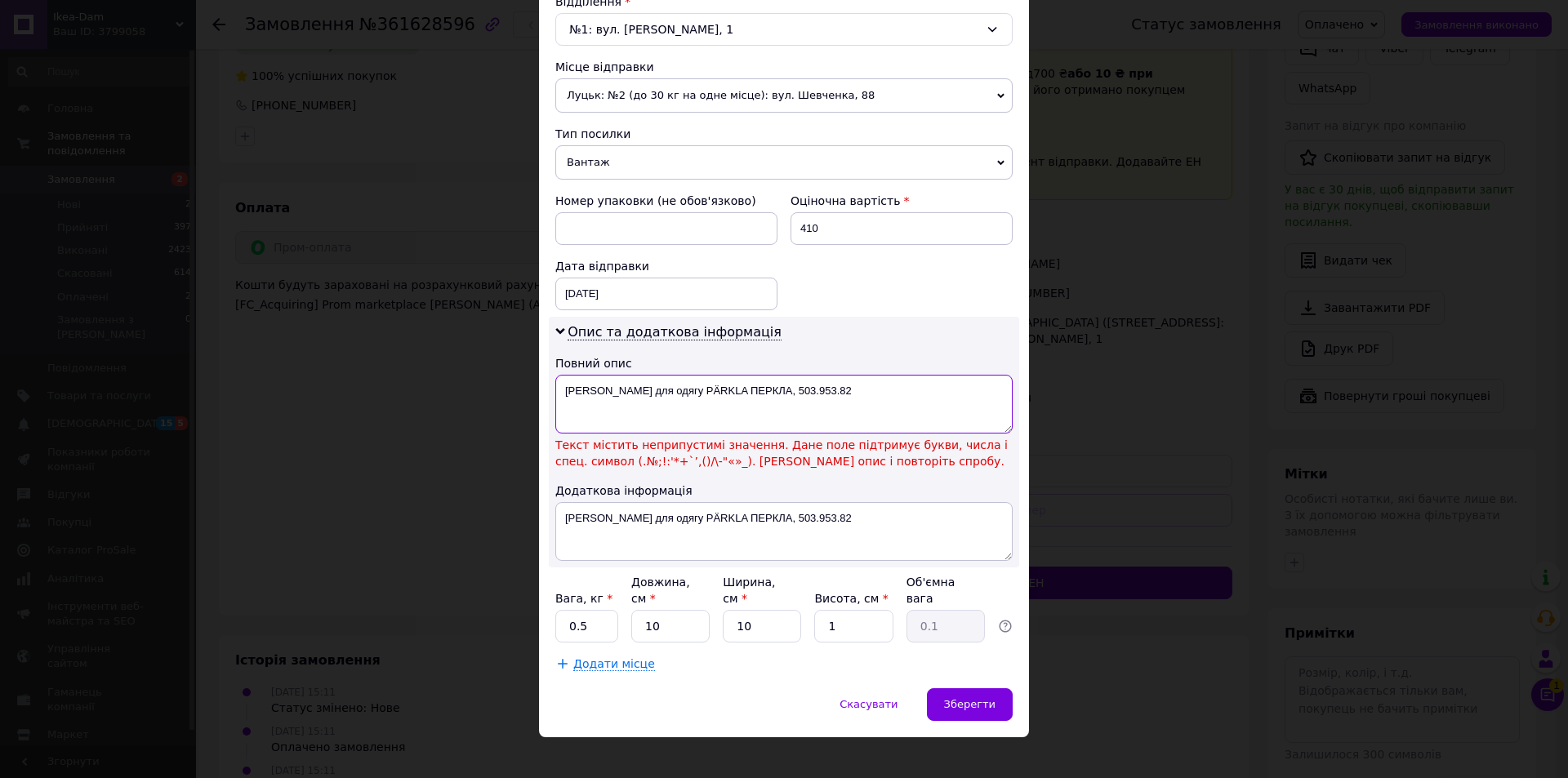
drag, startPoint x: 695, startPoint y: 389, endPoint x: 1029, endPoint y: 397, distance: 334.1
click at [1029, 397] on div "× Редагування доставки Спосіб доставки Нова Пошта (платна) Платник Отримувач Ві…" at bounding box center [784, 389] width 1568 height 778
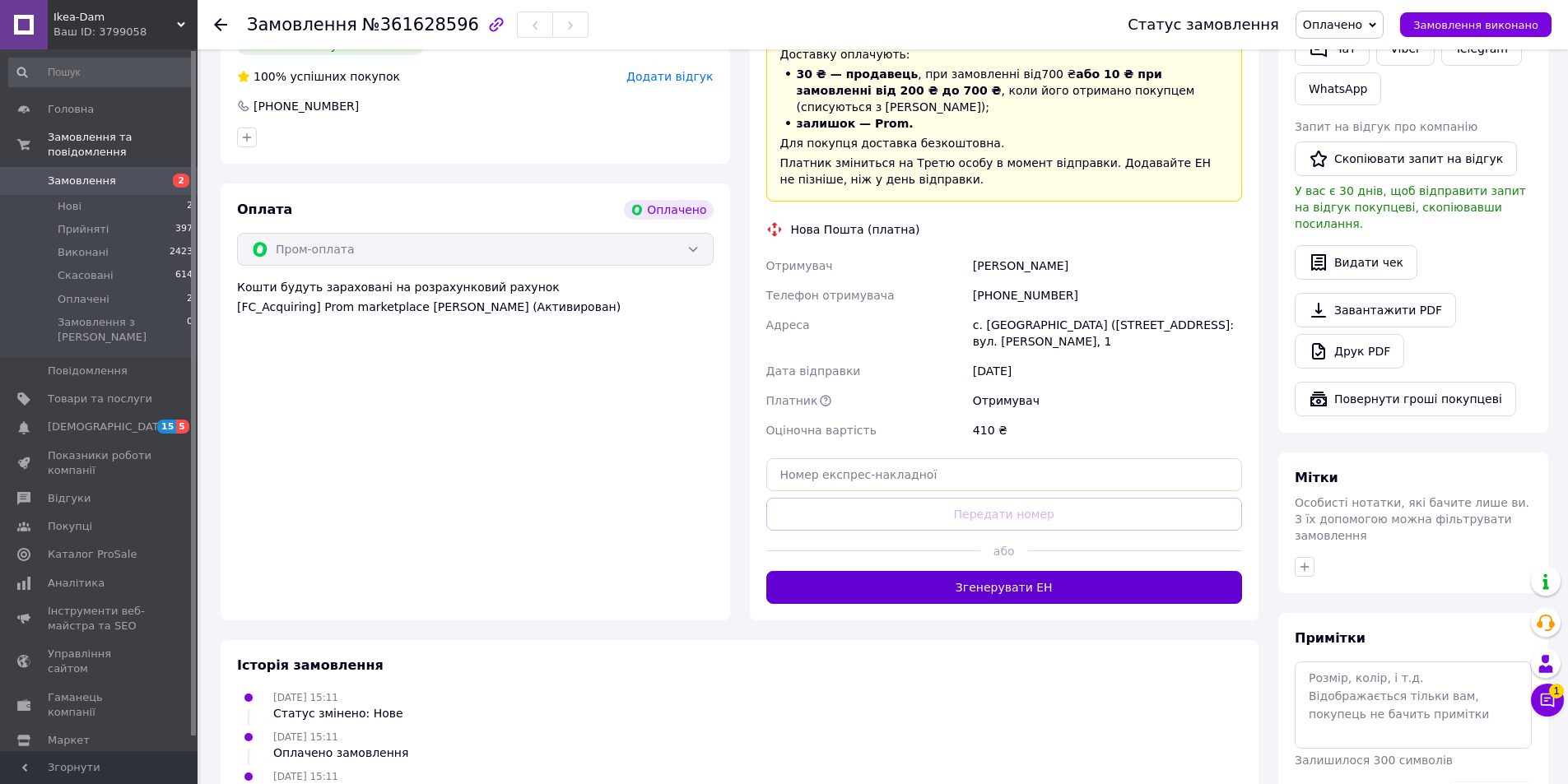
click at [1043, 571] on button "Згенерувати ЕН" at bounding box center [1004, 587] width 477 height 33
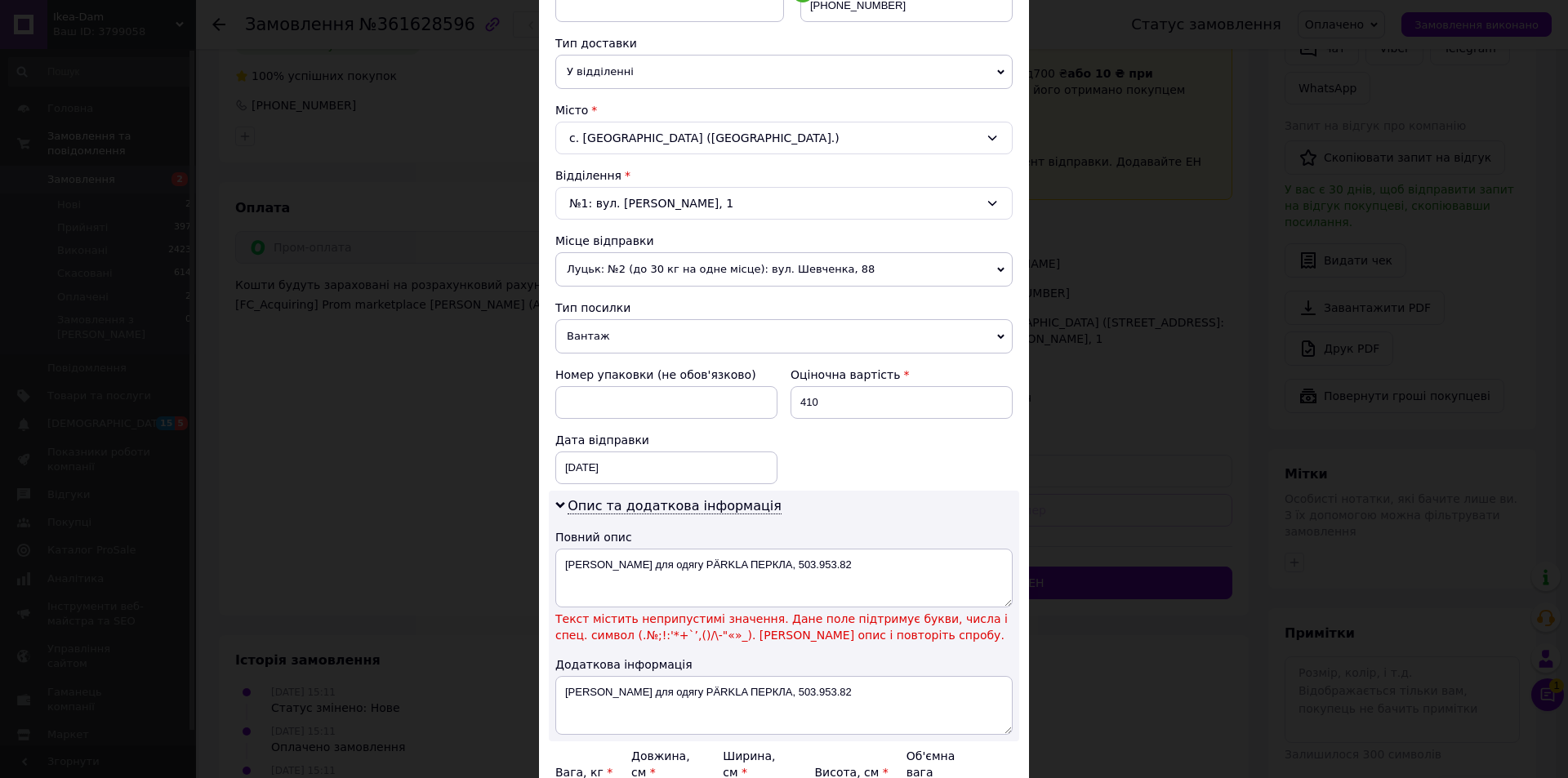
scroll to position [408, 0]
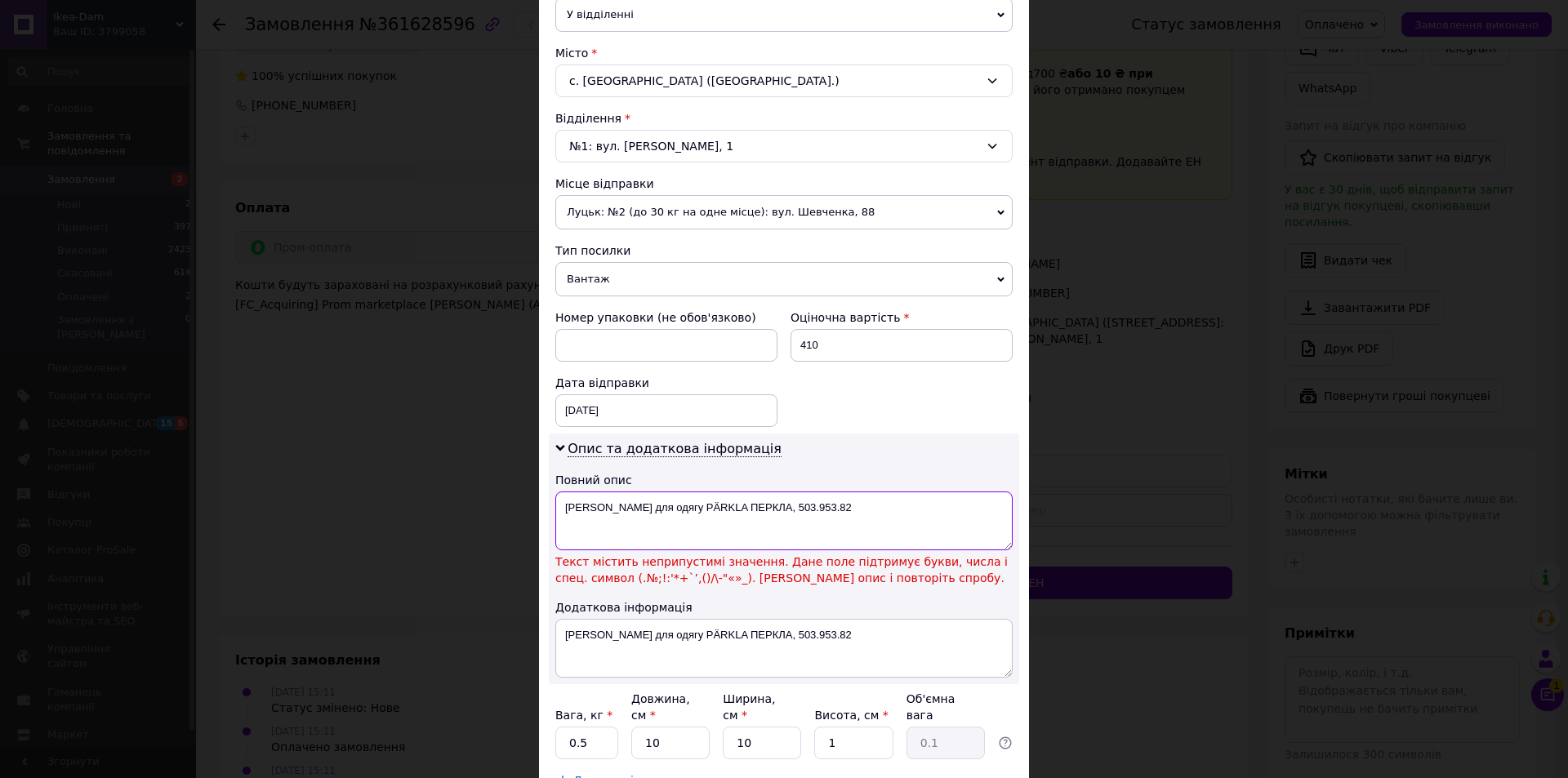
drag, startPoint x: 695, startPoint y: 498, endPoint x: 863, endPoint y: 496, distance: 168.0
click at [863, 496] on textarea "[PERSON_NAME] для одягу PÄRKLA ПЕРКЛА, 503.953.82" at bounding box center [784, 520] width 458 height 58
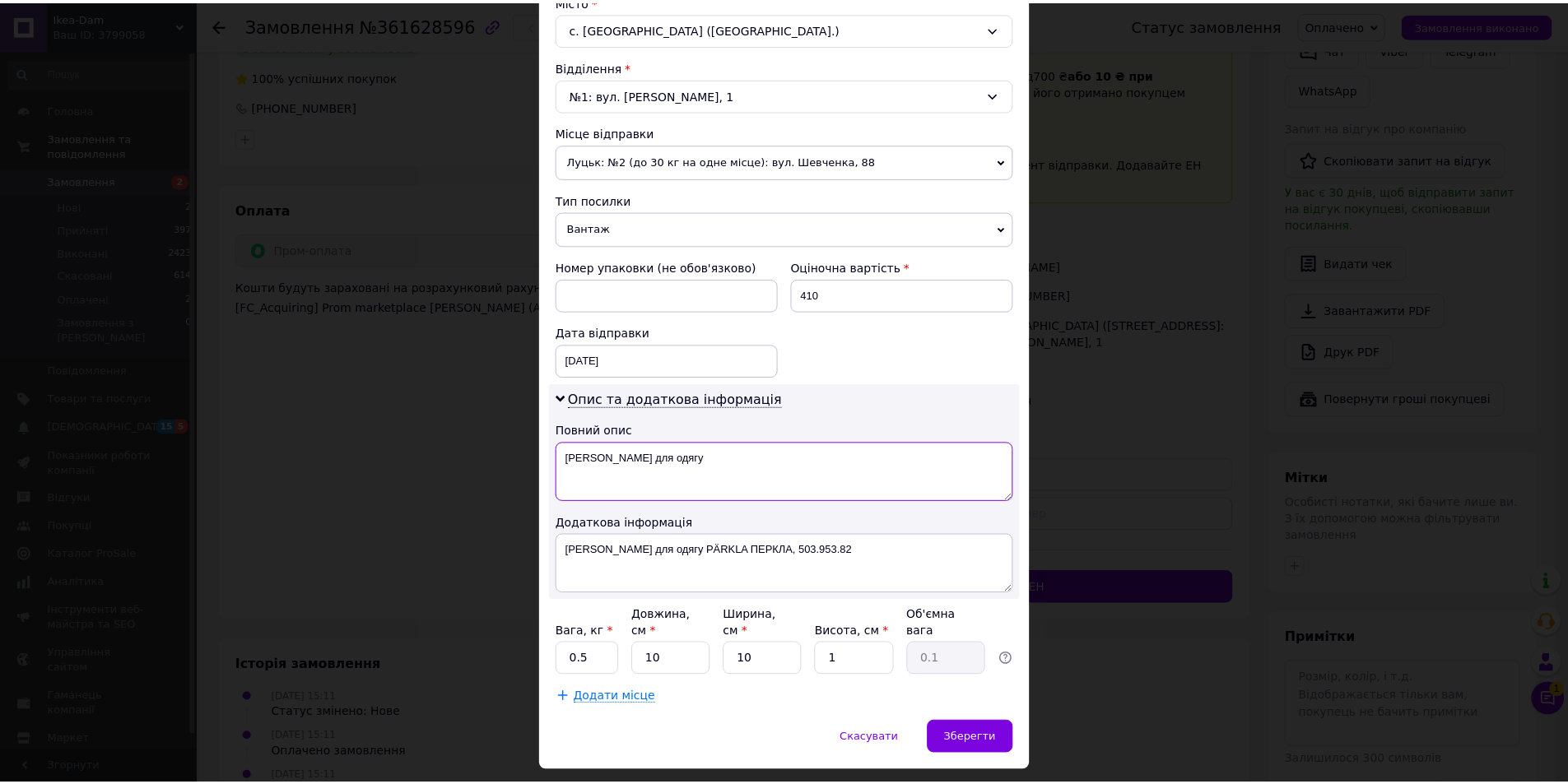
scroll to position [493, 0]
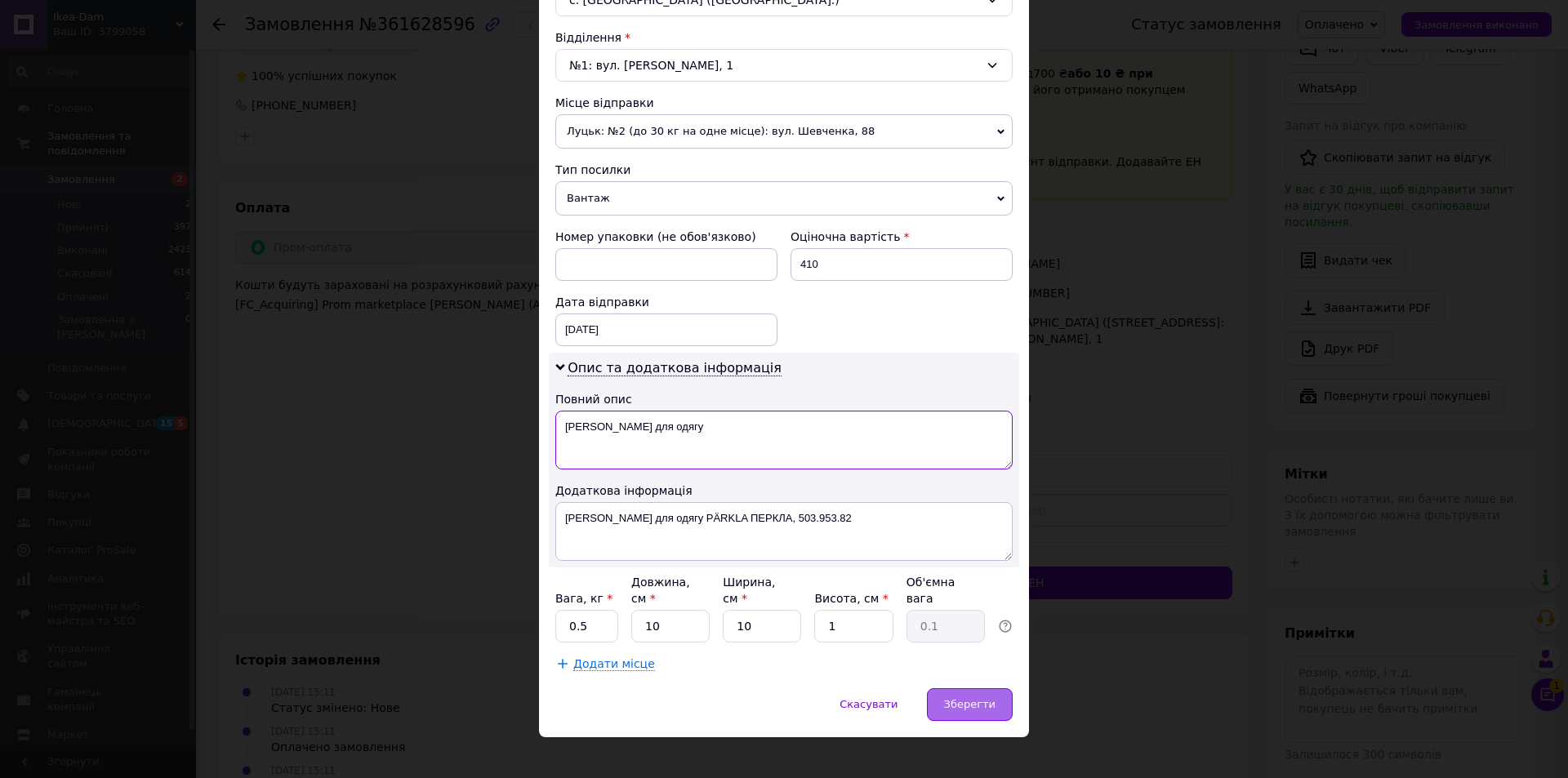
type textarea "ІКЕА Контейнер для одягу"
click at [970, 698] on span "Зберегти" at bounding box center [970, 703] width 52 height 12
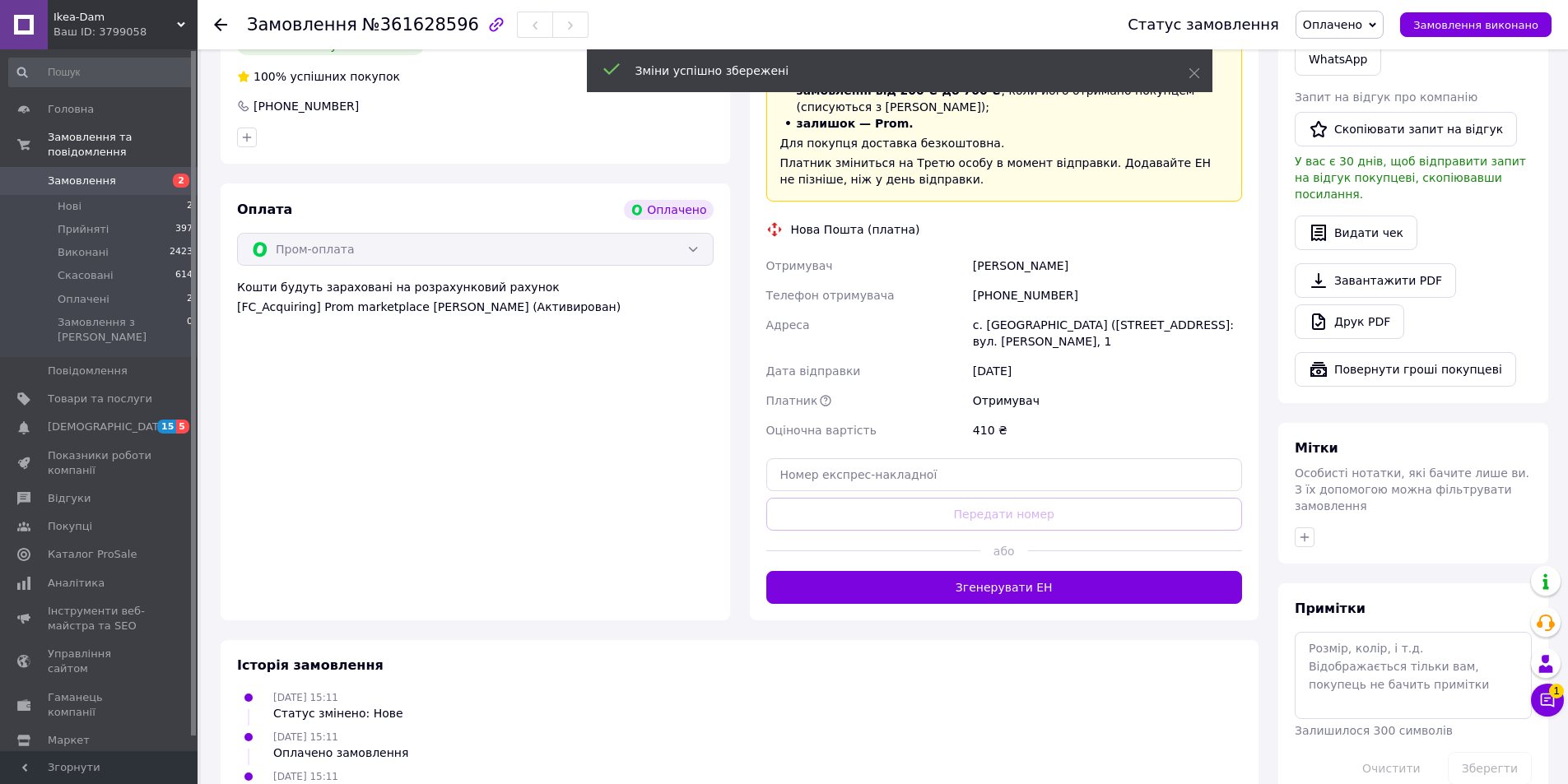
click at [1039, 571] on button "Згенерувати ЕН" at bounding box center [1004, 587] width 477 height 33
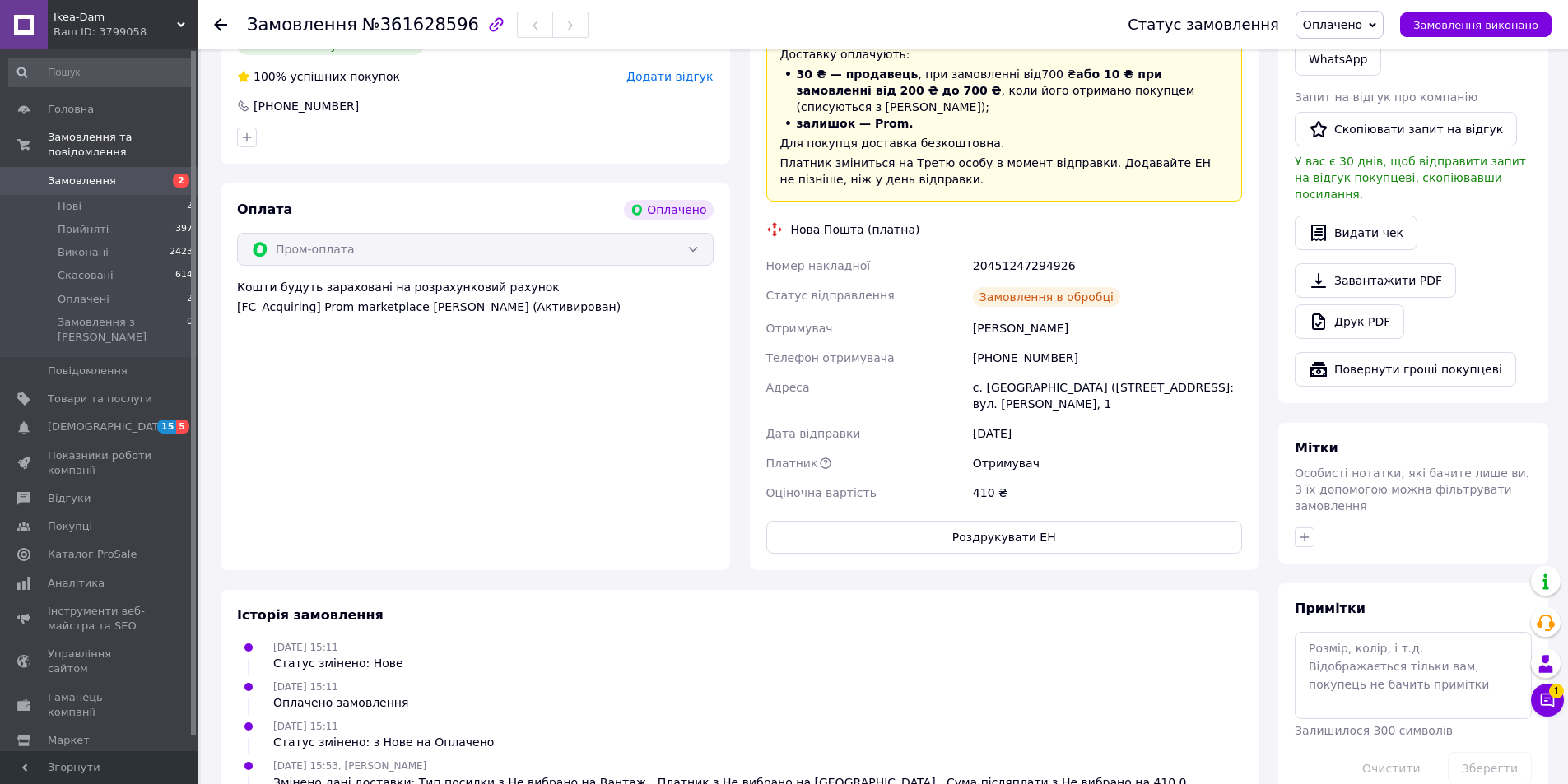
click at [1018, 251] on div "20451247294926" at bounding box center [1108, 265] width 276 height 30
copy div "20451247294926"
click at [372, 25] on span "№361628596" at bounding box center [420, 24] width 117 height 19
click at [399, 25] on span "№361628596" at bounding box center [420, 24] width 117 height 19
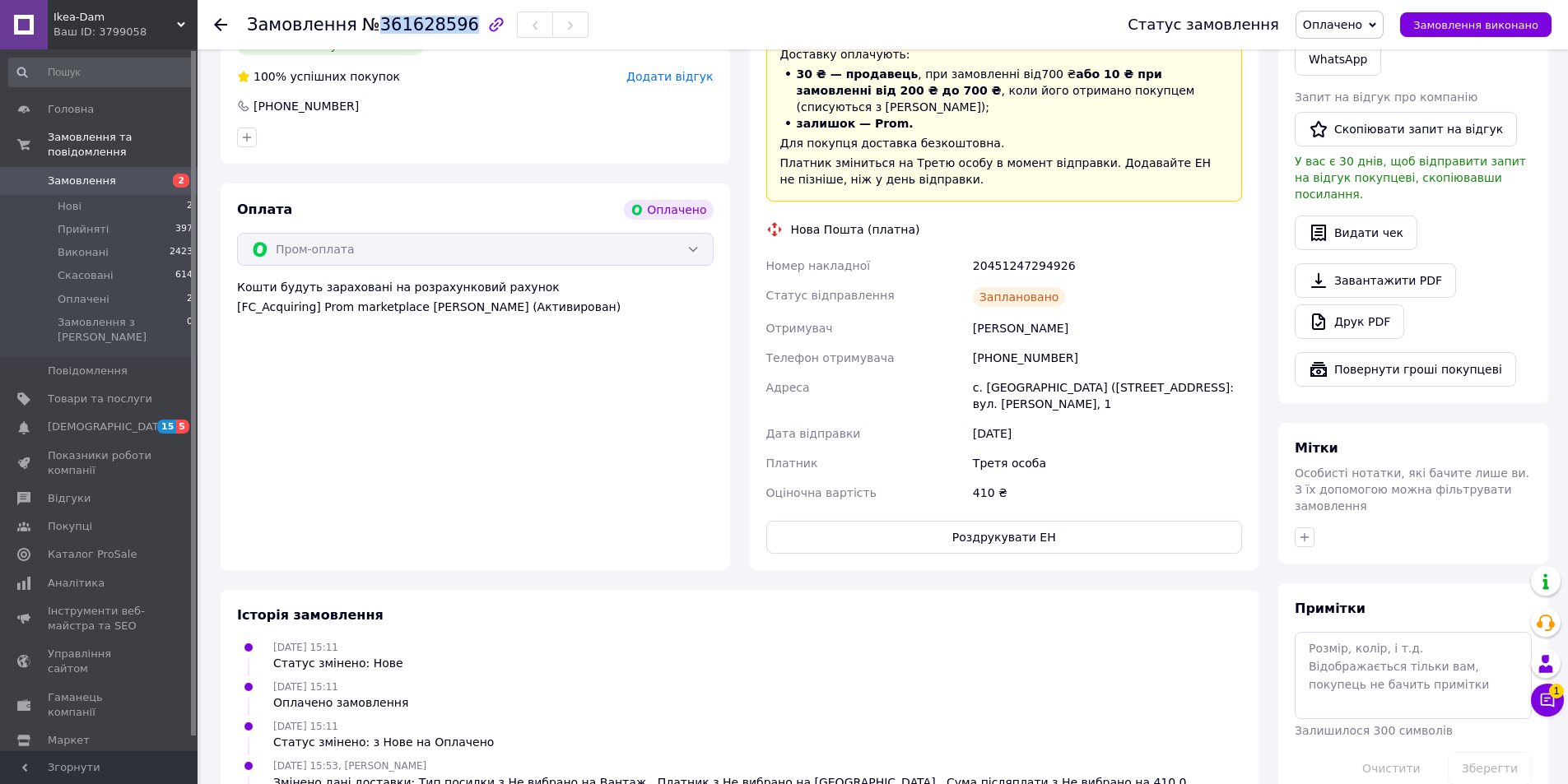
click at [398, 25] on span "№361628596" at bounding box center [420, 24] width 117 height 19
copy span "361628596"
click at [1358, 31] on span "Оплачено" at bounding box center [1332, 25] width 59 height 14
click at [1364, 56] on li "Прийнято" at bounding box center [1339, 58] width 87 height 25
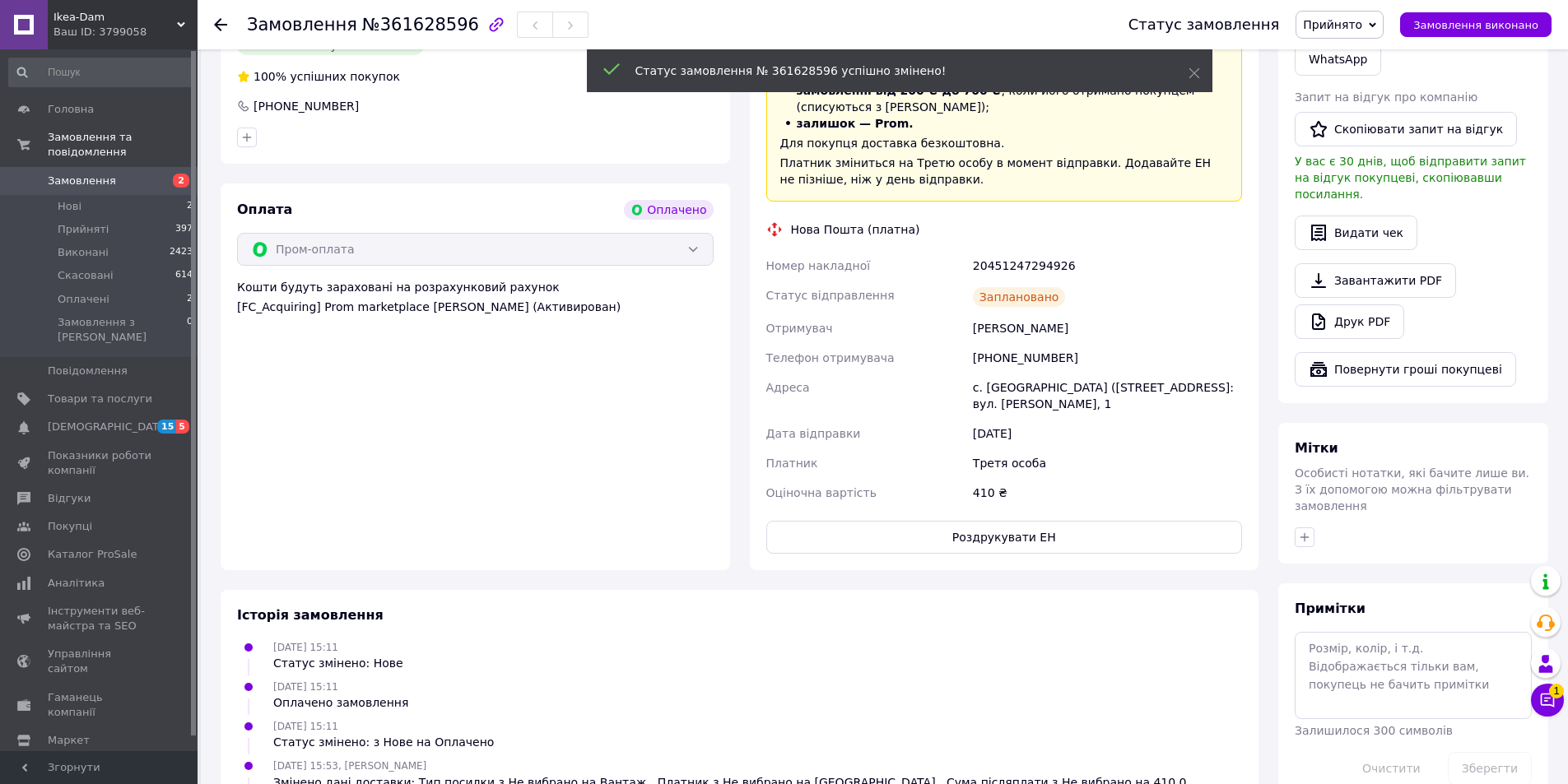
click at [126, 174] on span "Замовлення" at bounding box center [99, 180] width 104 height 14
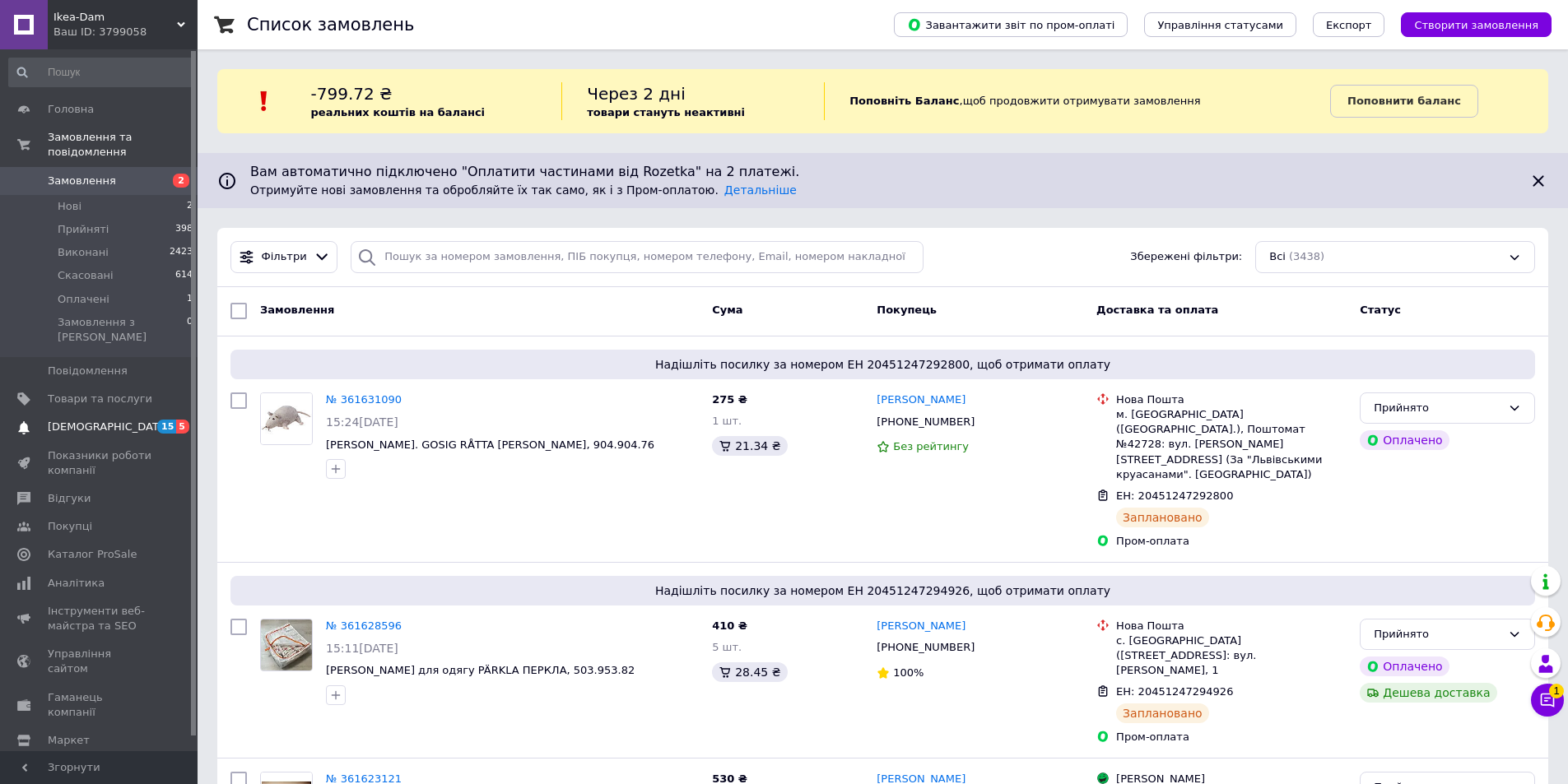
click at [107, 419] on span "[DEMOGRAPHIC_DATA]" at bounding box center [108, 426] width 122 height 14
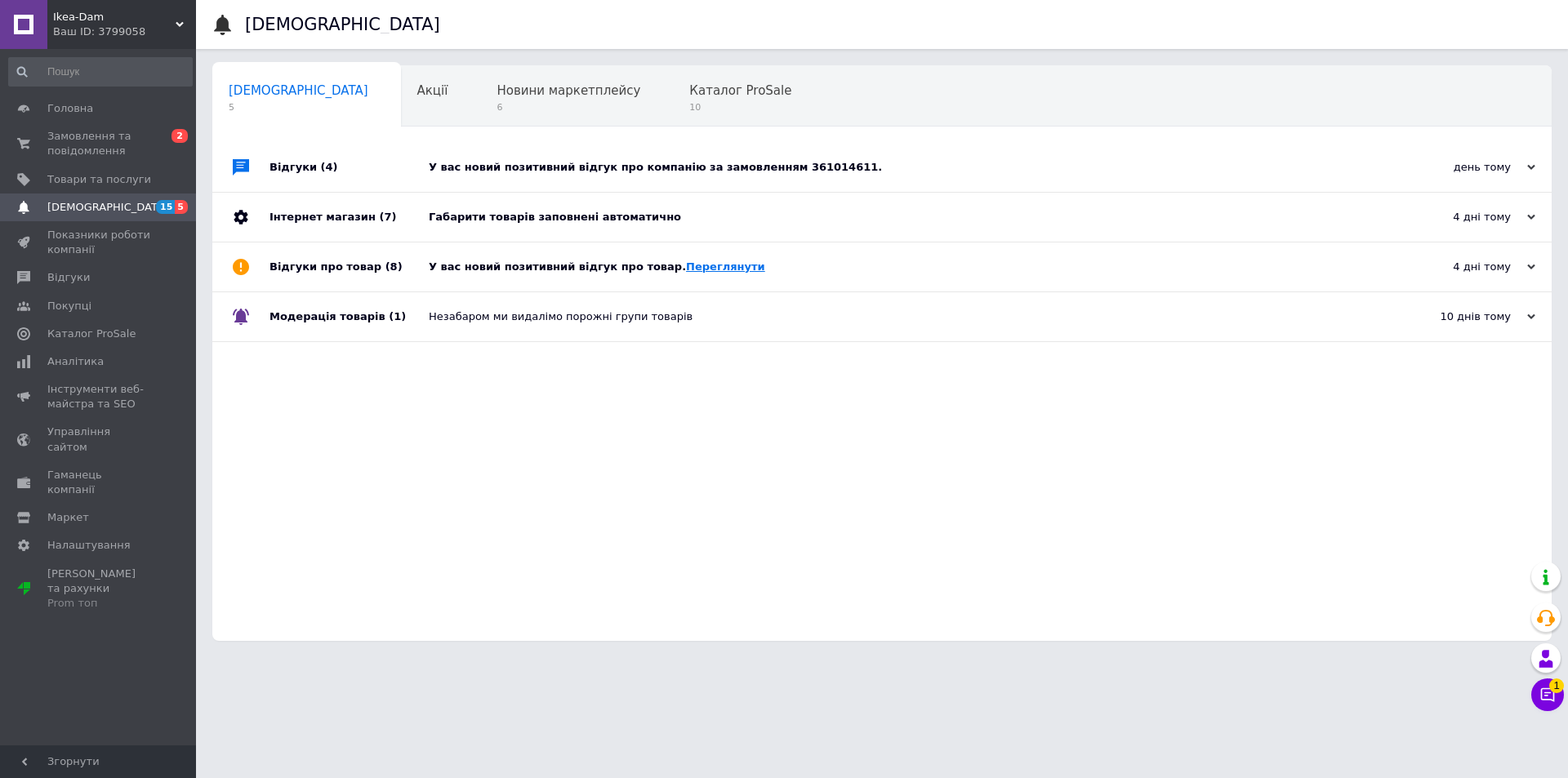
click at [685, 271] on link "Переглянути" at bounding box center [725, 266] width 79 height 12
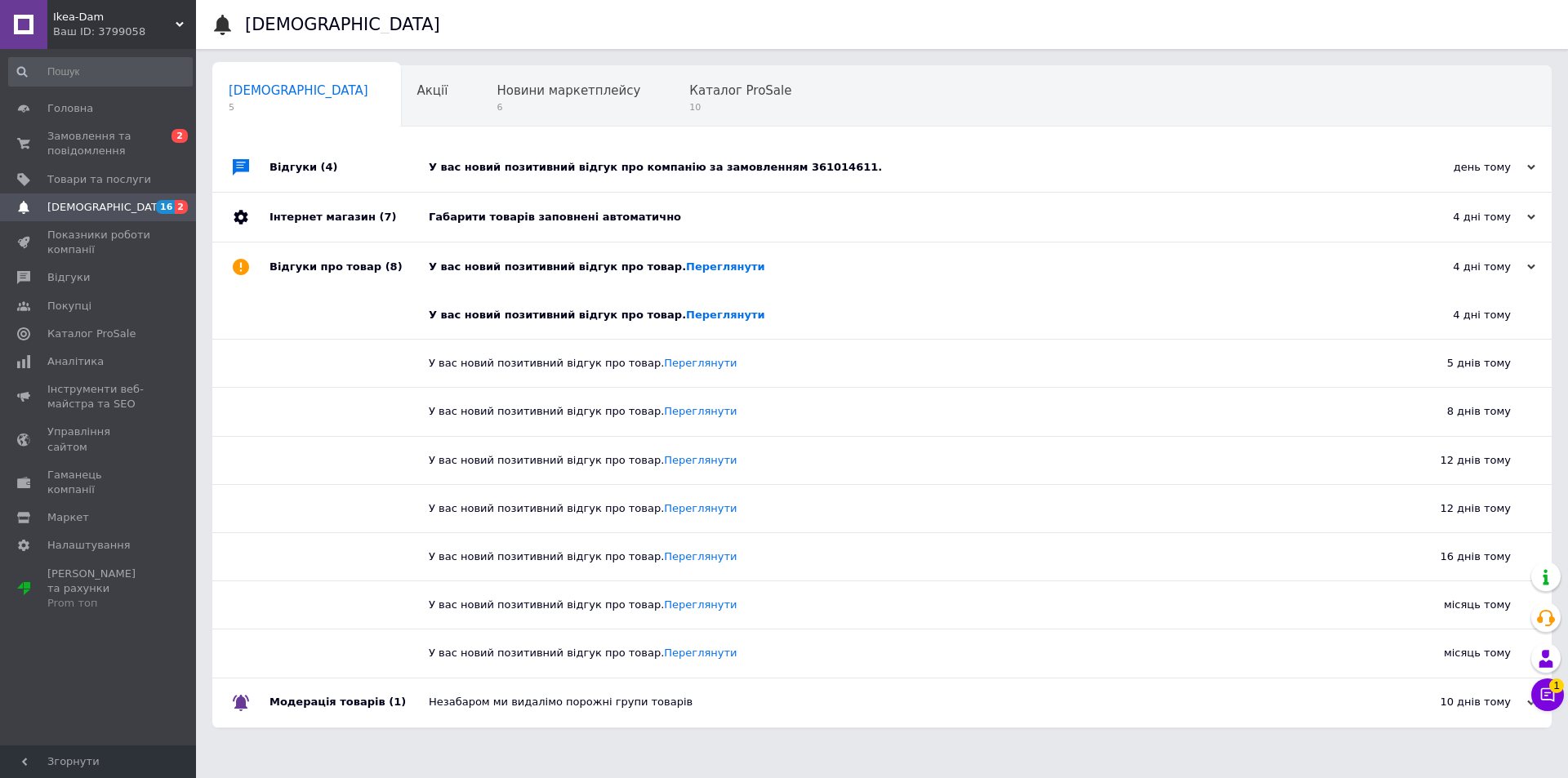
click at [730, 168] on div "У вас новий позитивний відгук про компанію за замовленням 361014611." at bounding box center [900, 167] width 943 height 14
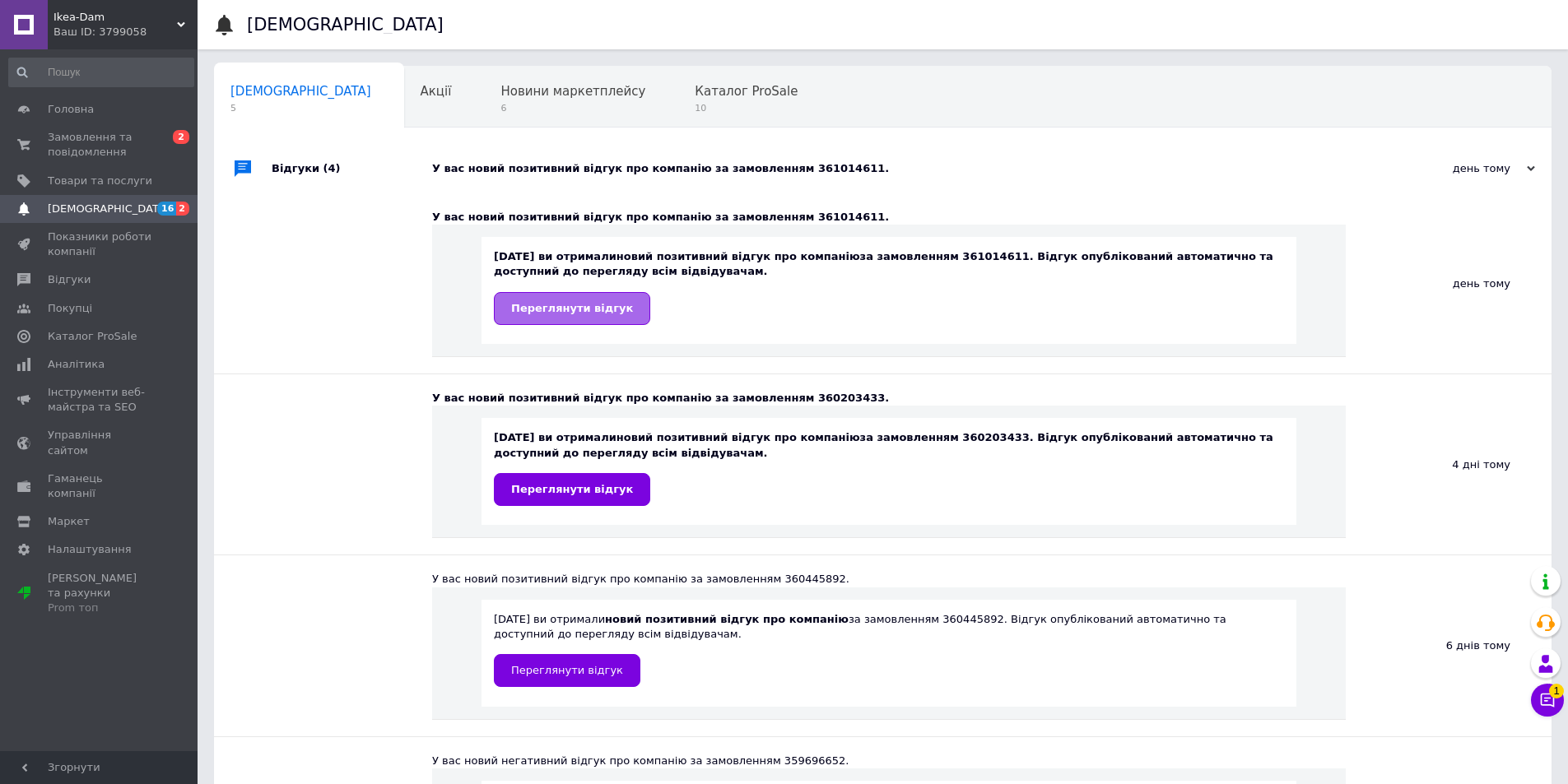
click at [585, 310] on span "Переглянути відгук" at bounding box center [572, 308] width 122 height 13
click at [569, 495] on span "Переглянути відгук" at bounding box center [572, 489] width 122 height 13
click at [124, 141] on span "Замовлення та повідомлення" at bounding box center [99, 145] width 104 height 30
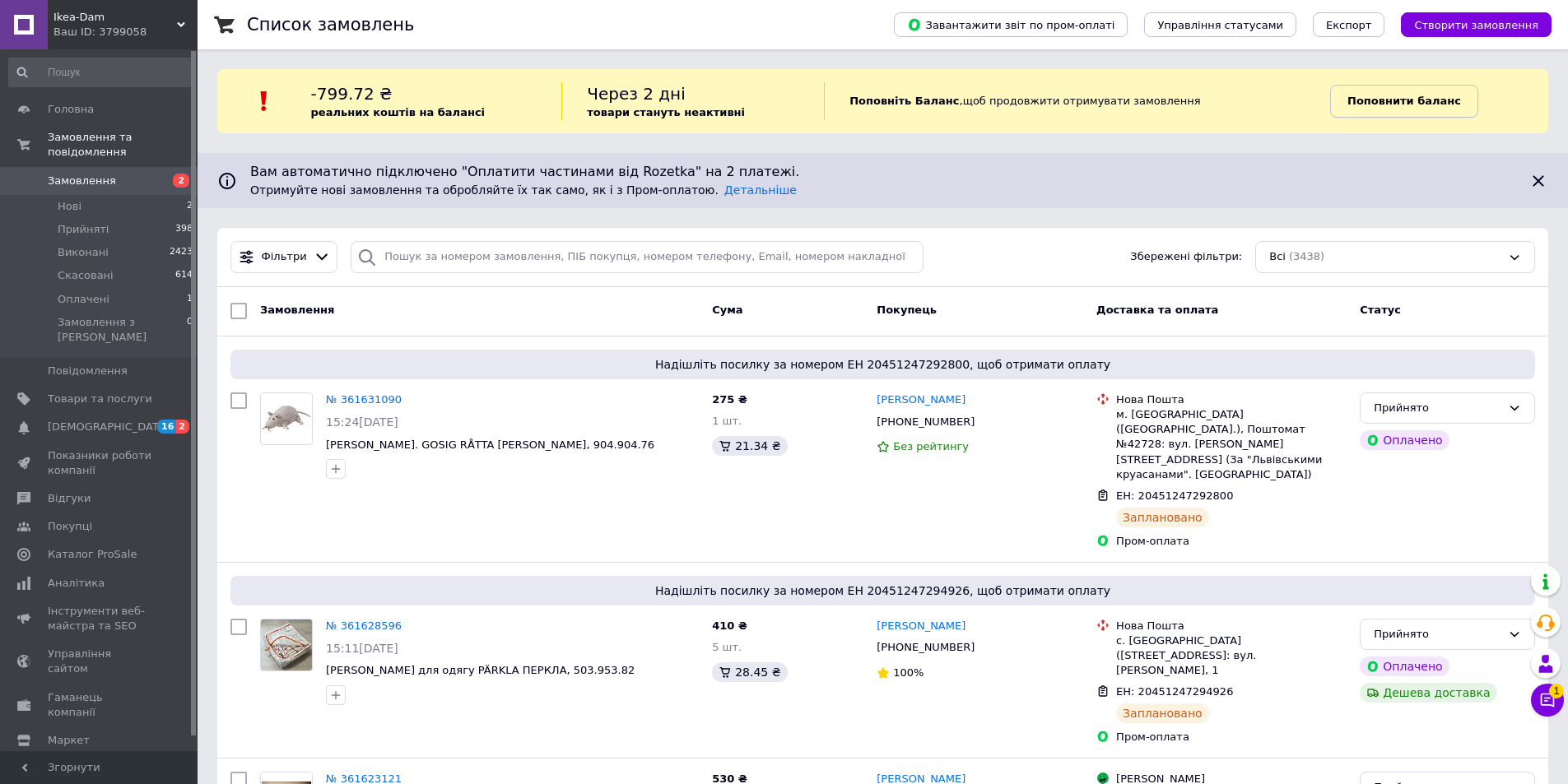
click at [1373, 103] on b "Поповнити баланс" at bounding box center [1404, 100] width 114 height 13
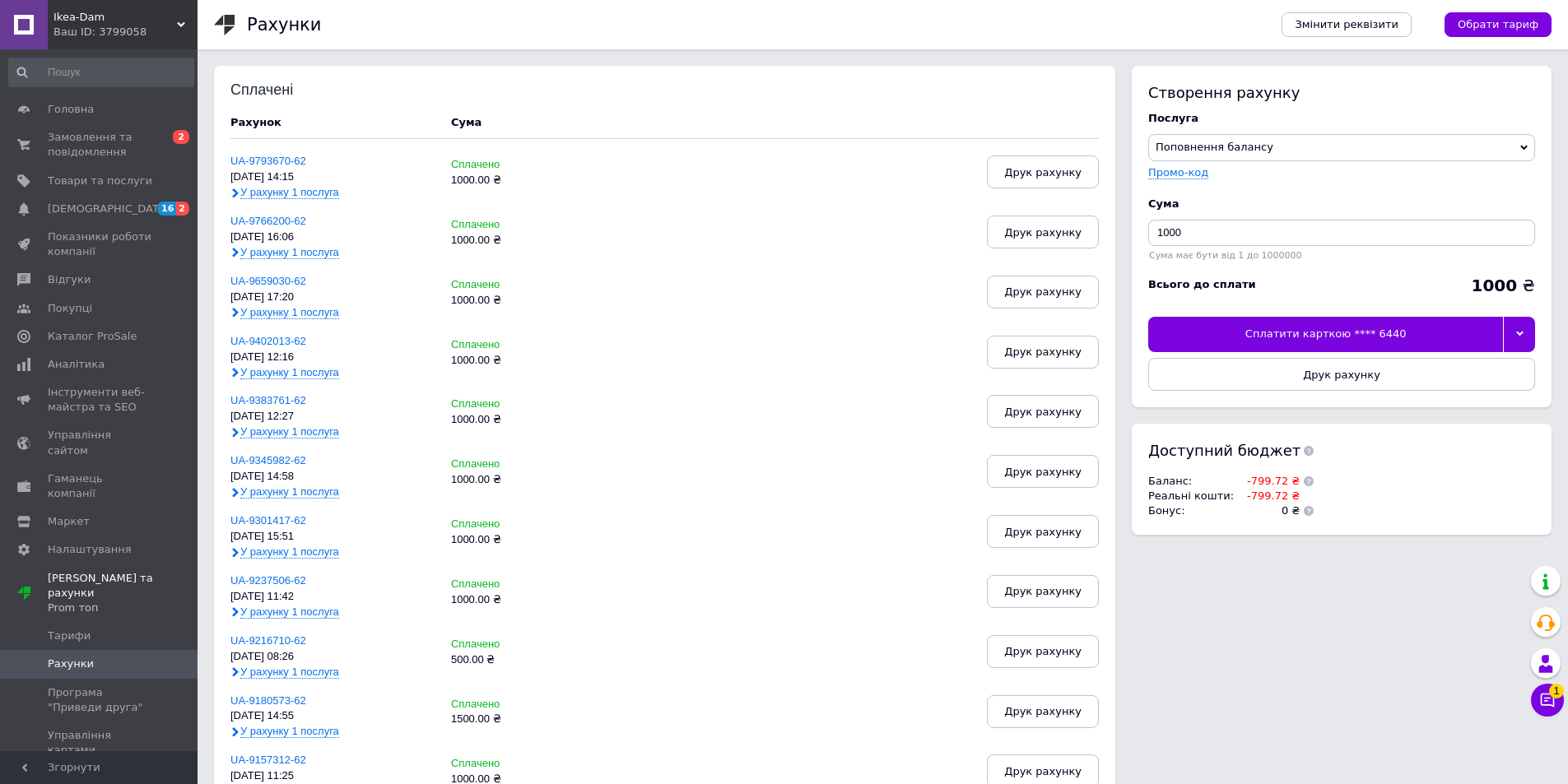
click at [1530, 338] on div at bounding box center [1518, 334] width 32 height 35
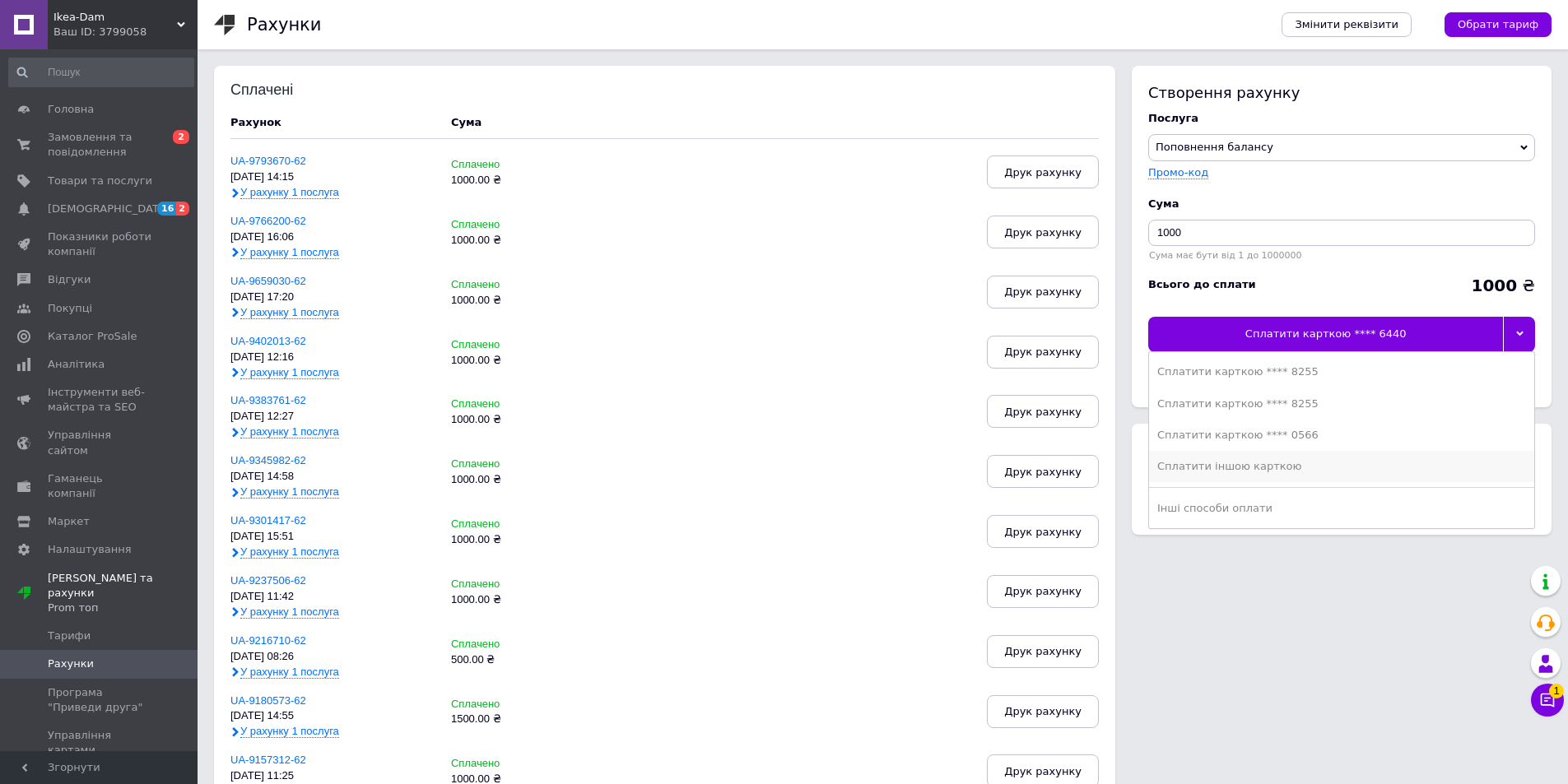
click at [1210, 473] on div "Сплатити іншою карткою" at bounding box center [1341, 466] width 369 height 14
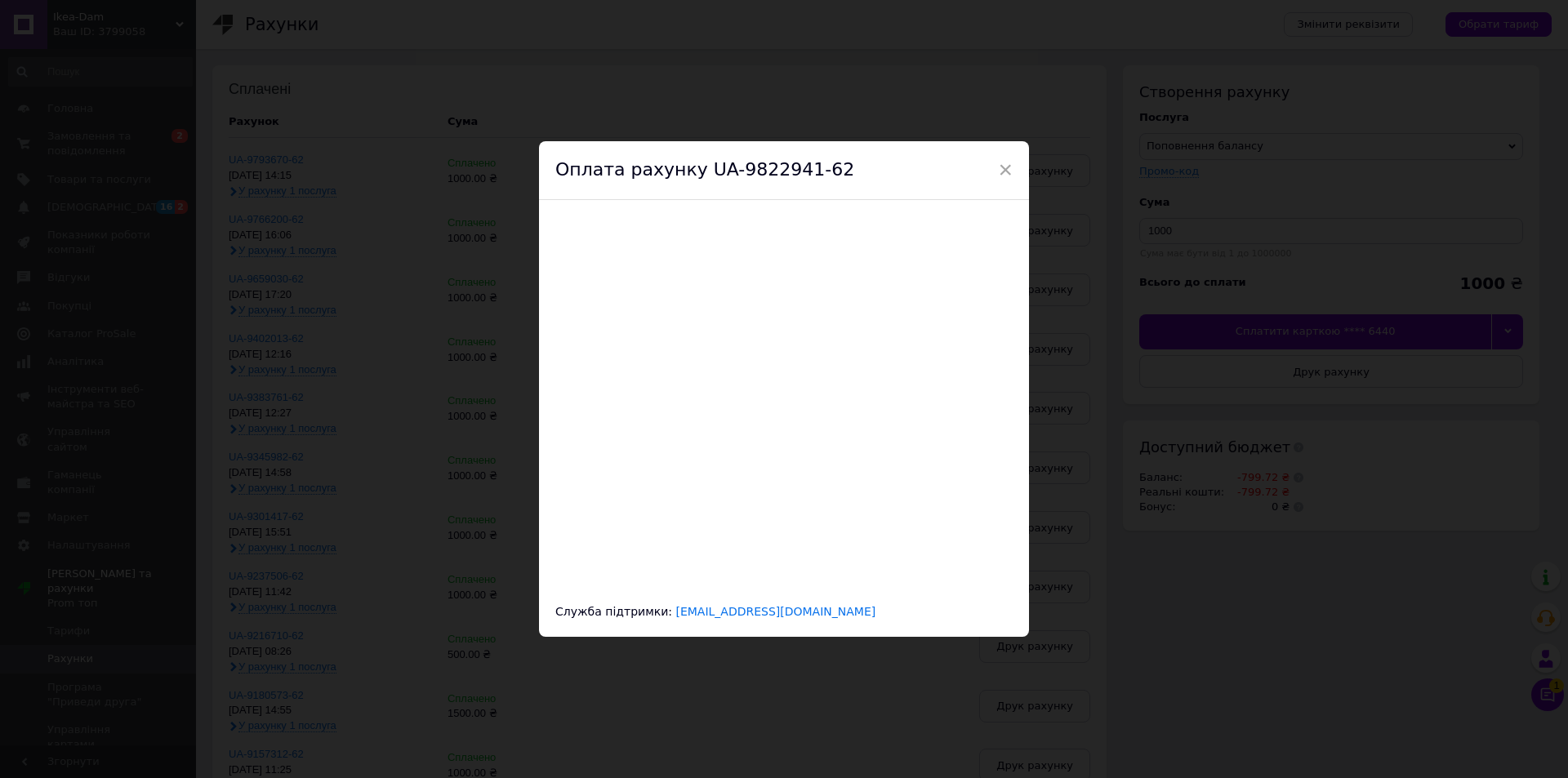
click at [732, 505] on html at bounding box center [784, 399] width 458 height 367
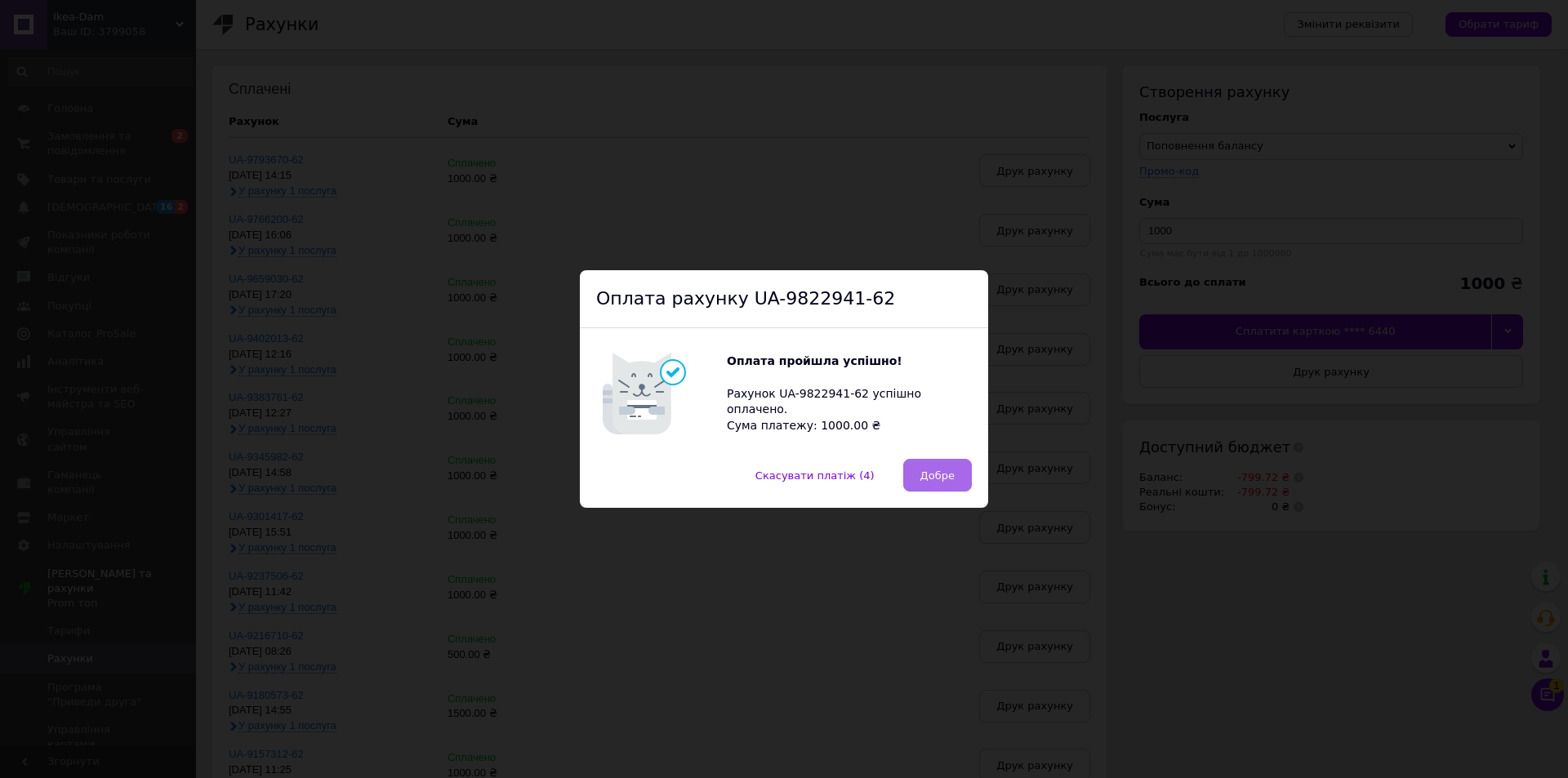
click at [941, 475] on span "Добре" at bounding box center [937, 475] width 34 height 12
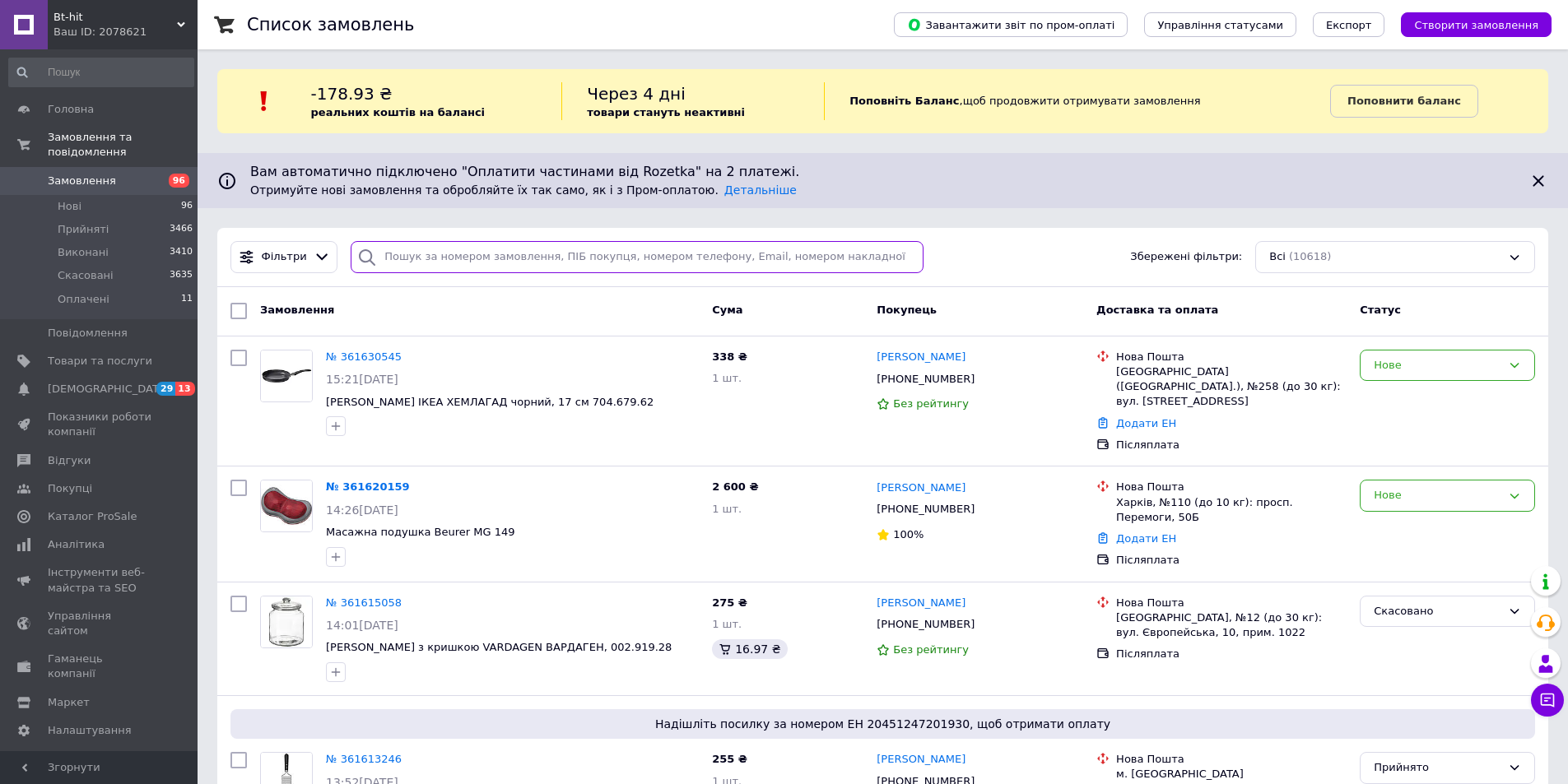
click at [494, 260] on input "search" at bounding box center [637, 257] width 573 height 32
paste input "361415871"
type input "361415871"
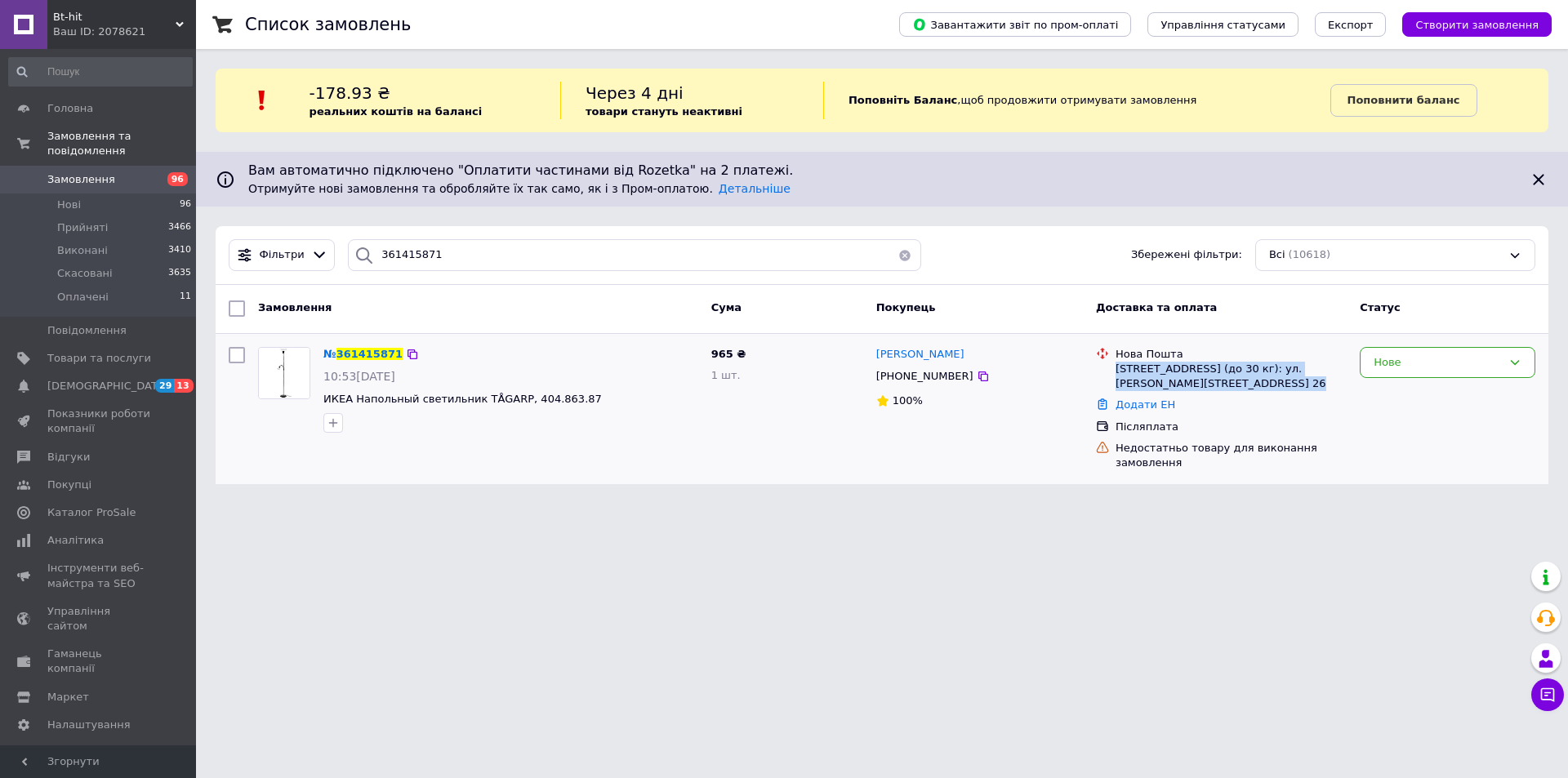
drag, startPoint x: 1113, startPoint y: 369, endPoint x: 1240, endPoint y: 382, distance: 127.7
click at [1240, 382] on div "Нова Пошта Софиевская Борщаговка, №10 (до 30 кг): ул. Боголюбова, 32, оф. 26" at bounding box center [1231, 368] width 237 height 45
copy div "[STREET_ADDRESS] (до 30 кг): ул. [PERSON_NAME][STREET_ADDRESS] 26"
click at [1417, 360] on div "Нове" at bounding box center [1438, 363] width 128 height 17
click at [1409, 395] on li "Прийнято" at bounding box center [1447, 396] width 174 height 31
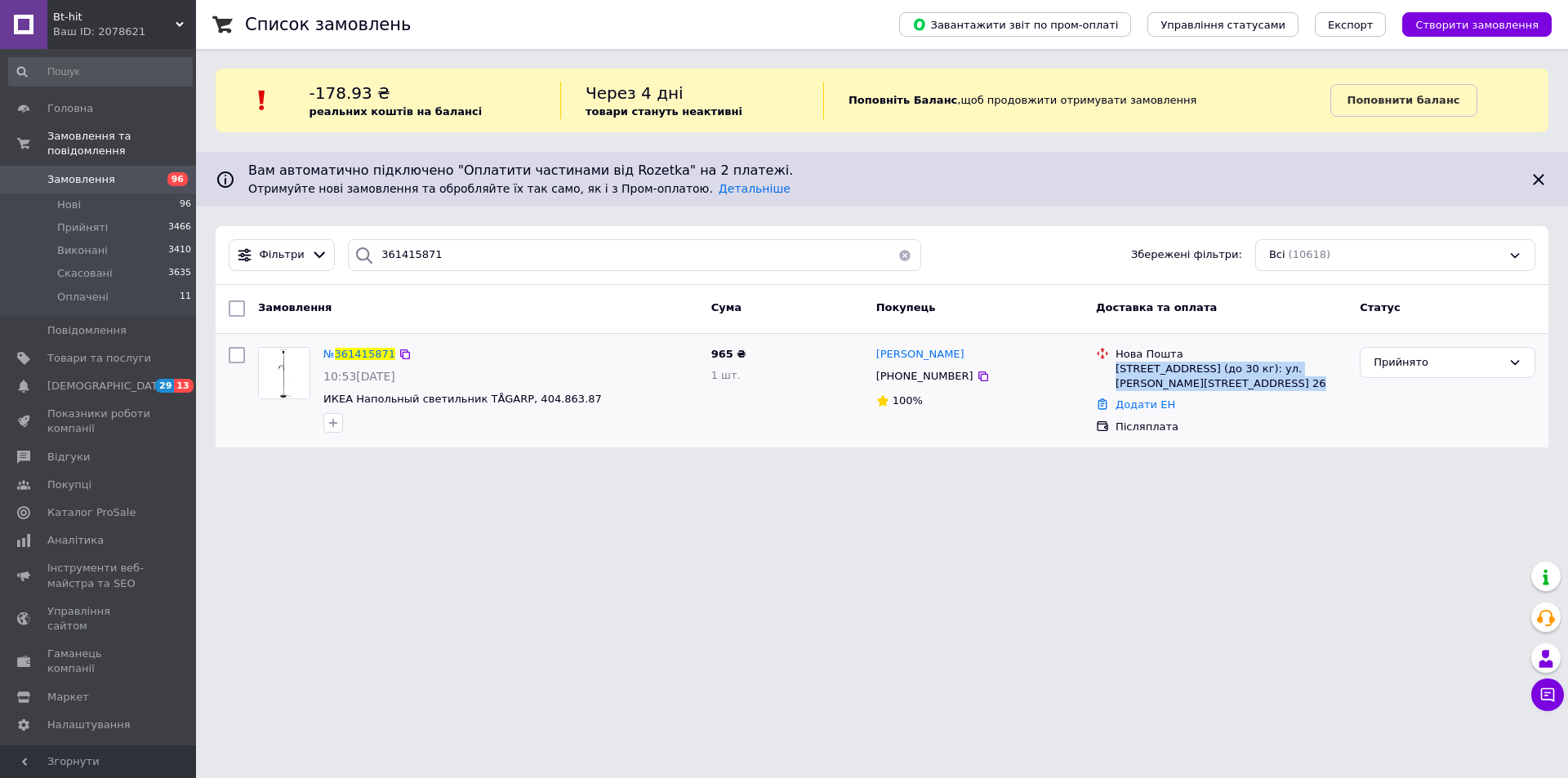
click at [102, 172] on span "Замовлення" at bounding box center [80, 179] width 68 height 14
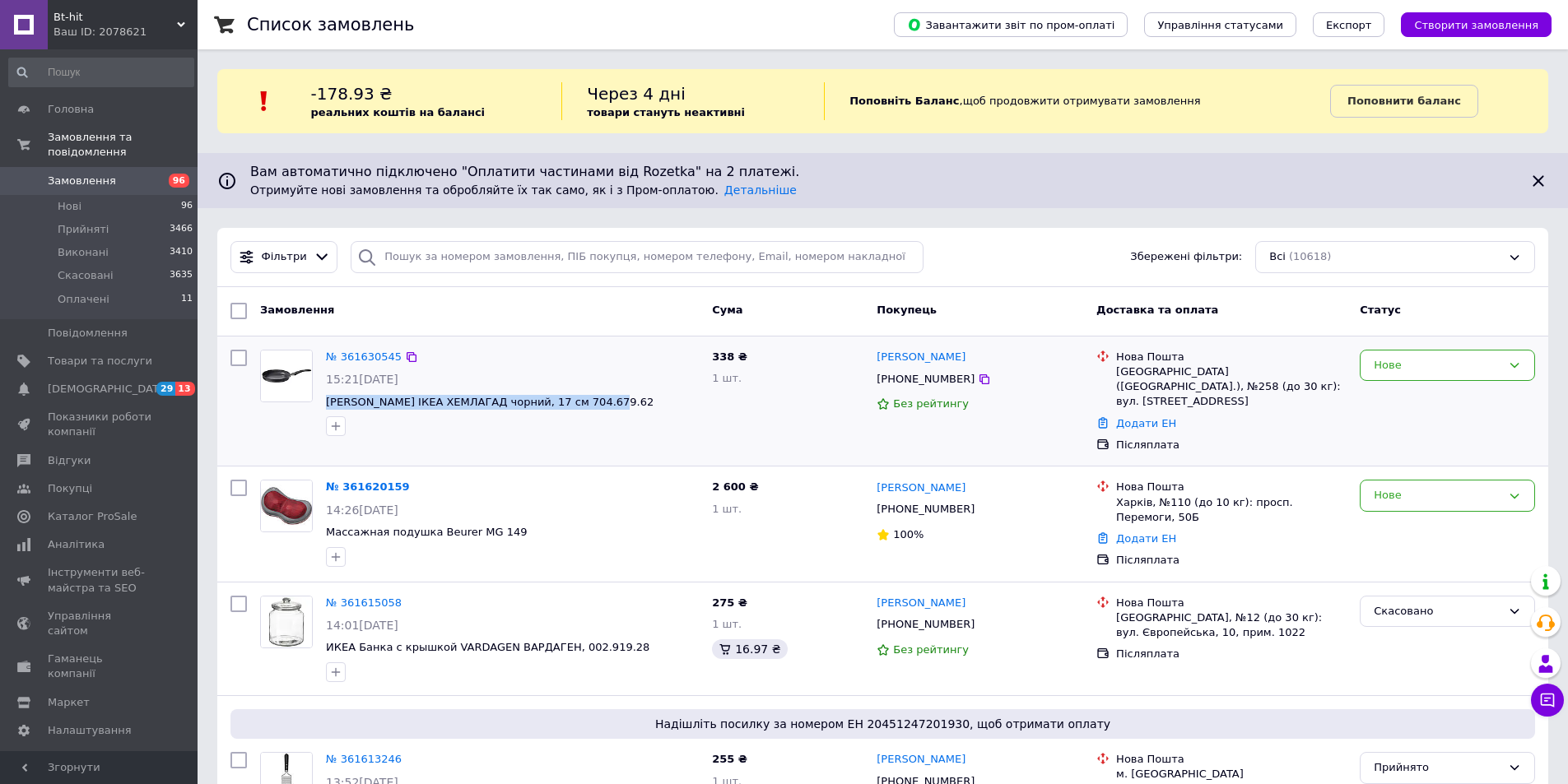
drag, startPoint x: 573, startPoint y: 400, endPoint x: 325, endPoint y: 404, distance: 248.0
click at [325, 404] on div "№ 361630545 15:21, 12.09.2025 Сковорода ІКЕА ХЕМЛАГАД чорний, 17 см 704.679.62" at bounding box center [512, 392] width 386 height 99
copy span "[PERSON_NAME] ІКЕА ХЕМЛАГАД чорний, 17 см 704.679.62"
drag, startPoint x: 975, startPoint y: 382, endPoint x: 876, endPoint y: 355, distance: 102.6
click at [876, 355] on div "Ольга Пастух +380984847705 Без рейтингу" at bounding box center [980, 401] width 220 height 117
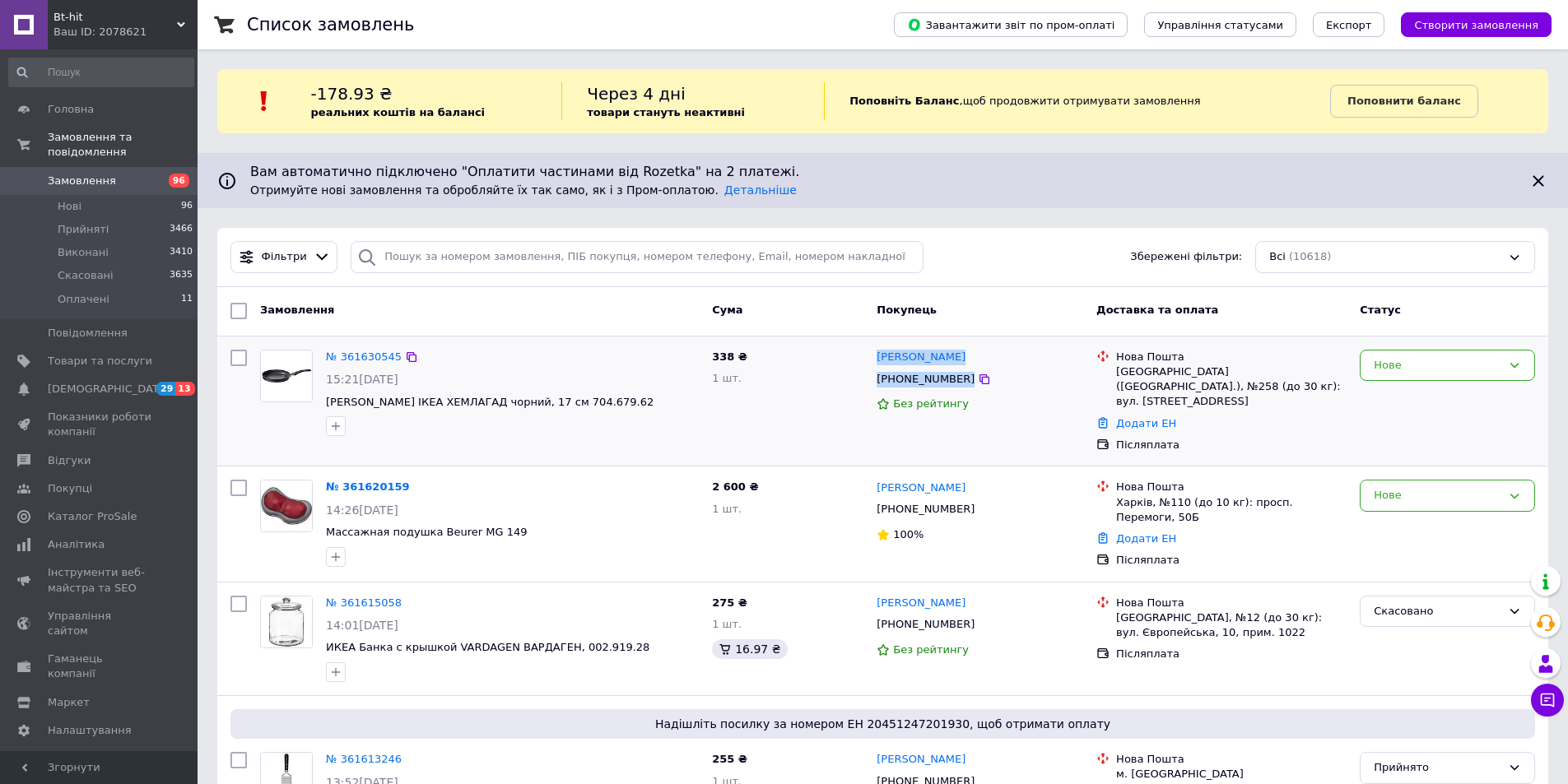
copy div "Ольга Пастух +380984847705"
drag, startPoint x: 1192, startPoint y: 384, endPoint x: 1116, endPoint y: 375, distance: 76.5
click at [1116, 375] on div "[GEOGRAPHIC_DATA] ([GEOGRAPHIC_DATA].), №258 (до 30 кг): вул. [STREET_ADDRESS]" at bounding box center [1231, 387] width 231 height 45
copy div "[GEOGRAPHIC_DATA] ([GEOGRAPHIC_DATA].), №258 (до 30 кг): вул. [STREET_ADDRESS]"
click at [407, 355] on icon at bounding box center [411, 357] width 10 height 10
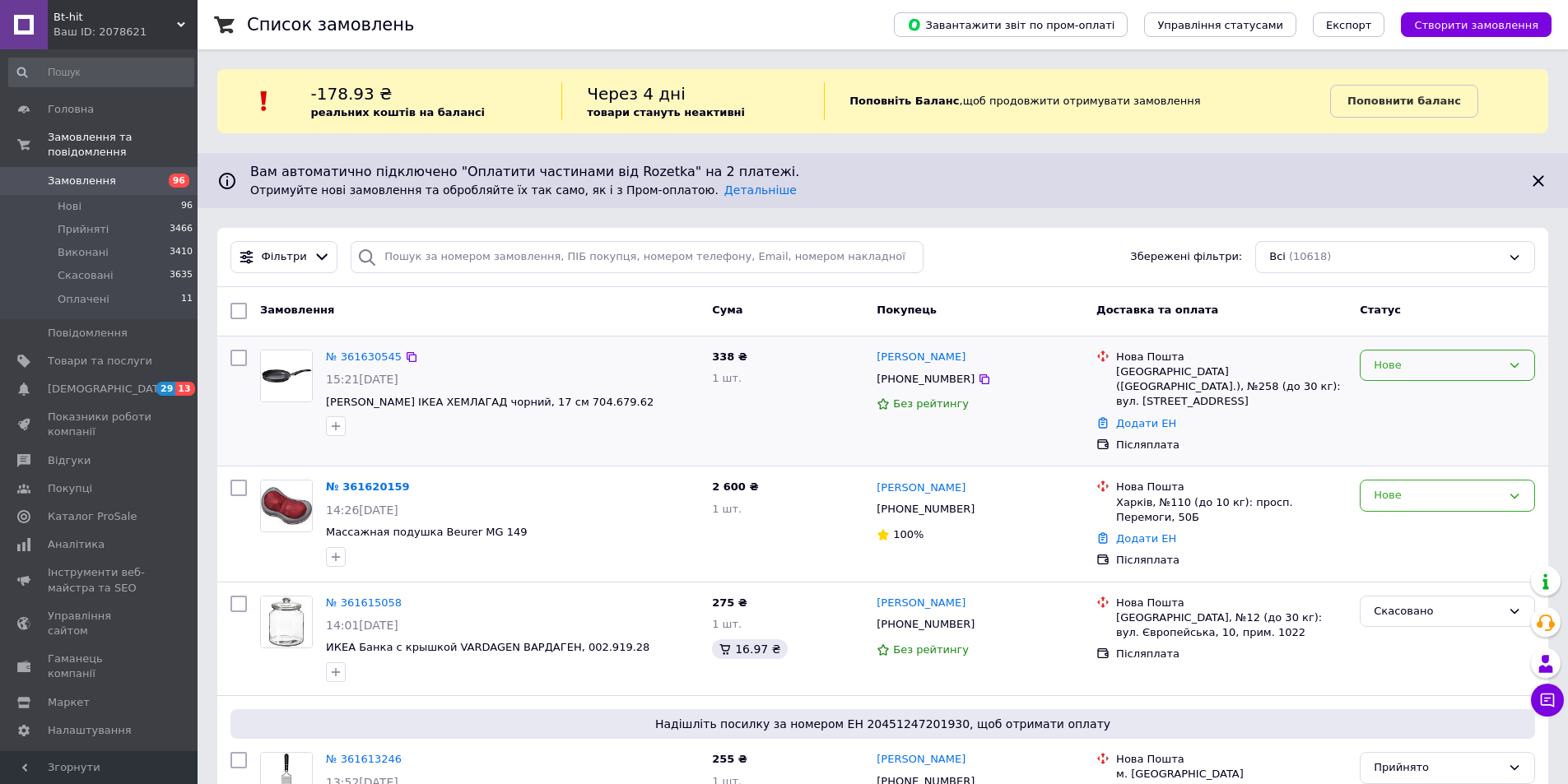
click at [1406, 357] on div "Нове" at bounding box center [1438, 365] width 127 height 17
click at [1412, 398] on li "Прийнято" at bounding box center [1447, 399] width 174 height 31
click at [99, 31] on div "Ваш ID: 2078621" at bounding box center [124, 32] width 144 height 14
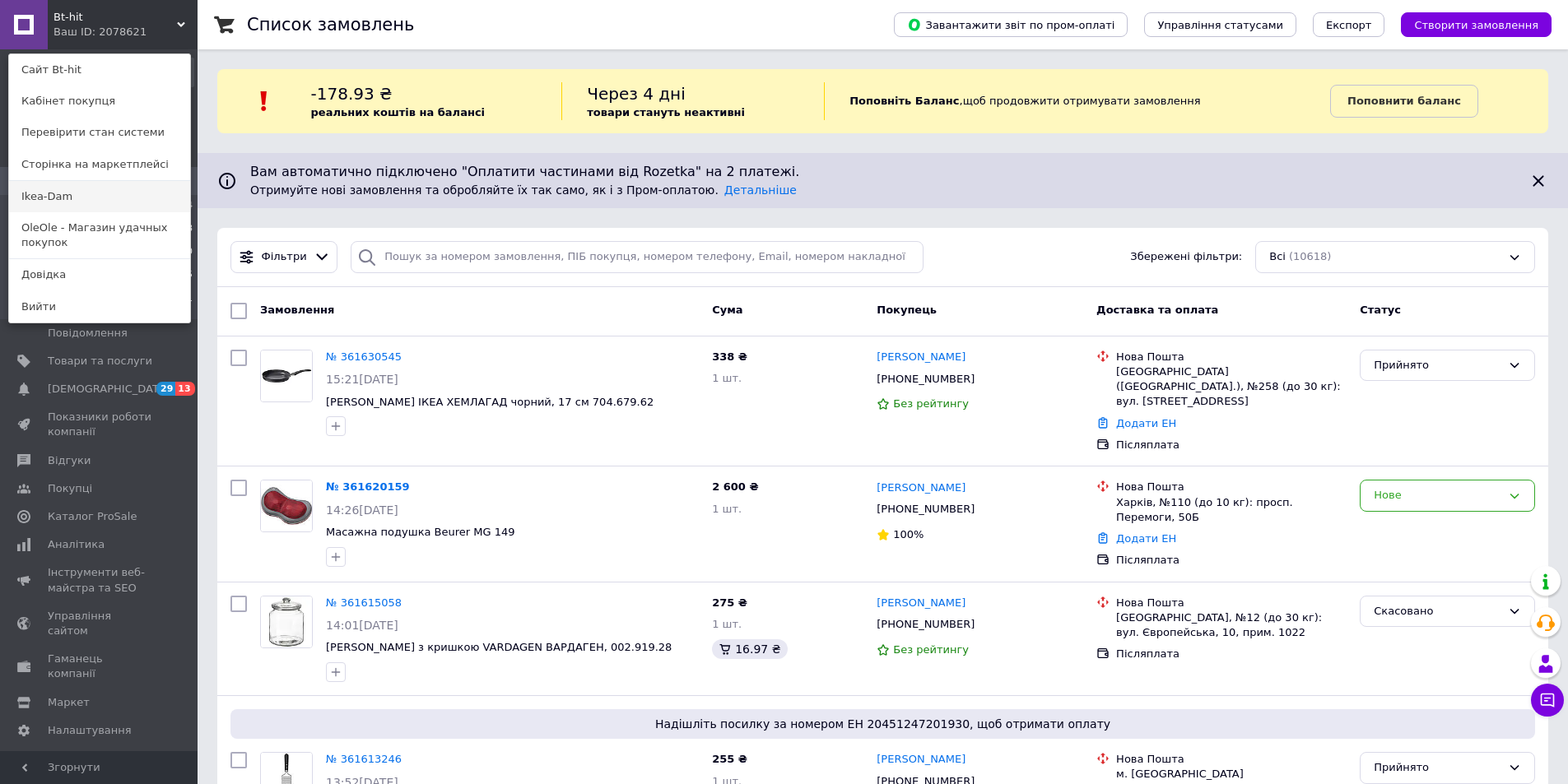
click at [64, 200] on link "Ikea-Dam" at bounding box center [99, 197] width 181 height 31
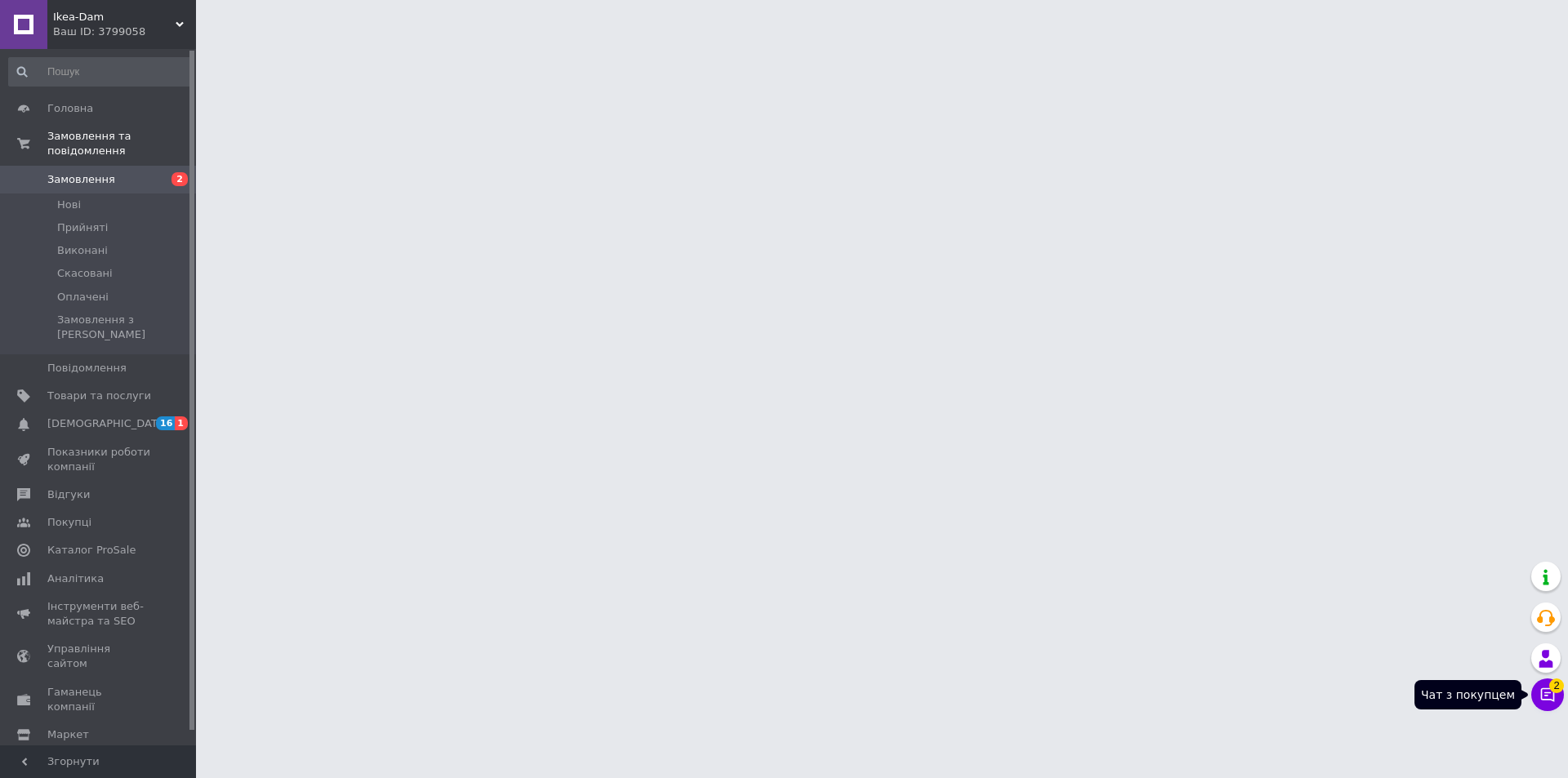
click at [1552, 698] on icon at bounding box center [1547, 694] width 16 height 16
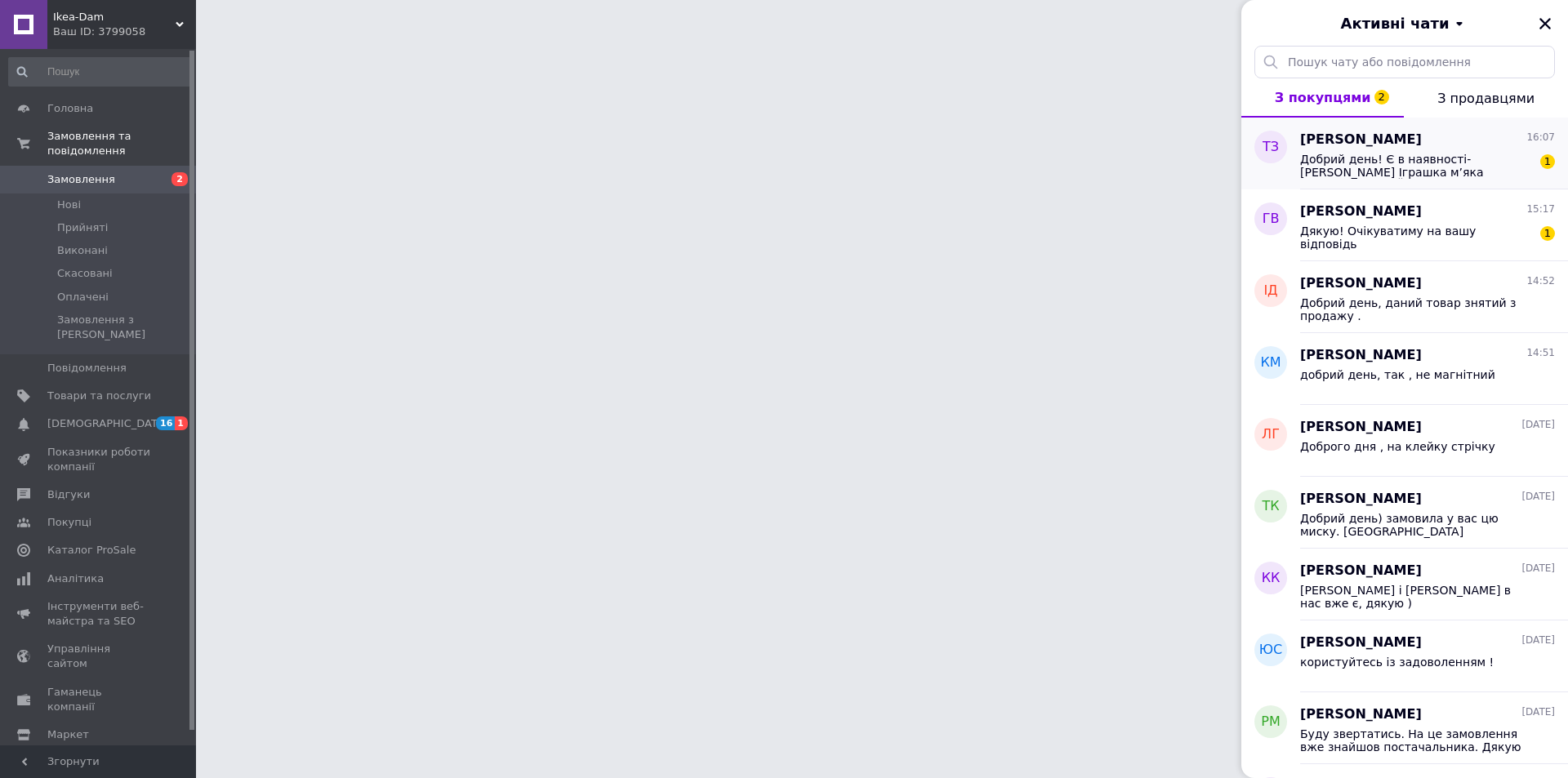
click at [1418, 161] on span "Добрий день! Є в наявності- [PERSON_NAME] Іграшка м’яка DJUNGELSKOG ДЙУНГЕЛЬСКО…" at bounding box center [1416, 165] width 232 height 26
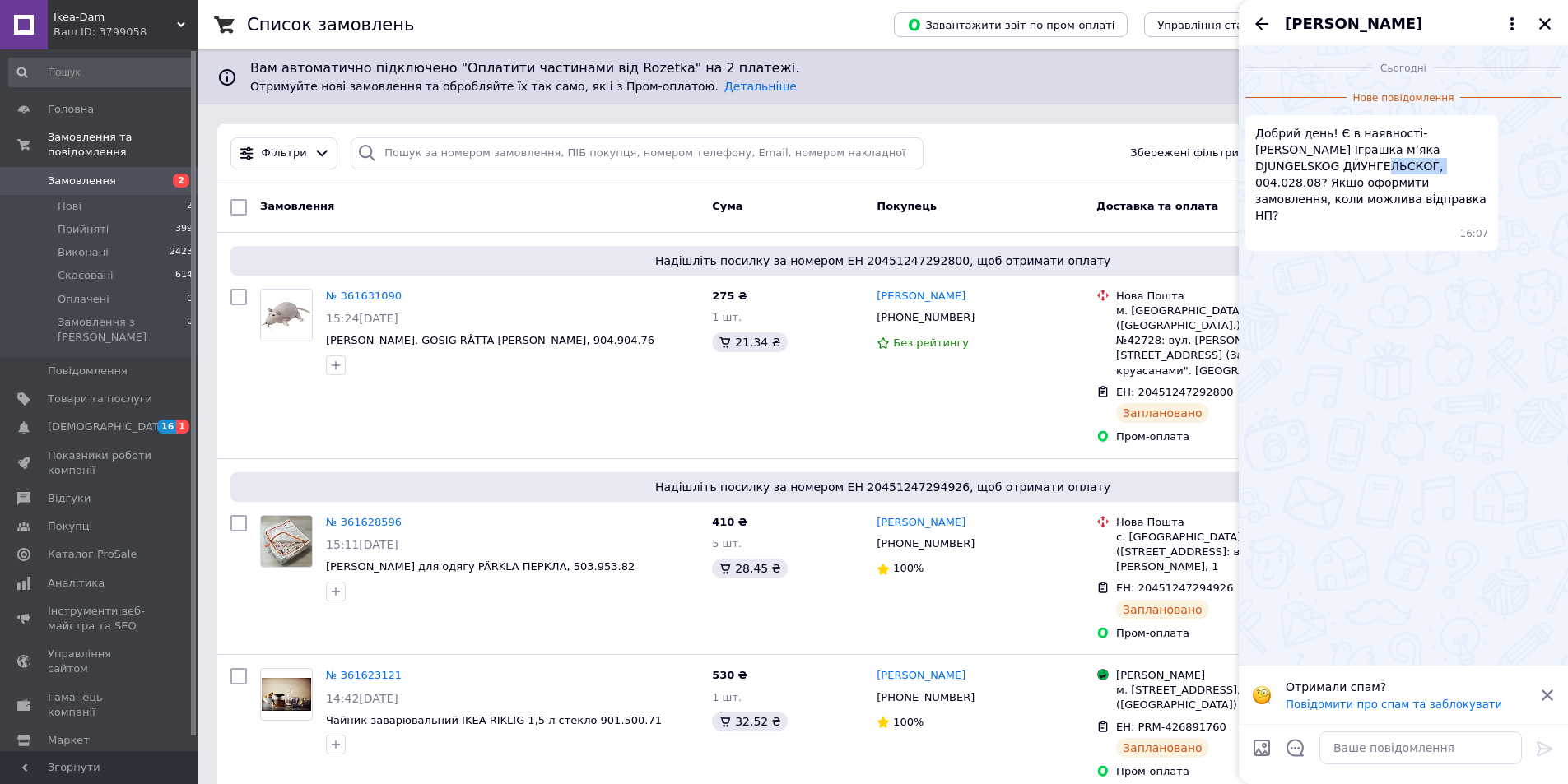
drag, startPoint x: 1260, startPoint y: 162, endPoint x: 1306, endPoint y: 165, distance: 46.1
click at [1306, 165] on span "Добрий день! Є в наявності- [PERSON_NAME] Іграшка м’яка DJUNGELSKOG ДЙУНГЕЛЬСКО…" at bounding box center [1371, 175] width 233 height 98
drag, startPoint x: 1255, startPoint y: 166, endPoint x: 1310, endPoint y: 169, distance: 55.1
click at [1312, 168] on span "Добрий день! Є в наявності- [PERSON_NAME] Іграшка м’яка DJUNGELSKOG ДЙУНГЕЛЬСКО…" at bounding box center [1371, 175] width 233 height 98
copy span "004.028.08"
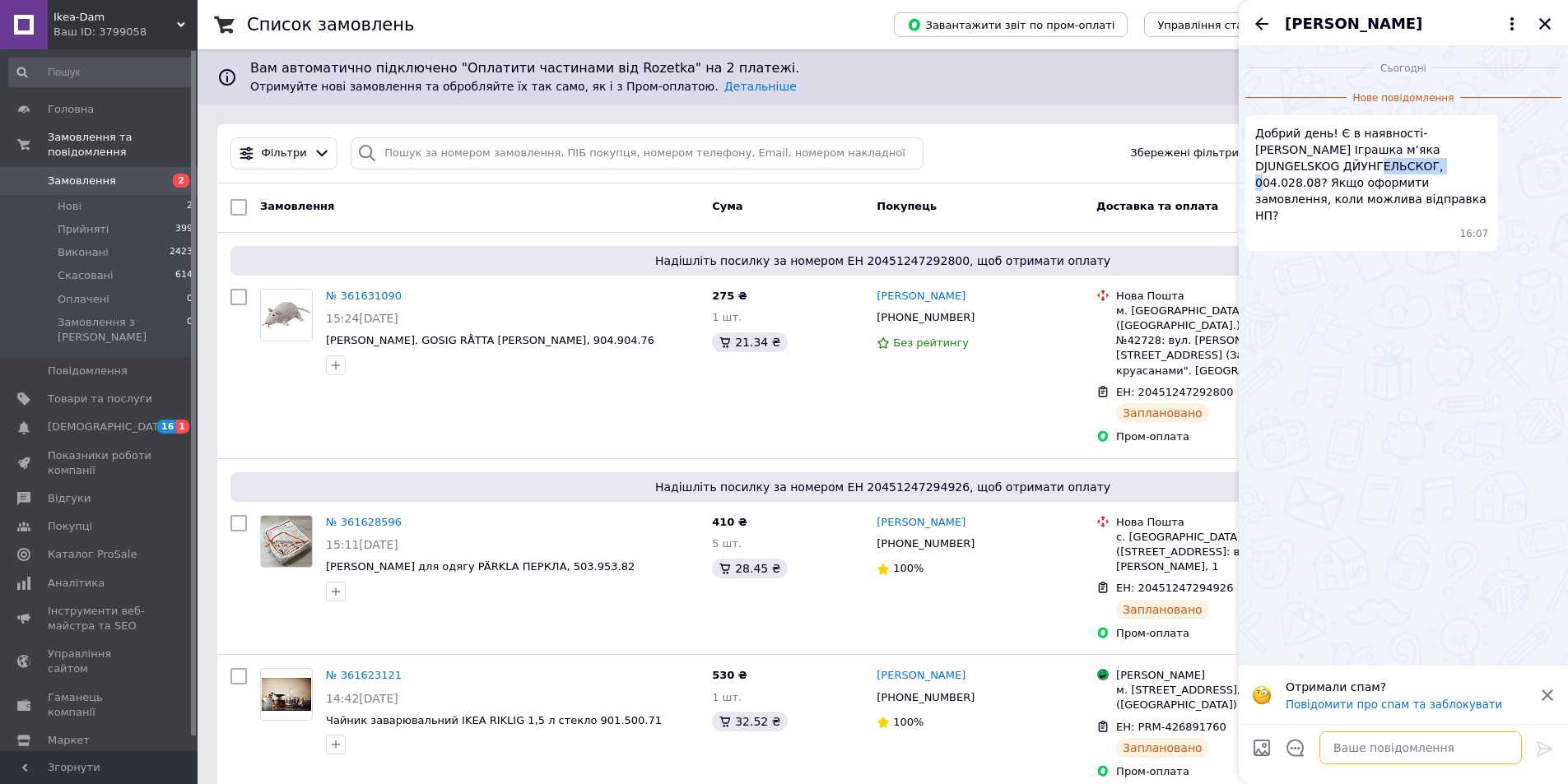
click at [1389, 744] on textarea at bounding box center [1420, 747] width 203 height 33
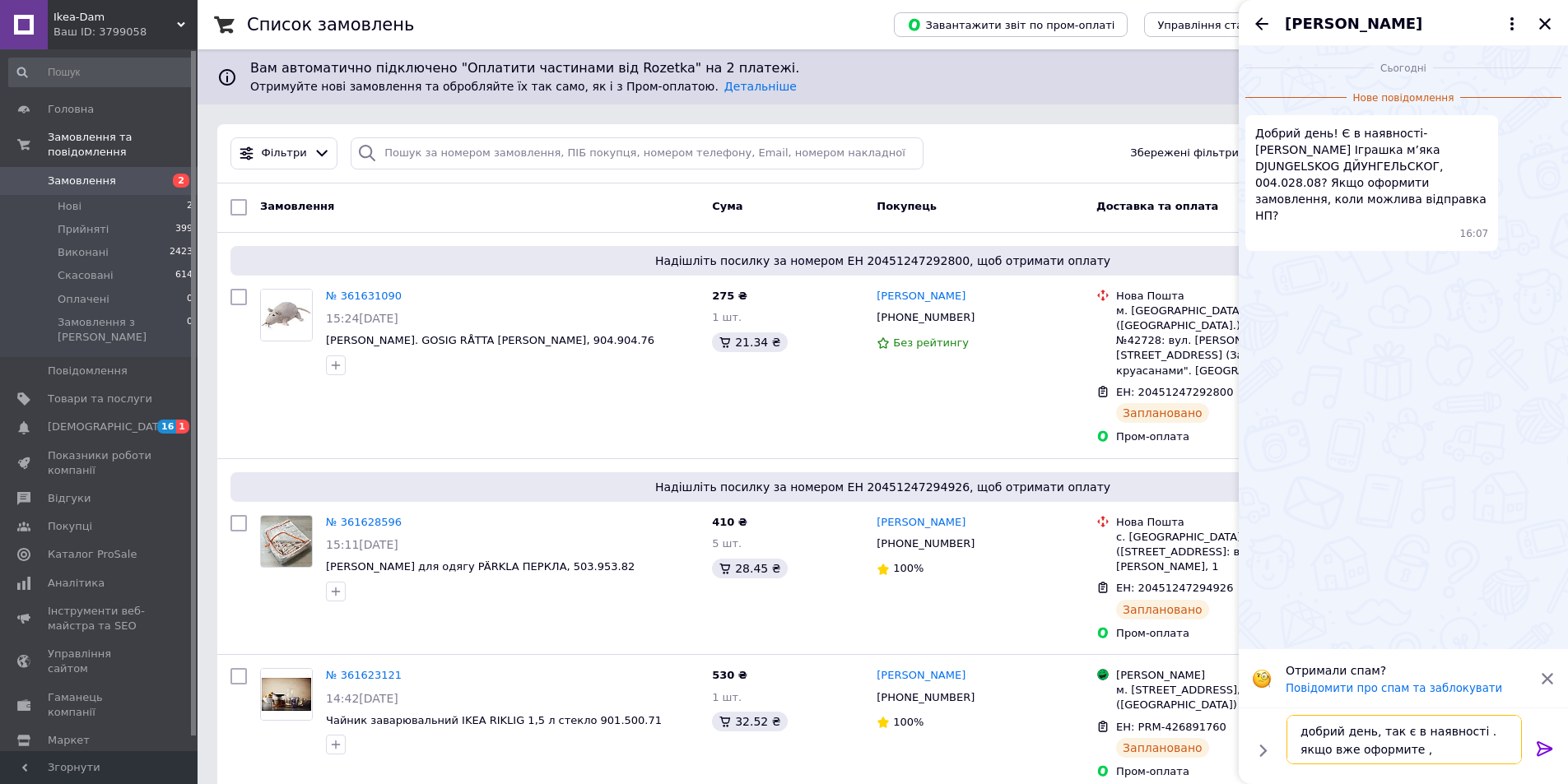
scroll to position [2, 0]
drag, startPoint x: 1297, startPoint y: 749, endPoint x: 1380, endPoint y: 746, distance: 83.1
click at [1380, 746] on textarea "добрий день, так є в наявності . якщо вже оформите ," at bounding box center [1404, 739] width 235 height 49
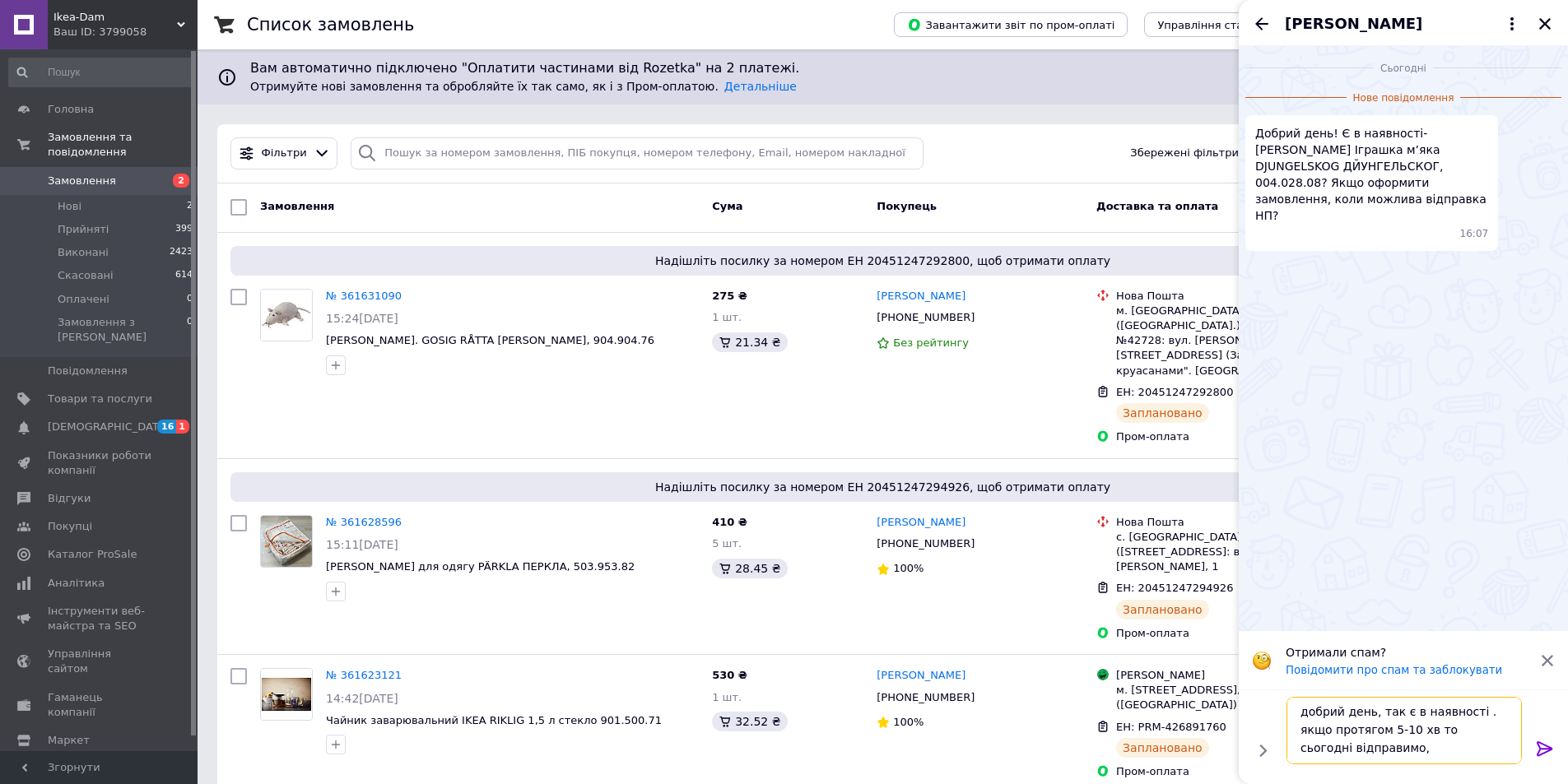
type textarea "добрий день, так є в наявності . якщо протягом 5-10 хв то сьогодні відправимо ,"
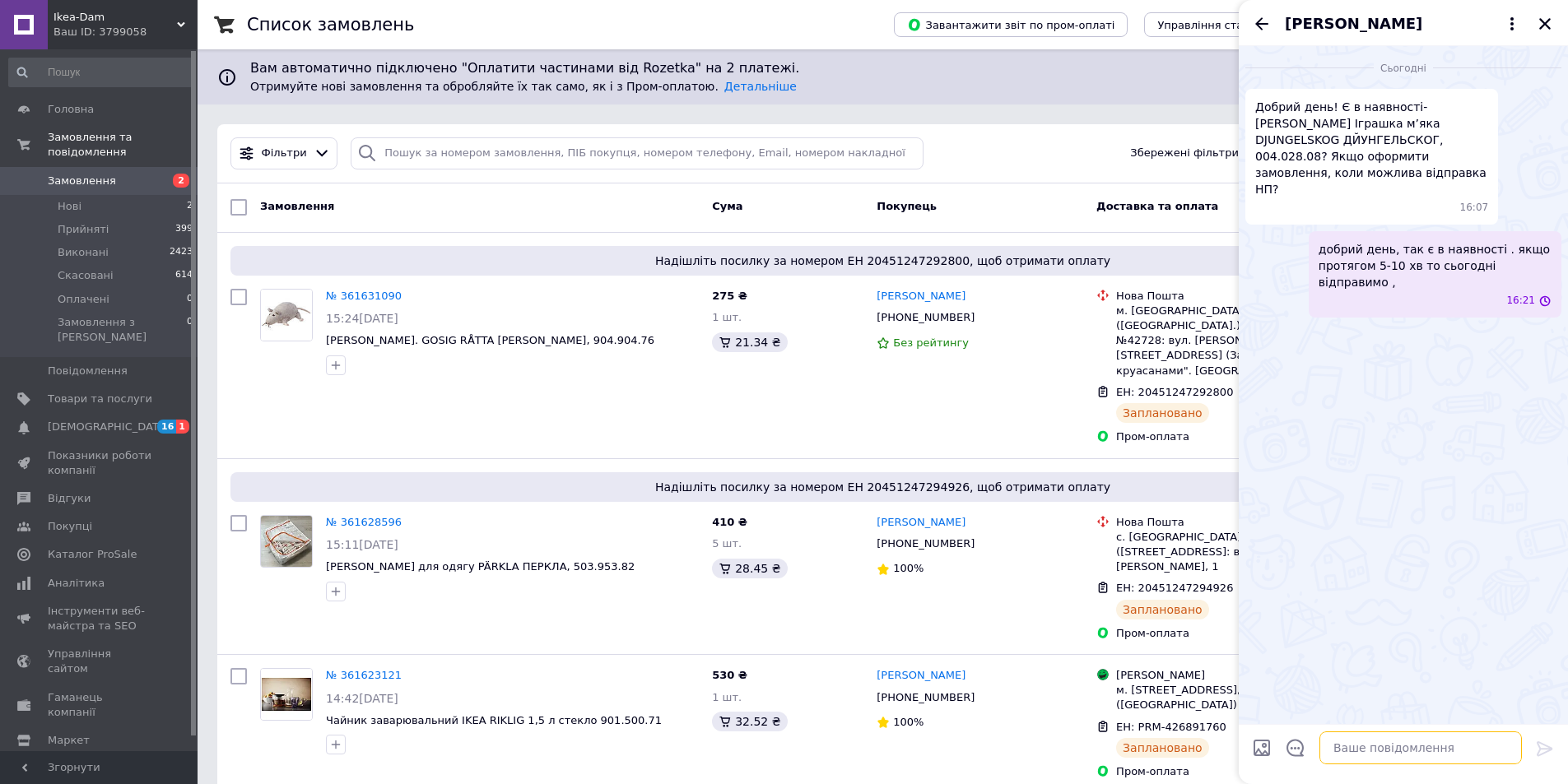
scroll to position [0, 0]
click at [949, 130] on div "Фільтри Збережені фільтри: Всі (3438)" at bounding box center [882, 153] width 1331 height 59
